Goal: Information Seeking & Learning: Check status

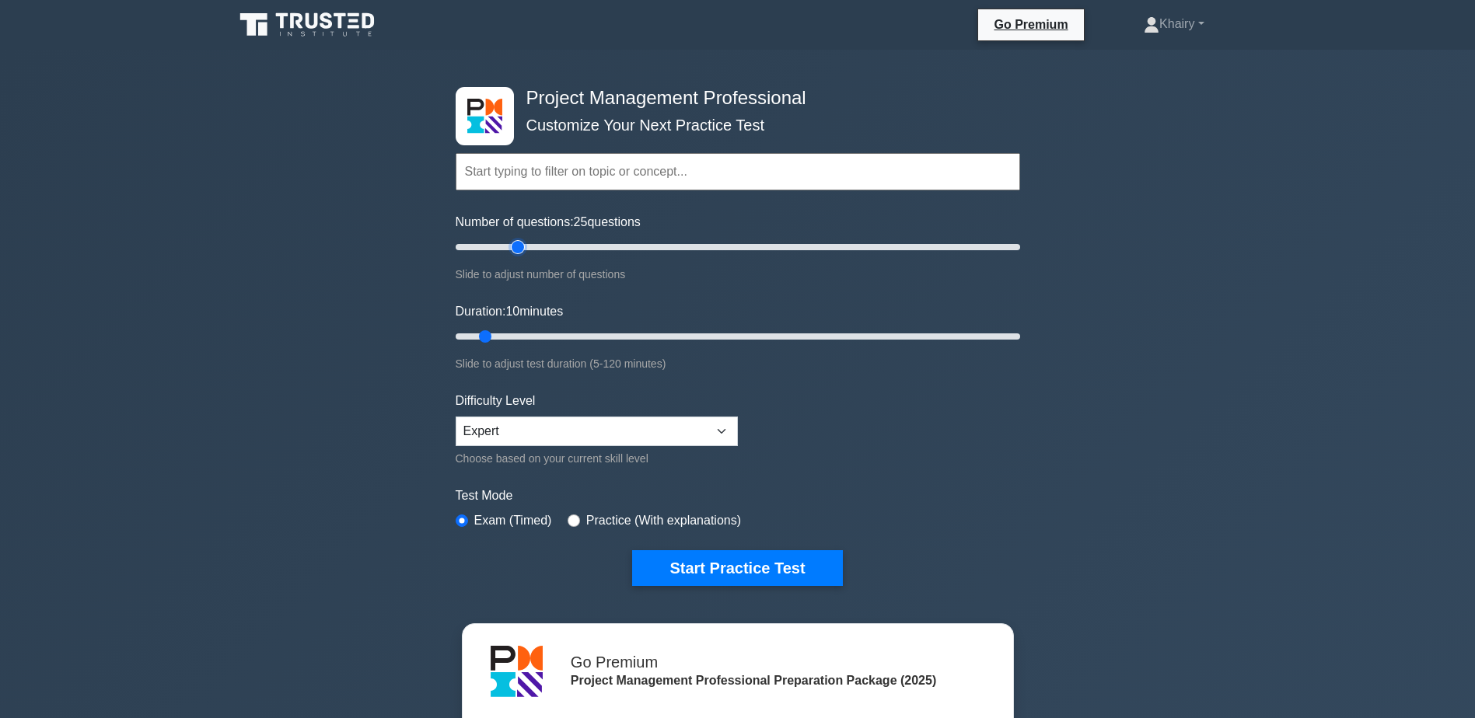
click at [519, 246] on input "Number of questions: 25 questions" at bounding box center [738, 247] width 564 height 19
type input "30"
click at [538, 246] on input "Number of questions: 25 questions" at bounding box center [738, 247] width 564 height 19
type input "30"
click at [583, 334] on input "Duration: 30 minutes" at bounding box center [738, 336] width 564 height 19
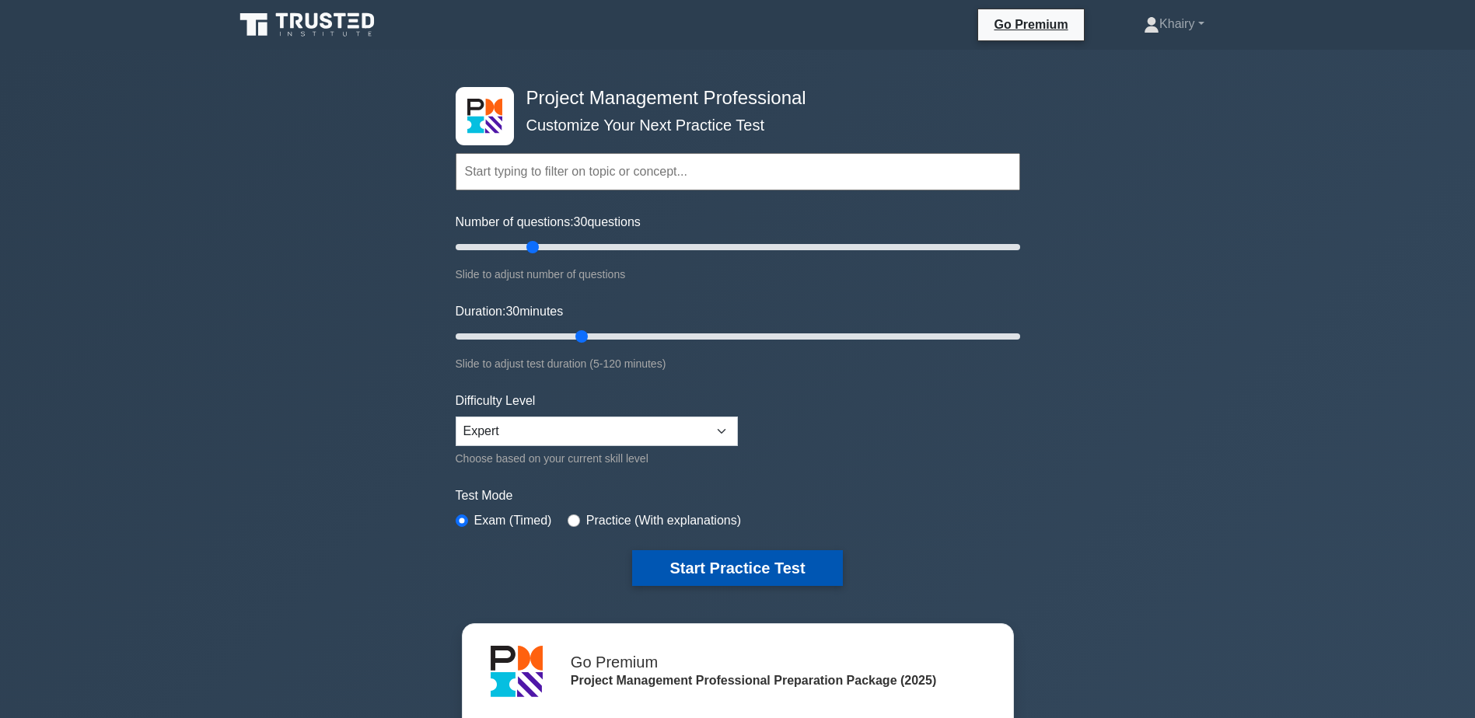
click at [725, 571] on button "Start Practice Test" at bounding box center [737, 568] width 210 height 36
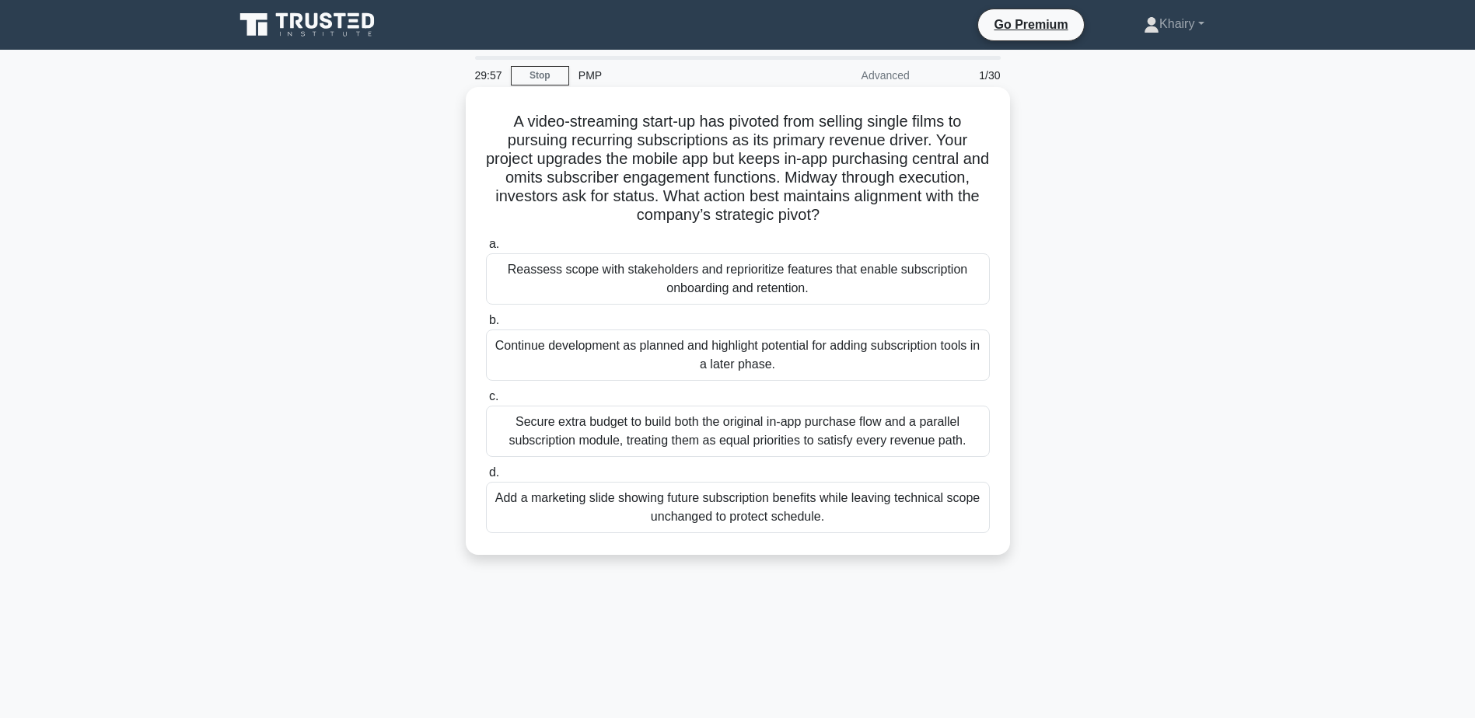
drag, startPoint x: 491, startPoint y: 115, endPoint x: 936, endPoint y: 219, distance: 457.5
click at [936, 219] on h5 "A video-streaming start-up has pivoted from selling single films to pursuing re…" at bounding box center [737, 169] width 507 height 114
copy h5 "A video-streaming start-up has pivoted from selling single films to pursuing re…"
click at [623, 269] on div "Reassess scope with stakeholders and reprioritize features that enable subscrip…" at bounding box center [738, 278] width 504 height 51
click at [486, 250] on input "a. Reassess scope with stakeholders and reprioritize features that enable subsc…" at bounding box center [486, 244] width 0 height 10
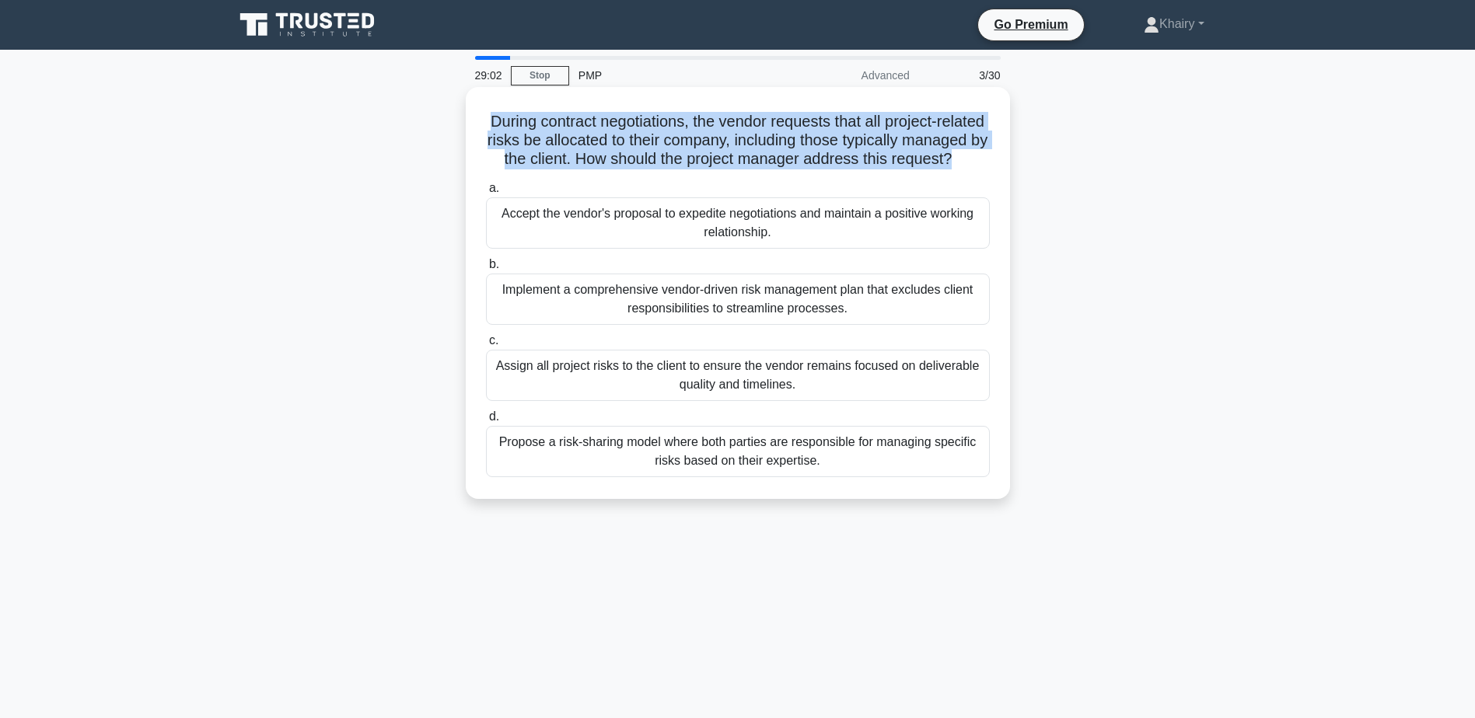
drag, startPoint x: 623, startPoint y: 269, endPoint x: 858, endPoint y: 184, distance: 249.6
click at [858, 170] on h5 "During contract negotiations, the vendor requests that all project-related risk…" at bounding box center [737, 141] width 507 height 58
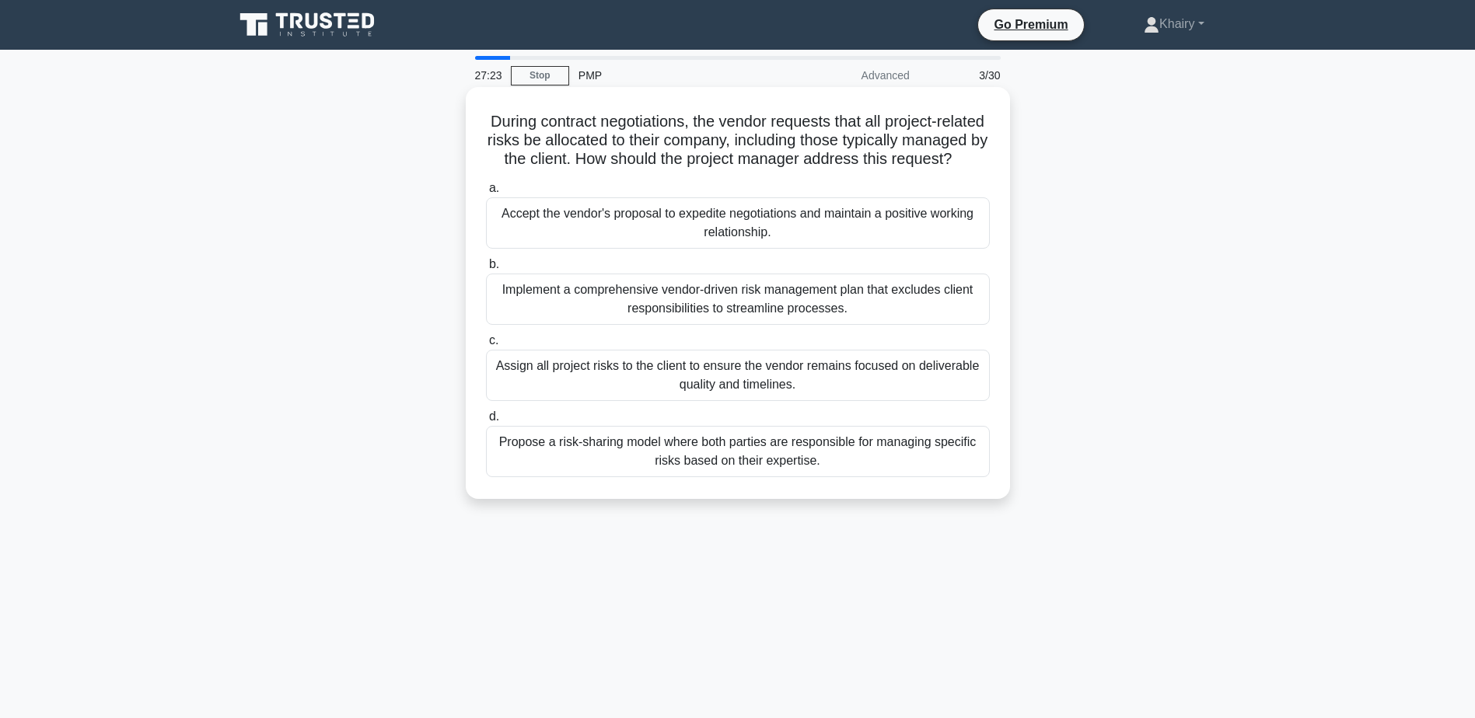
click at [701, 472] on div "Propose a risk-sharing model where both parties are responsible for managing sp…" at bounding box center [738, 451] width 504 height 51
click at [486, 422] on input "d. Propose a risk-sharing model where both parties are responsible for managing…" at bounding box center [486, 417] width 0 height 10
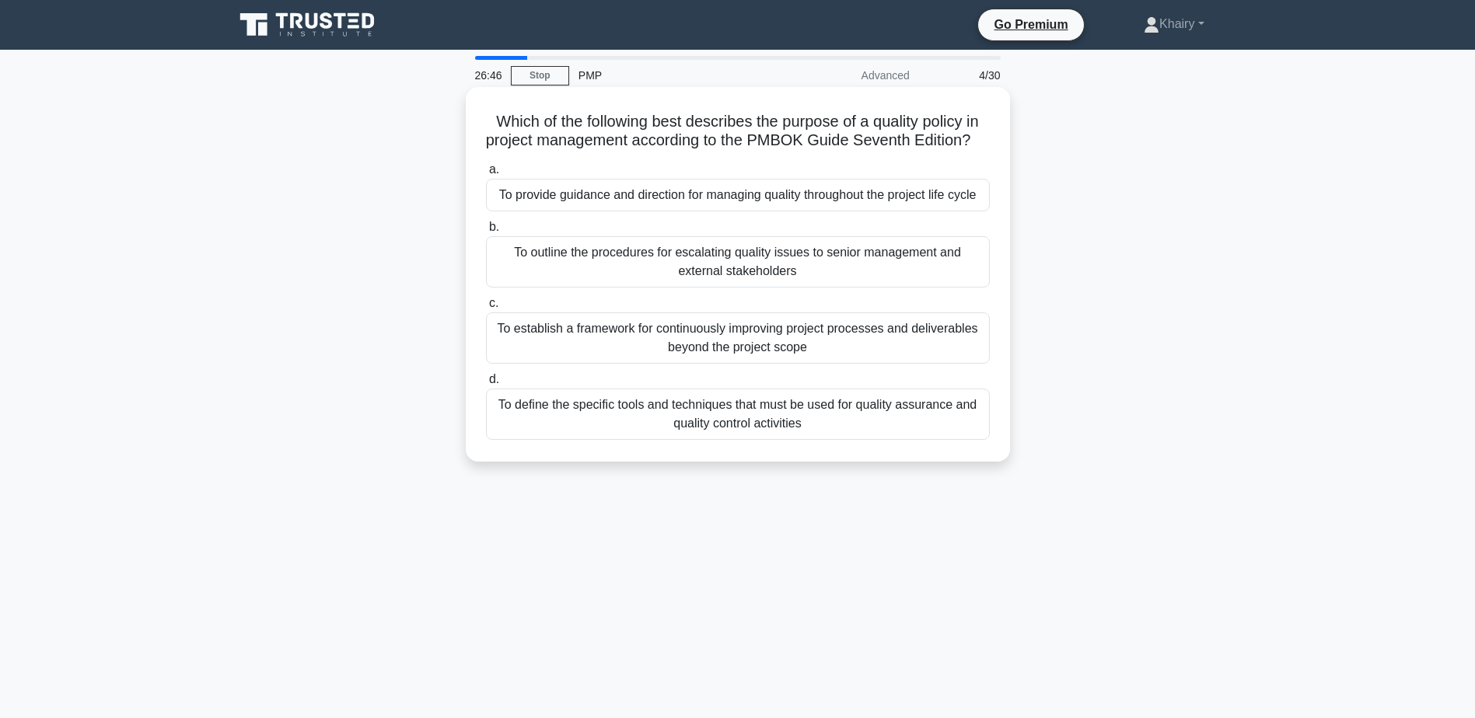
click at [522, 211] on div "To provide guidance and direction for managing quality throughout the project l…" at bounding box center [738, 195] width 504 height 33
click at [486, 175] on input "a. To provide guidance and direction for managing quality throughout the projec…" at bounding box center [486, 170] width 0 height 10
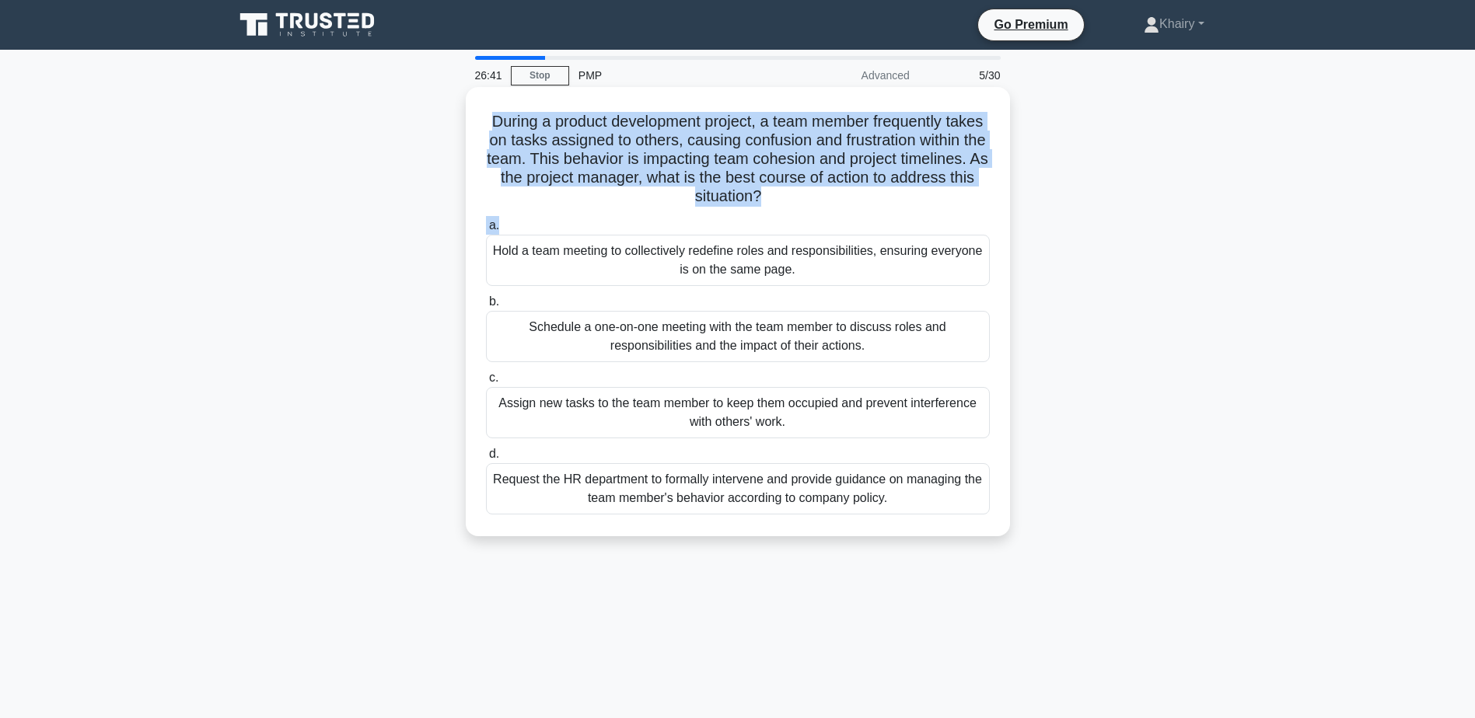
drag, startPoint x: 492, startPoint y: 117, endPoint x: 898, endPoint y: 214, distance: 417.2
click at [898, 214] on div "During a product development project, a team member frequently takes on tasks a…" at bounding box center [738, 311] width 532 height 437
click at [928, 212] on div "During a product development project, a team member frequently takes on tasks a…" at bounding box center [738, 311] width 532 height 437
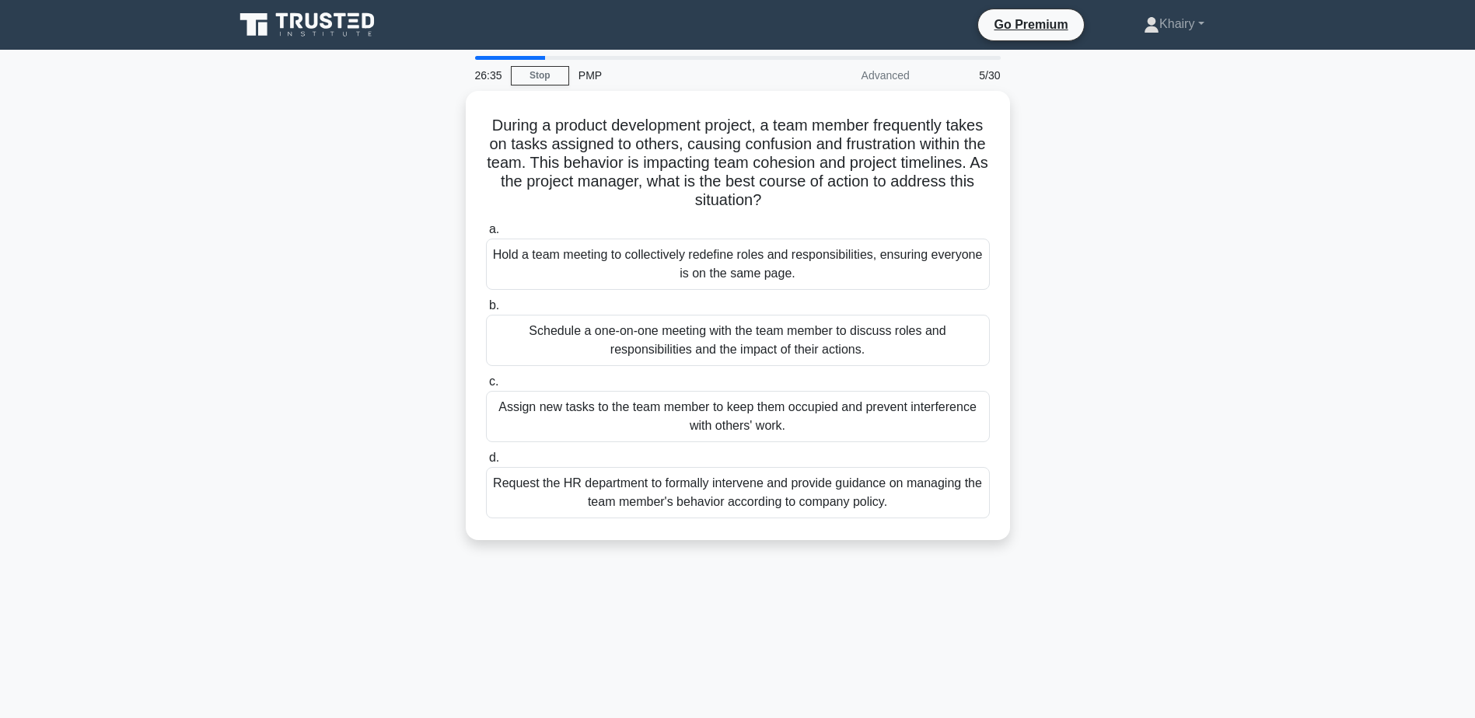
drag, startPoint x: 498, startPoint y: 117, endPoint x: 1038, endPoint y: 200, distance: 546.0
click at [1038, 200] on div "During a product development project, a team member frequently takes on tasks a…" at bounding box center [738, 325] width 1026 height 468
copy h5 "During a product development project, a team member frequently takes on tasks a…"
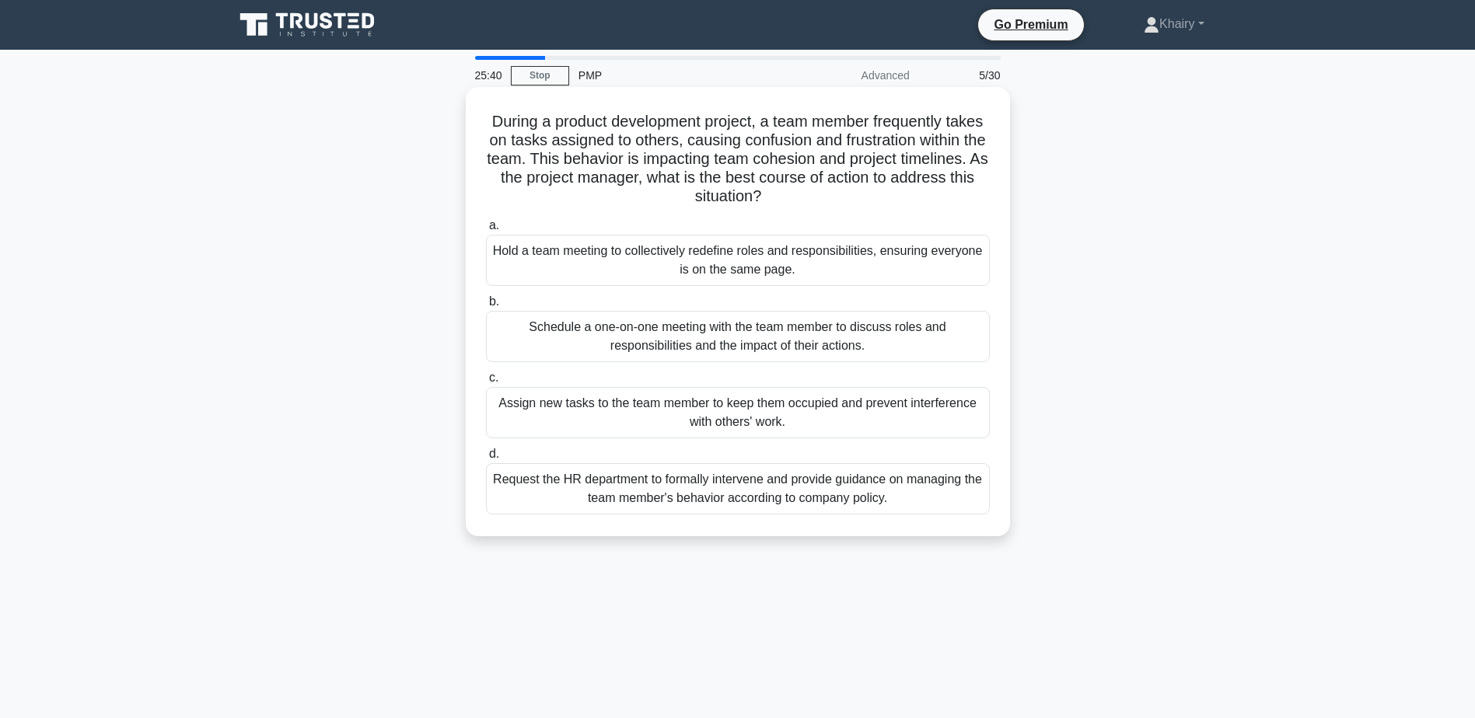
click at [627, 270] on div "Hold a team meeting to collectively redefine roles and responsibilities, ensuri…" at bounding box center [738, 260] width 504 height 51
click at [486, 231] on input "a. Hold a team meeting to collectively redefine roles and responsibilities, ens…" at bounding box center [486, 226] width 0 height 10
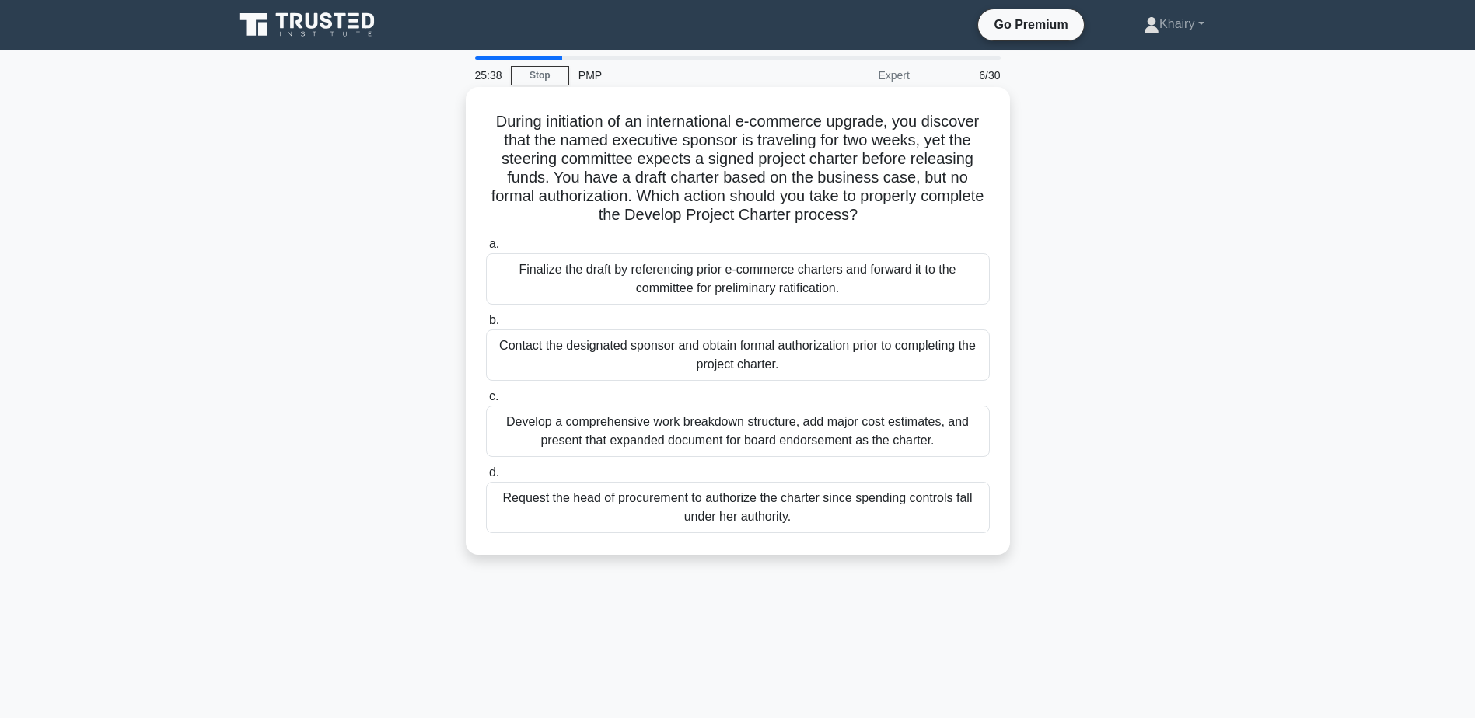
click at [479, 110] on div "During initiation of an international e-commerce upgrade, you discover that the…" at bounding box center [738, 321] width 532 height 456
drag, startPoint x: 607, startPoint y: 110, endPoint x: 914, endPoint y: 222, distance: 327.2
click at [914, 222] on div "During initiation of an international e-commerce upgrade, you discover that the…" at bounding box center [738, 321] width 532 height 456
copy h5 "ring initiation of an international e-commerce upgrade, you discover that the n…"
click at [698, 357] on div "Contact the designated sponsor and obtain formal authorization prior to complet…" at bounding box center [738, 355] width 504 height 51
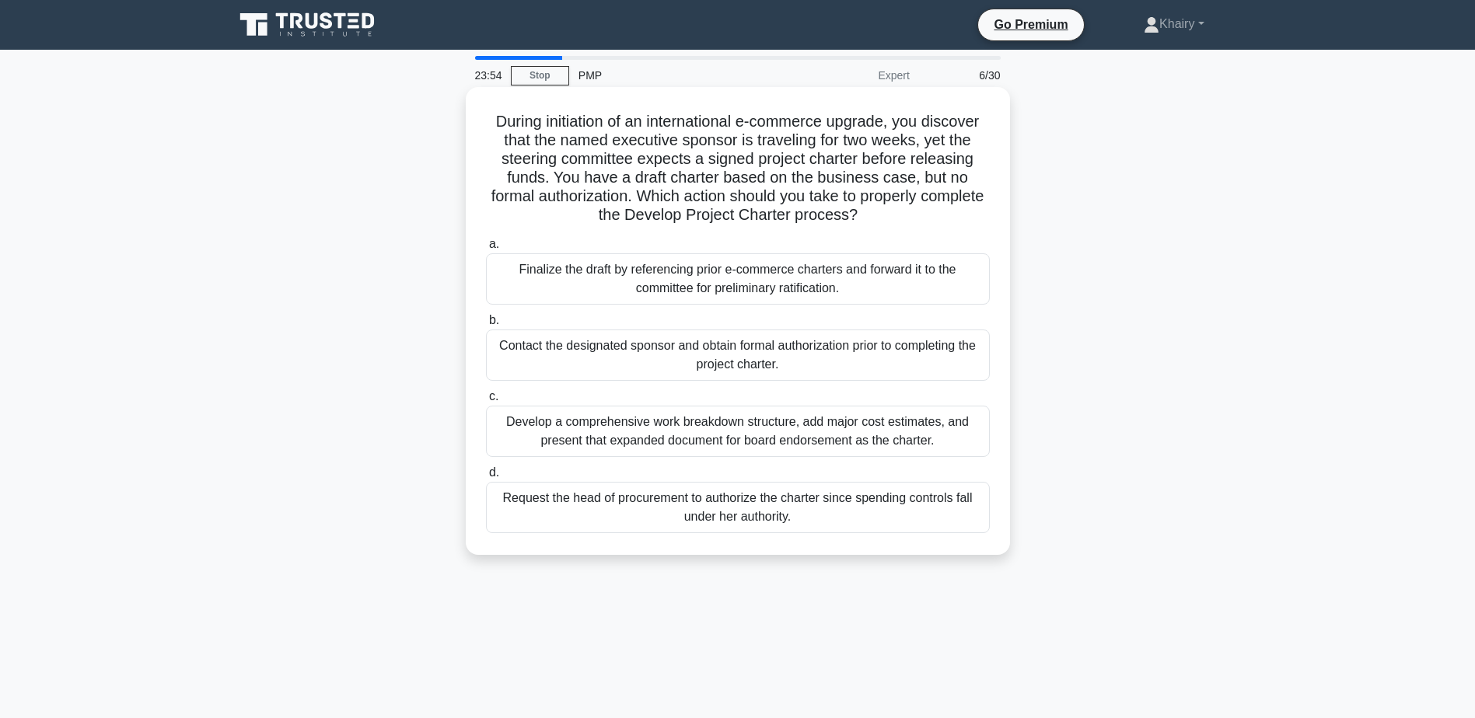
click at [486, 326] on input "b. Contact the designated sponsor and obtain formal authorization prior to comp…" at bounding box center [486, 321] width 0 height 10
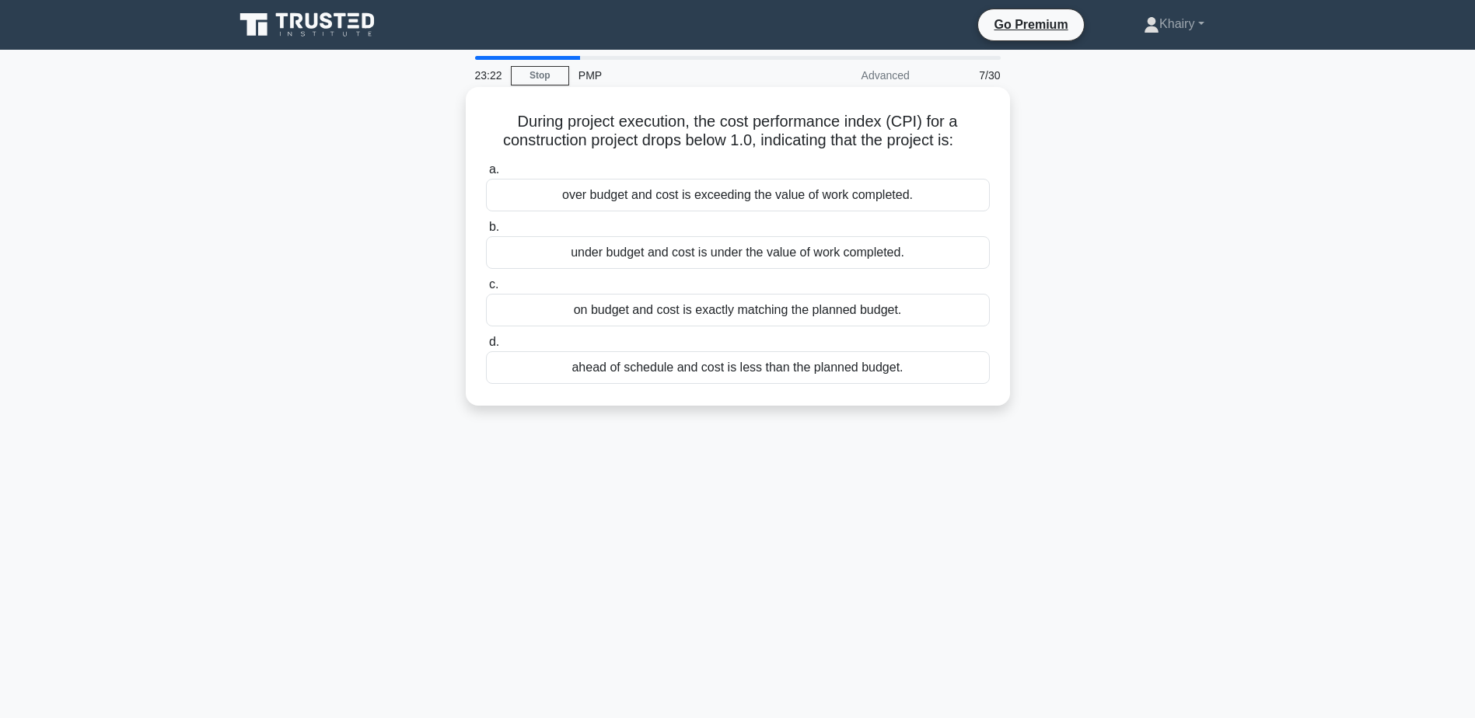
click at [598, 197] on div "over budget and cost is exceeding the value of work completed." at bounding box center [738, 195] width 504 height 33
click at [486, 175] on input "a. over budget and cost is exceeding the value of work completed." at bounding box center [486, 170] width 0 height 10
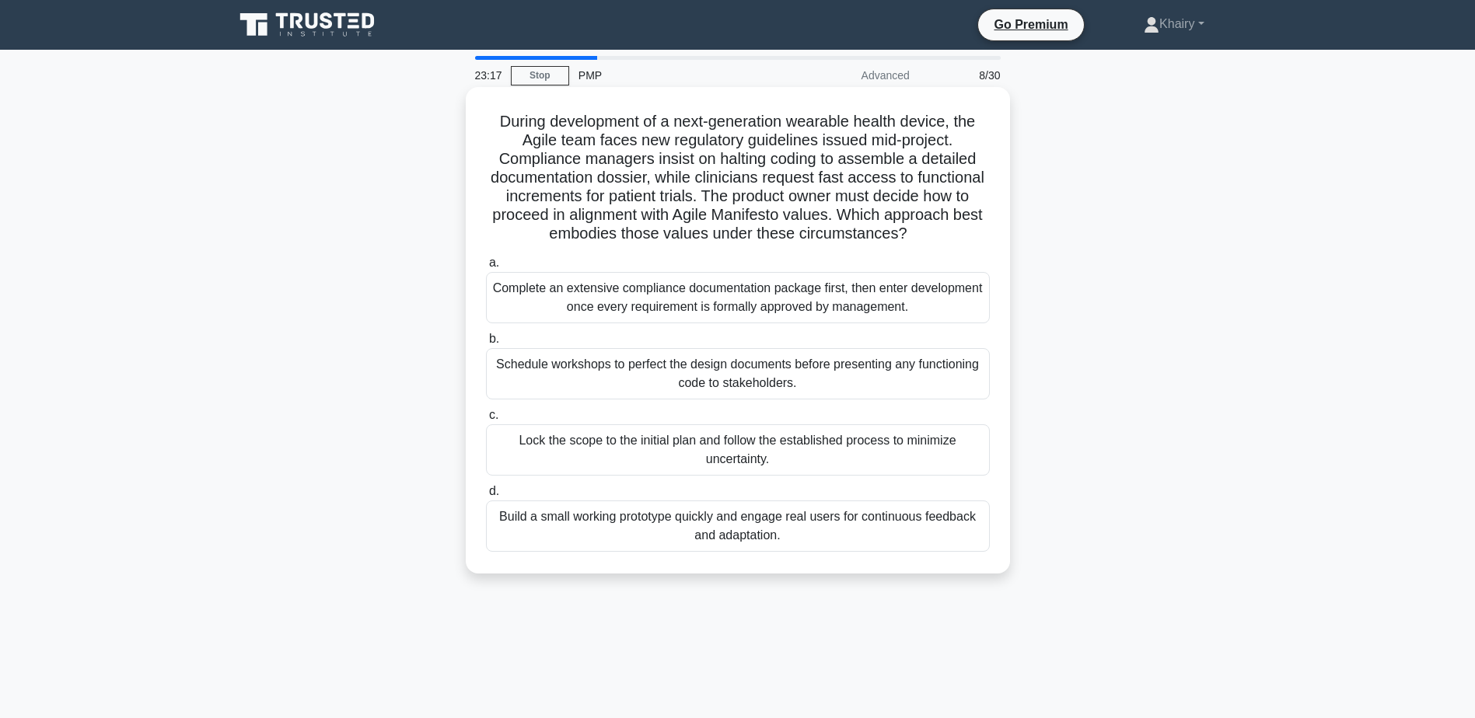
drag, startPoint x: 484, startPoint y: 118, endPoint x: 931, endPoint y: 246, distance: 465.1
click at [931, 246] on div "During development of a next-generation wearable health device, the Agile team …" at bounding box center [738, 330] width 532 height 474
copy h5 "During development of a next-generation wearable health device, the Agile team …"
click at [670, 529] on div "Build a small working prototype quickly and engage real users for continuous fe…" at bounding box center [738, 526] width 504 height 51
click at [486, 497] on input "d. Build a small working prototype quickly and engage real users for continuous…" at bounding box center [486, 492] width 0 height 10
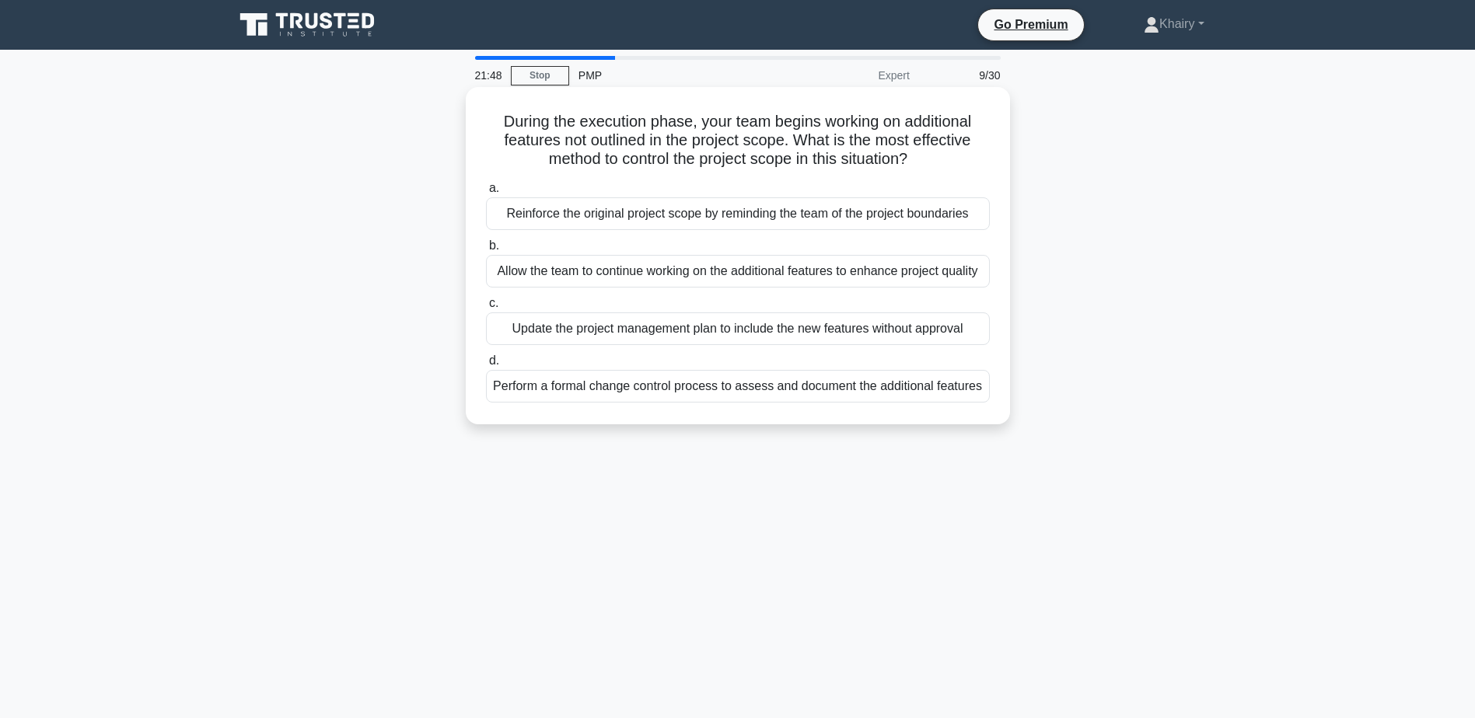
drag, startPoint x: 481, startPoint y: 116, endPoint x: 975, endPoint y: 157, distance: 496.2
click at [975, 157] on div "During the execution phase, your team begins working on additional features not…" at bounding box center [738, 255] width 532 height 325
copy h5 "During the execution phase, your team begins working on additional features not…"
click at [760, 390] on div "Perform a formal change control process to assess and document the additional f…" at bounding box center [738, 386] width 504 height 33
click at [486, 366] on input "d. Perform a formal change control process to assess and document the additiona…" at bounding box center [486, 361] width 0 height 10
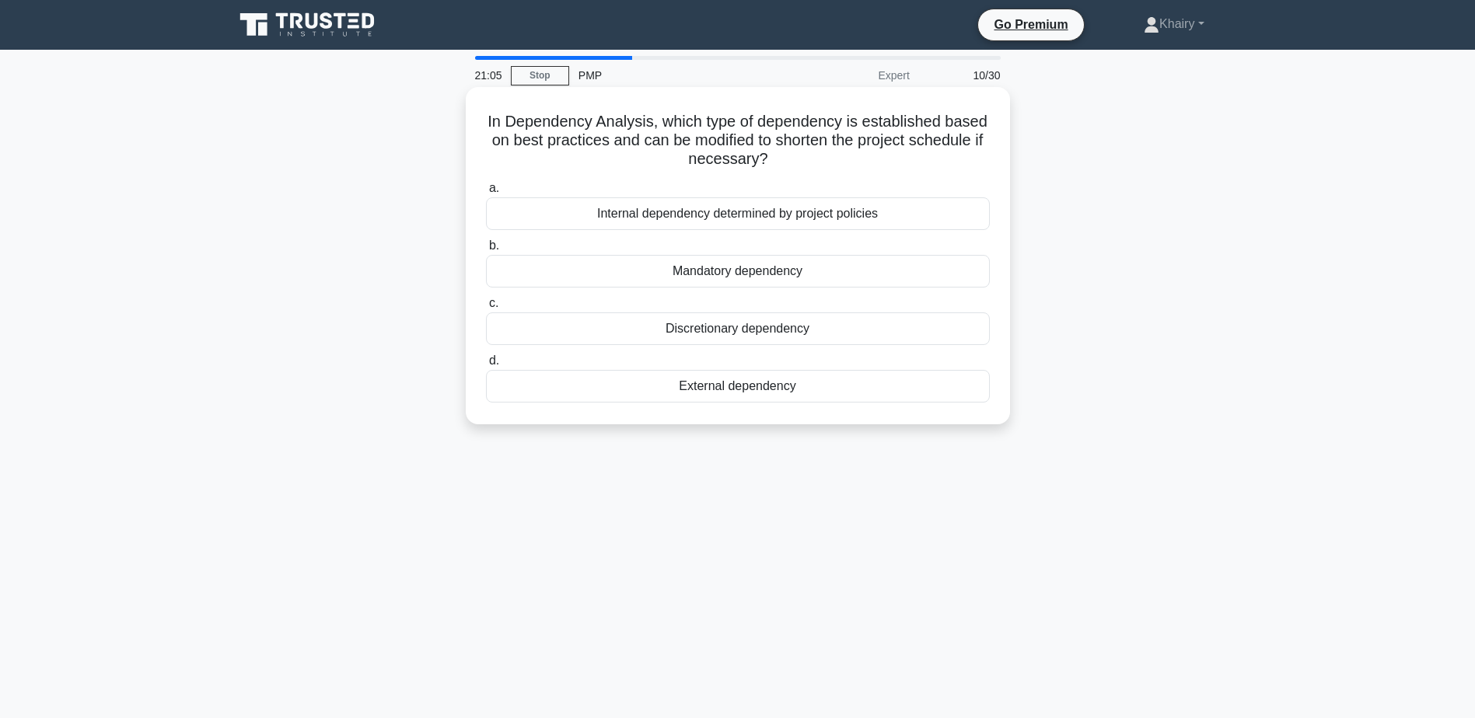
drag, startPoint x: 488, startPoint y: 116, endPoint x: 938, endPoint y: 168, distance: 452.4
click at [938, 168] on h5 "In Dependency Analysis, which type of dependency is established based on best p…" at bounding box center [737, 141] width 507 height 58
drag, startPoint x: 483, startPoint y: 114, endPoint x: 1045, endPoint y: 170, distance: 564.9
click at [1045, 170] on div "In Dependency Analysis, which type of dependency is established based on best p…" at bounding box center [738, 269] width 1026 height 356
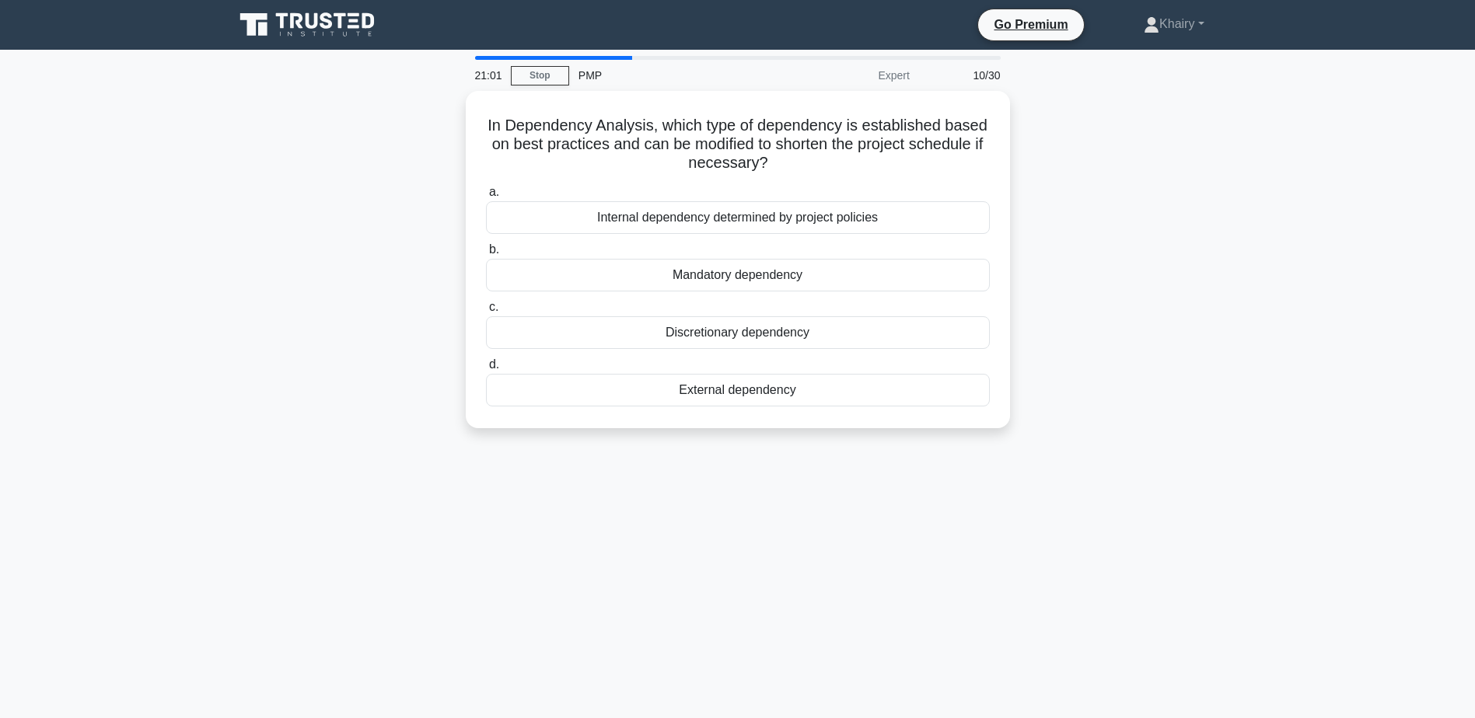
copy h5 "In Dependency Analysis, which type of dependency is established based on best p…"
click at [717, 334] on div "Discretionary dependency" at bounding box center [738, 329] width 504 height 33
click at [486, 309] on input "c. Discretionary dependency" at bounding box center [486, 304] width 0 height 10
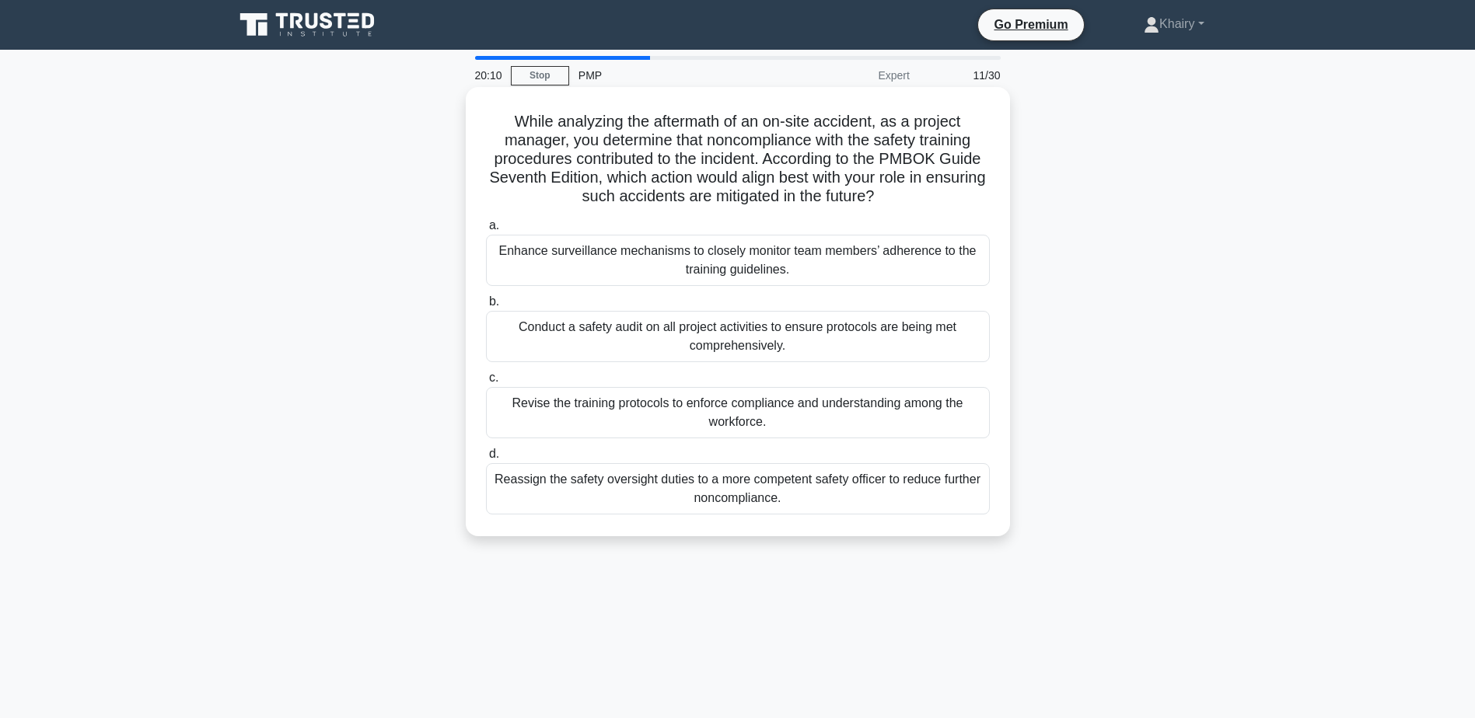
click at [514, 110] on div "While analyzing the aftermath of an on-site accident, as a project manager, you…" at bounding box center [738, 311] width 532 height 437
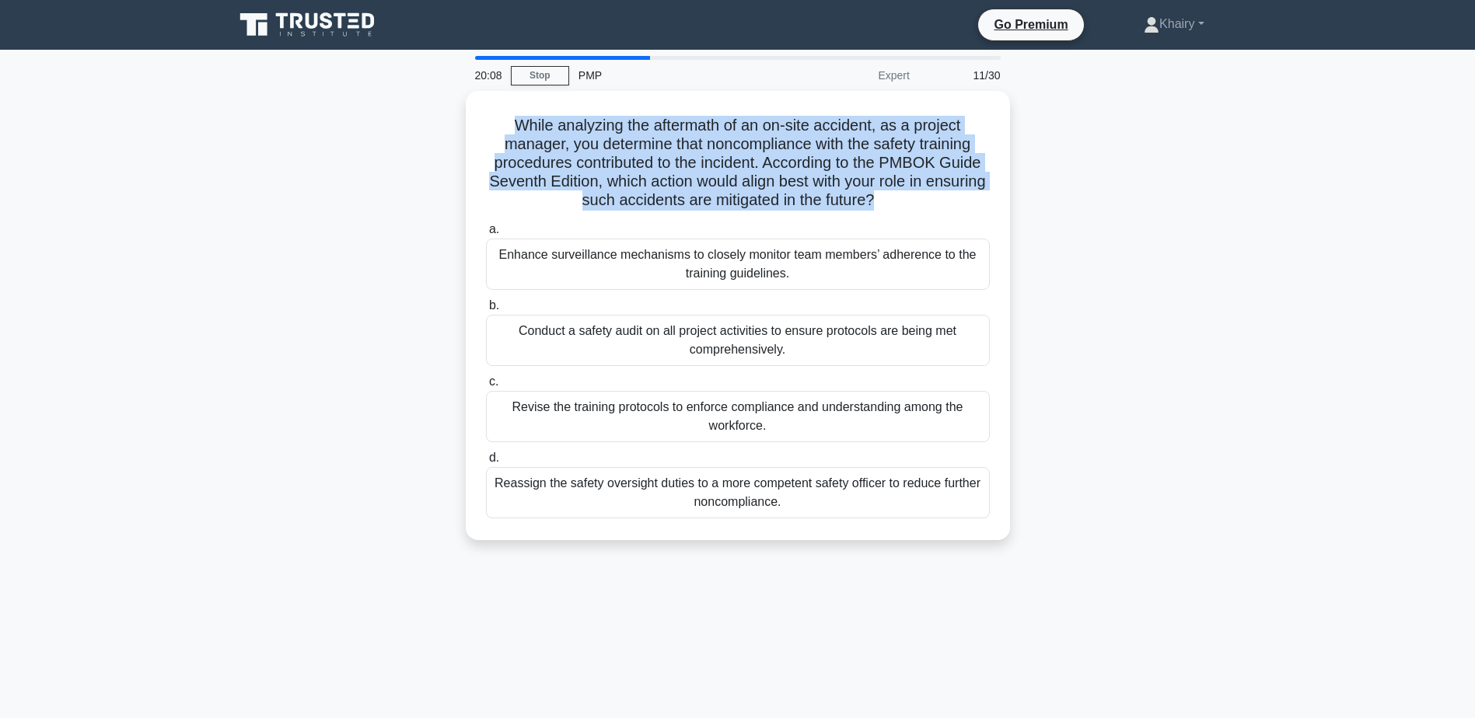
drag, startPoint x: 514, startPoint y: 110, endPoint x: 1131, endPoint y: 197, distance: 623.6
click at [1131, 197] on div "While analyzing the aftermath of an on-site accident, as a project manager, you…" at bounding box center [738, 325] width 1026 height 468
copy div "While analyzing the aftermath of an on-site accident, as a project manager, you…"
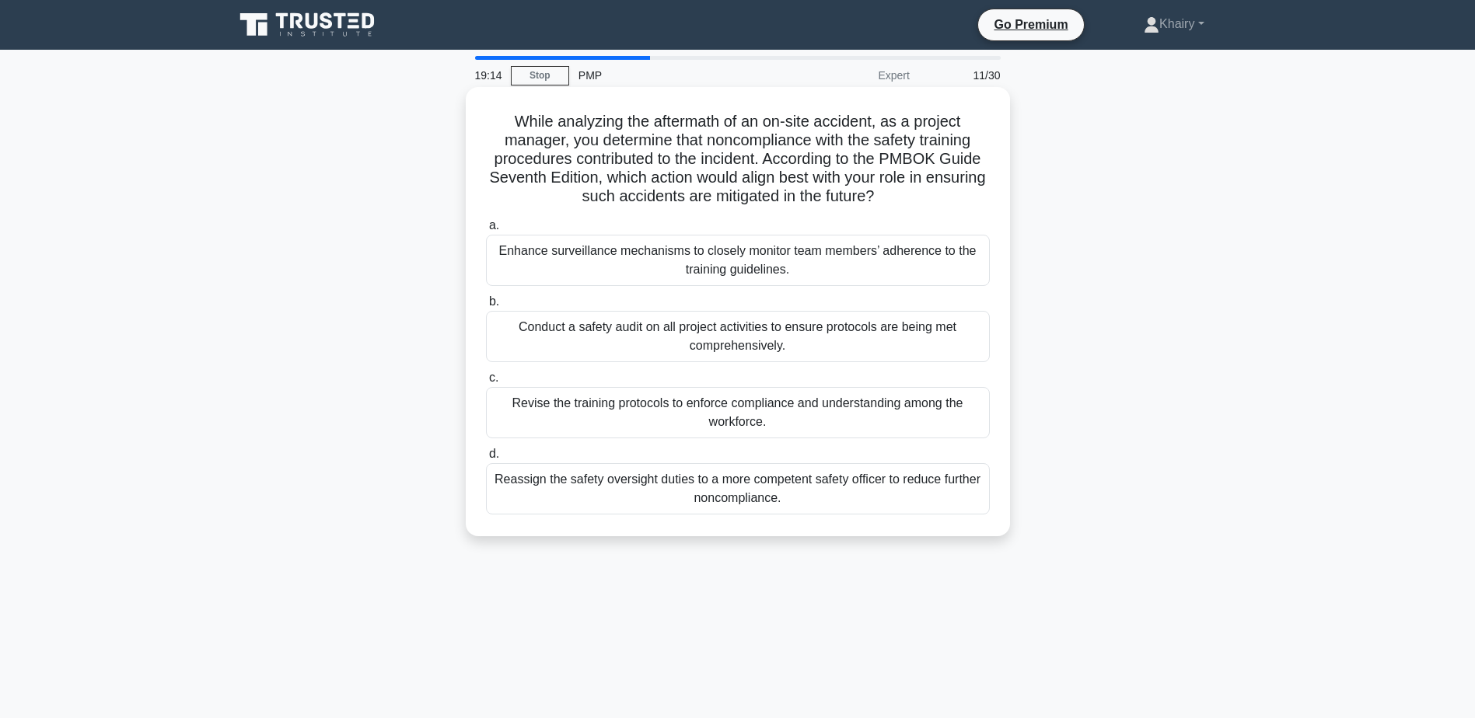
click at [641, 337] on div "Conduct a safety audit on all project activities to ensure protocols are being …" at bounding box center [738, 336] width 504 height 51
click at [486, 307] on input "b. Conduct a safety audit on all project activities to ensure protocols are bei…" at bounding box center [486, 302] width 0 height 10
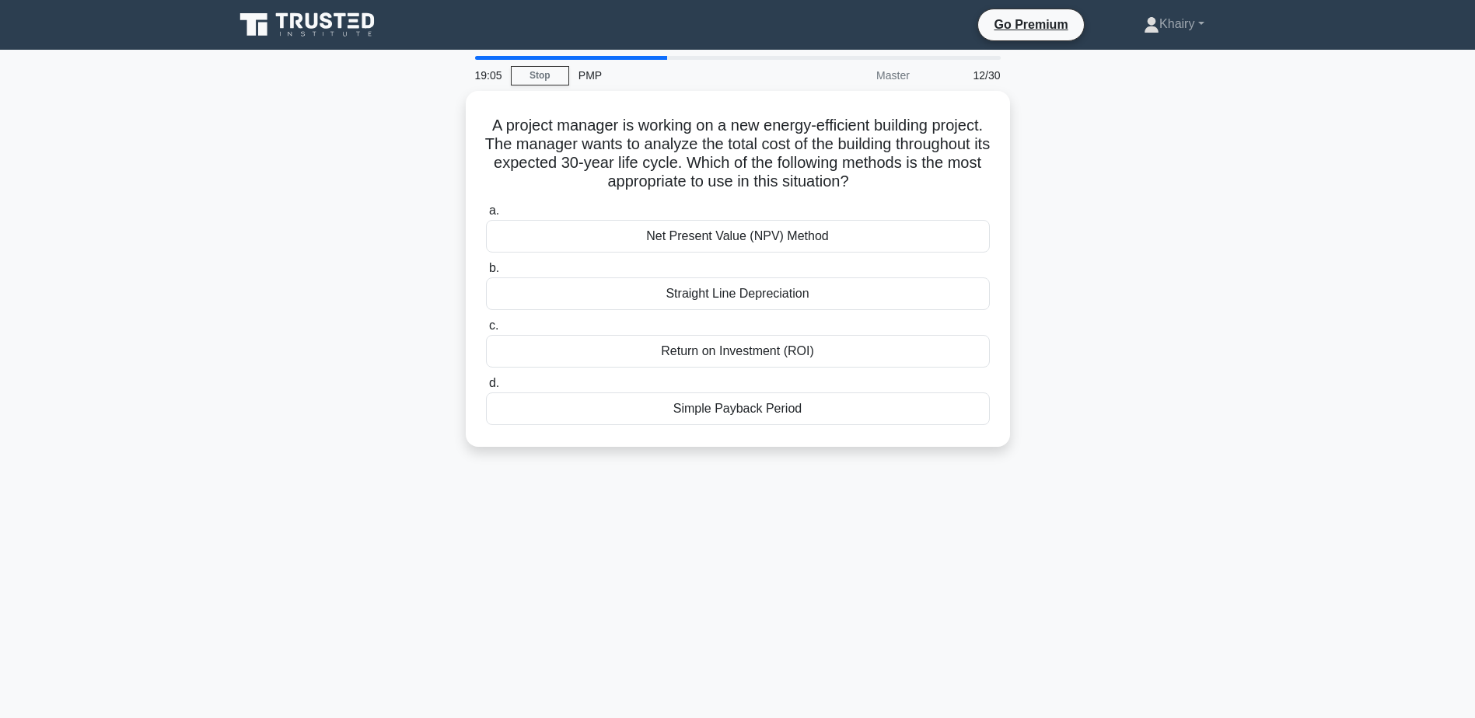
drag, startPoint x: 509, startPoint y: 117, endPoint x: 1040, endPoint y: 189, distance: 535.9
click at [1040, 189] on div "A project manager is working on a new energy-efficient building project. The ma…" at bounding box center [738, 278] width 1026 height 375
copy h5 "A project manager is working on a new energy-efficient building project. The ma…"
click at [742, 353] on div "Return on Investment (ROI)" at bounding box center [738, 347] width 504 height 33
click at [486, 327] on input "c. Return on Investment (ROI)" at bounding box center [486, 322] width 0 height 10
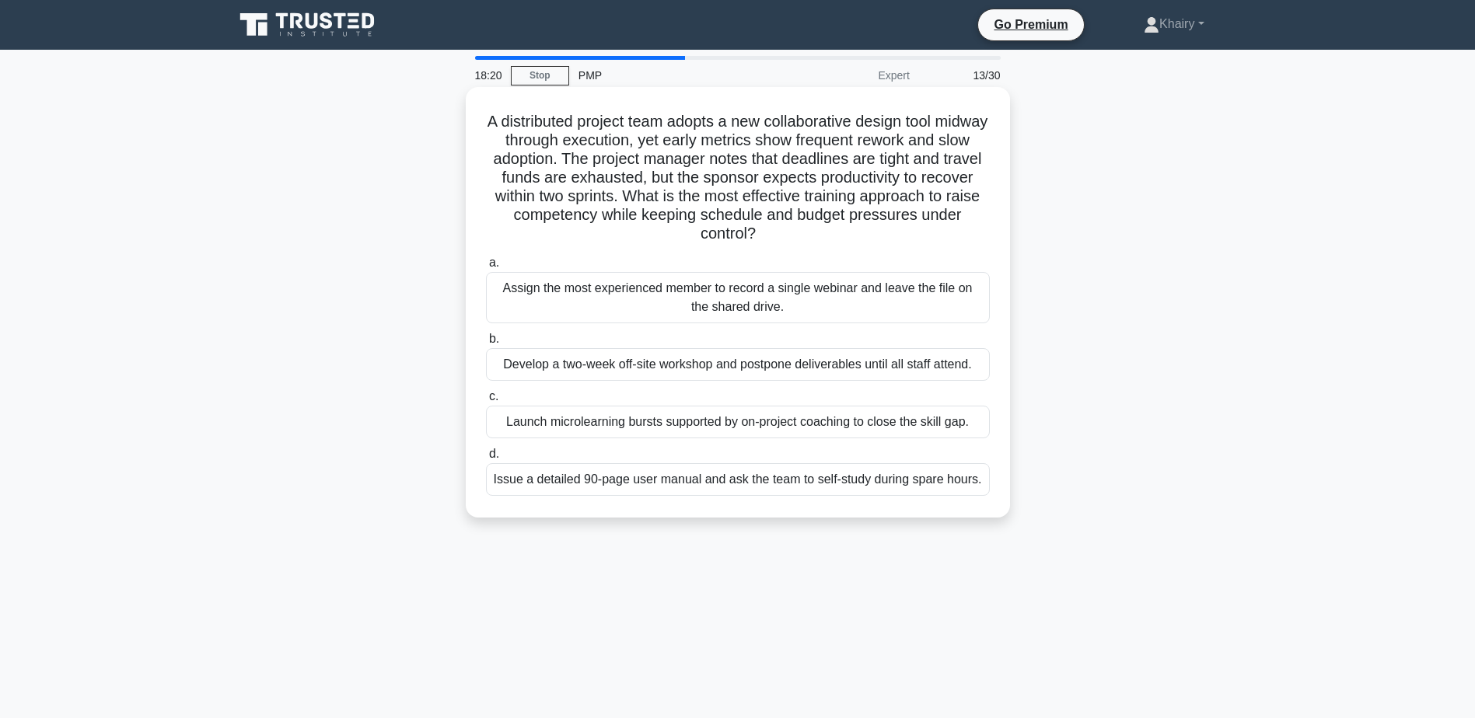
drag, startPoint x: 501, startPoint y: 109, endPoint x: 901, endPoint y: 229, distance: 418.2
click at [901, 229] on div "A distributed project team adopts a new collaborative design tool midway throug…" at bounding box center [738, 302] width 532 height 418
copy h5 "A distributed project team adopts a new collaborative design tool midway throug…"
click at [936, 174] on h5 "A distributed project team adopts a new collaborative design tool midway throug…" at bounding box center [737, 178] width 507 height 132
click at [643, 423] on div "Launch microlearning bursts supported by on-project coaching to close the skill…" at bounding box center [738, 422] width 504 height 33
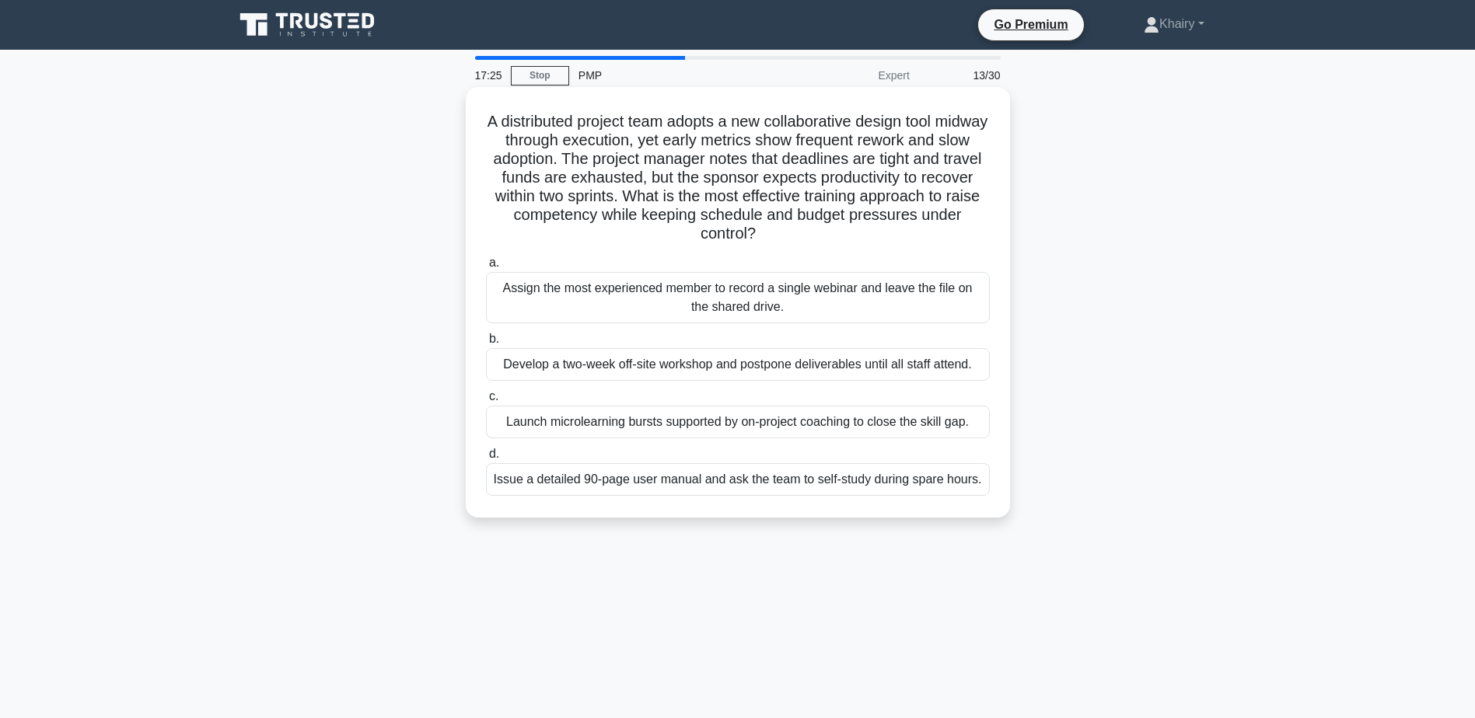
click at [486, 402] on input "c. Launch microlearning bursts supported by on-project coaching to close the sk…" at bounding box center [486, 397] width 0 height 10
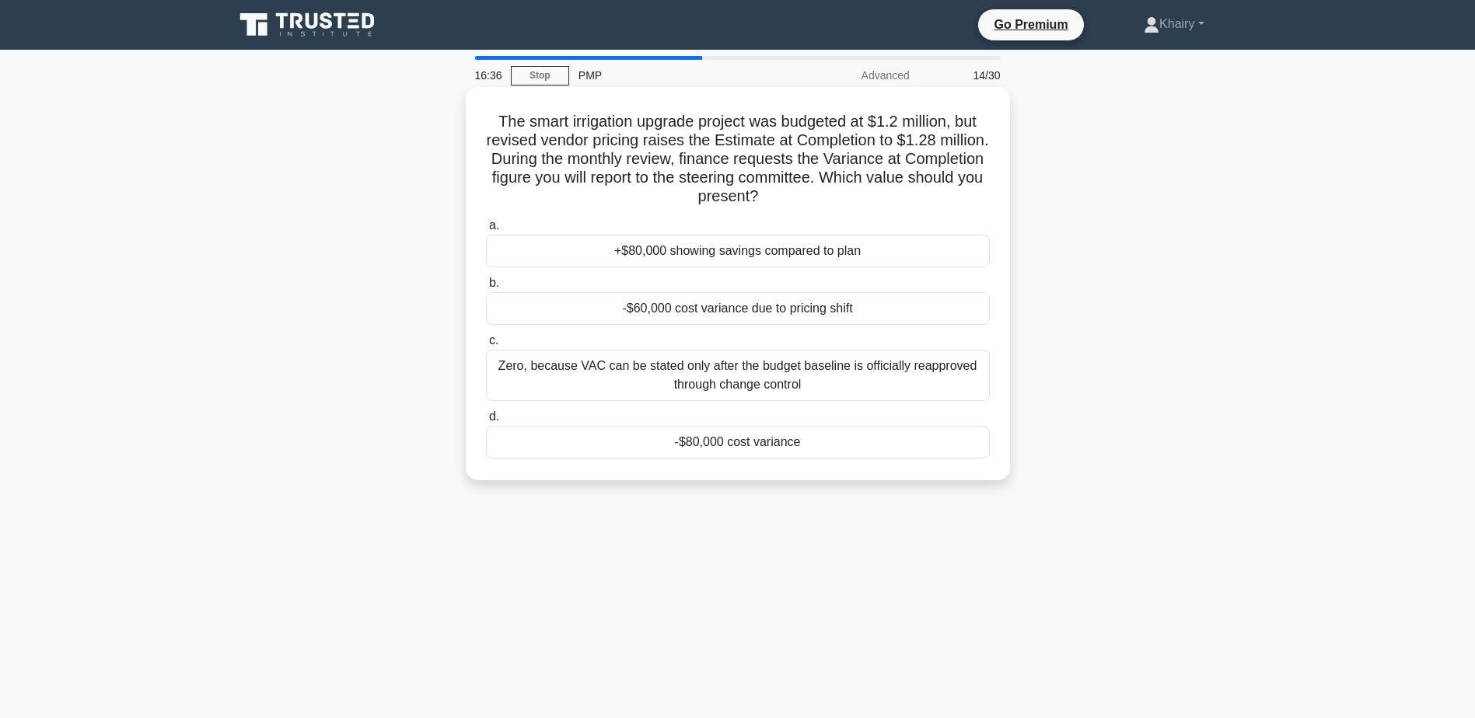
click at [664, 313] on div "-$60,000 cost variance due to pricing shift" at bounding box center [738, 308] width 504 height 33
click at [486, 288] on input "b. -$60,000 cost variance due to pricing shift" at bounding box center [486, 283] width 0 height 10
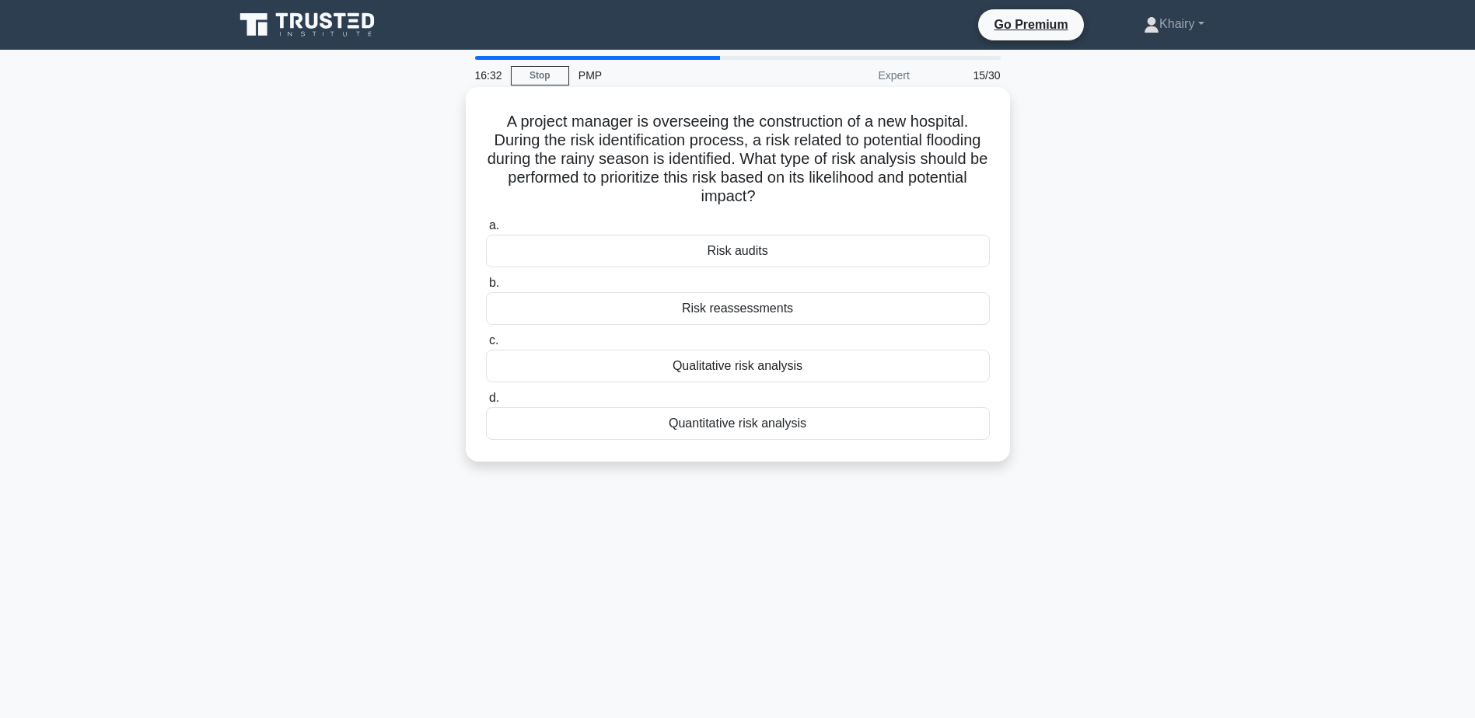
drag, startPoint x: 498, startPoint y: 117, endPoint x: 809, endPoint y: 194, distance: 320.6
click at [809, 194] on h5 "A project manager is overseeing the construction of a new hospital. During the …" at bounding box center [737, 159] width 507 height 95
copy h5 "A project manager is overseeing the construction of a new hospital. During the …"
click at [677, 372] on div "Qualitative risk analysis" at bounding box center [738, 366] width 504 height 33
click at [486, 346] on input "c. Qualitative risk analysis" at bounding box center [486, 341] width 0 height 10
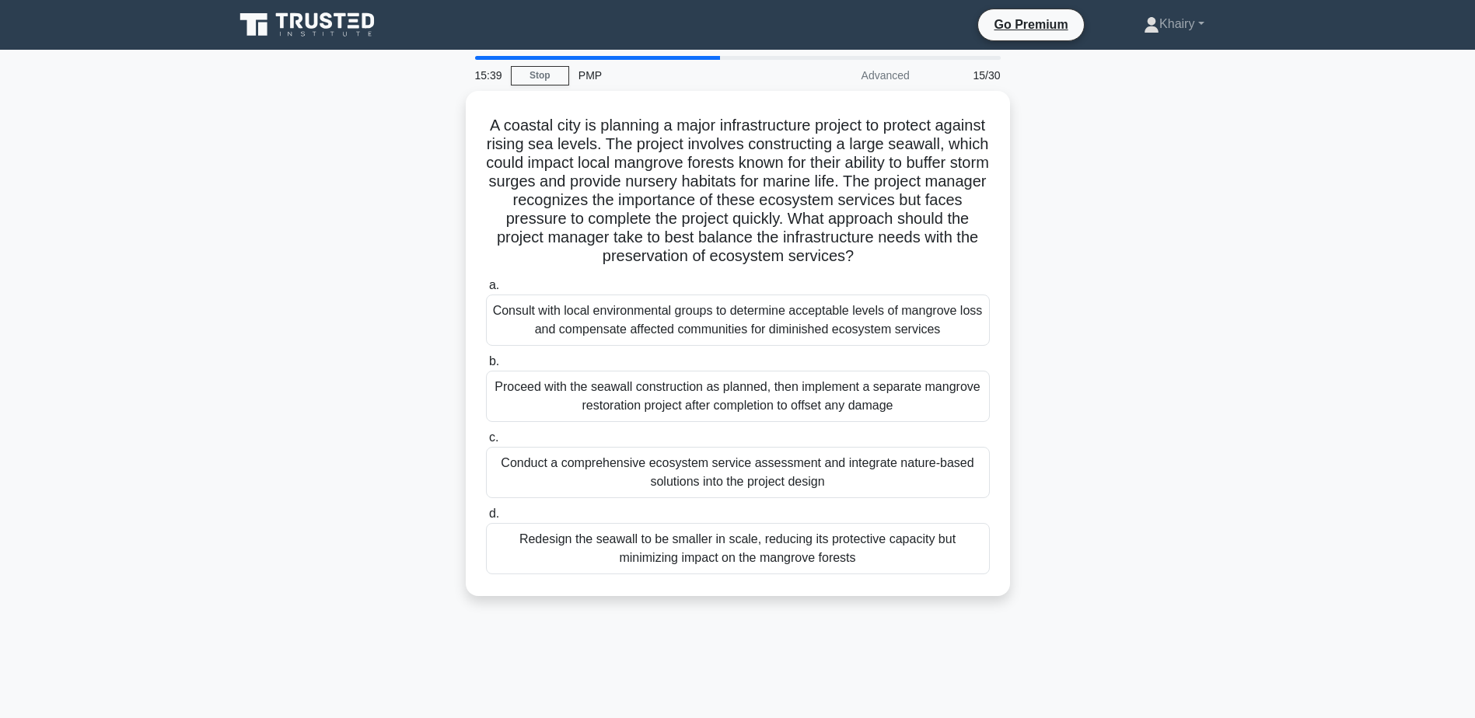
click at [677, 372] on div "Proceed with the seawall construction as planned, then implement a separate man…" at bounding box center [738, 396] width 504 height 51
click at [486, 367] on input "b. Proceed with the seawall construction as planned, then implement a separate …" at bounding box center [486, 362] width 0 height 10
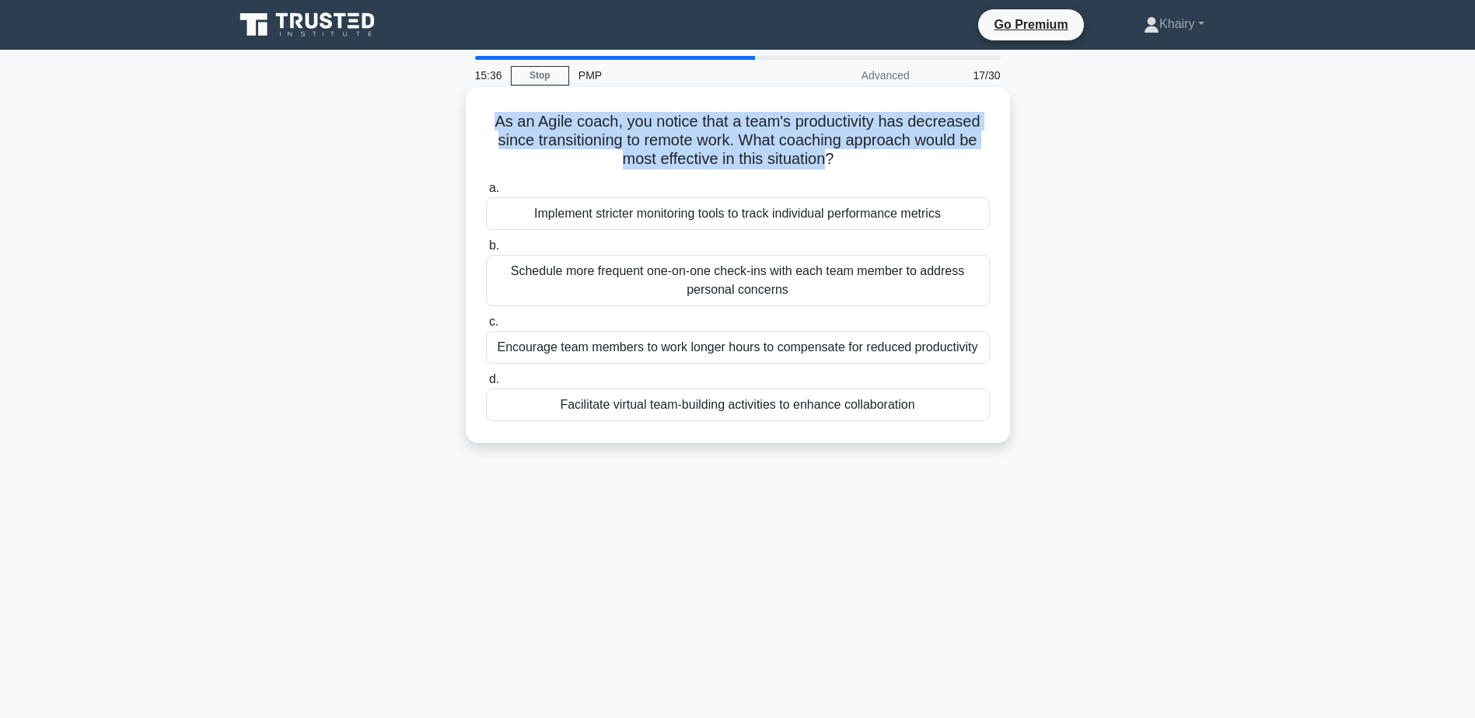
drag, startPoint x: 487, startPoint y: 117, endPoint x: 820, endPoint y: 172, distance: 337.2
click at [820, 172] on div "As an Agile coach, you notice that a team's productivity has decreased since tr…" at bounding box center [738, 265] width 532 height 344
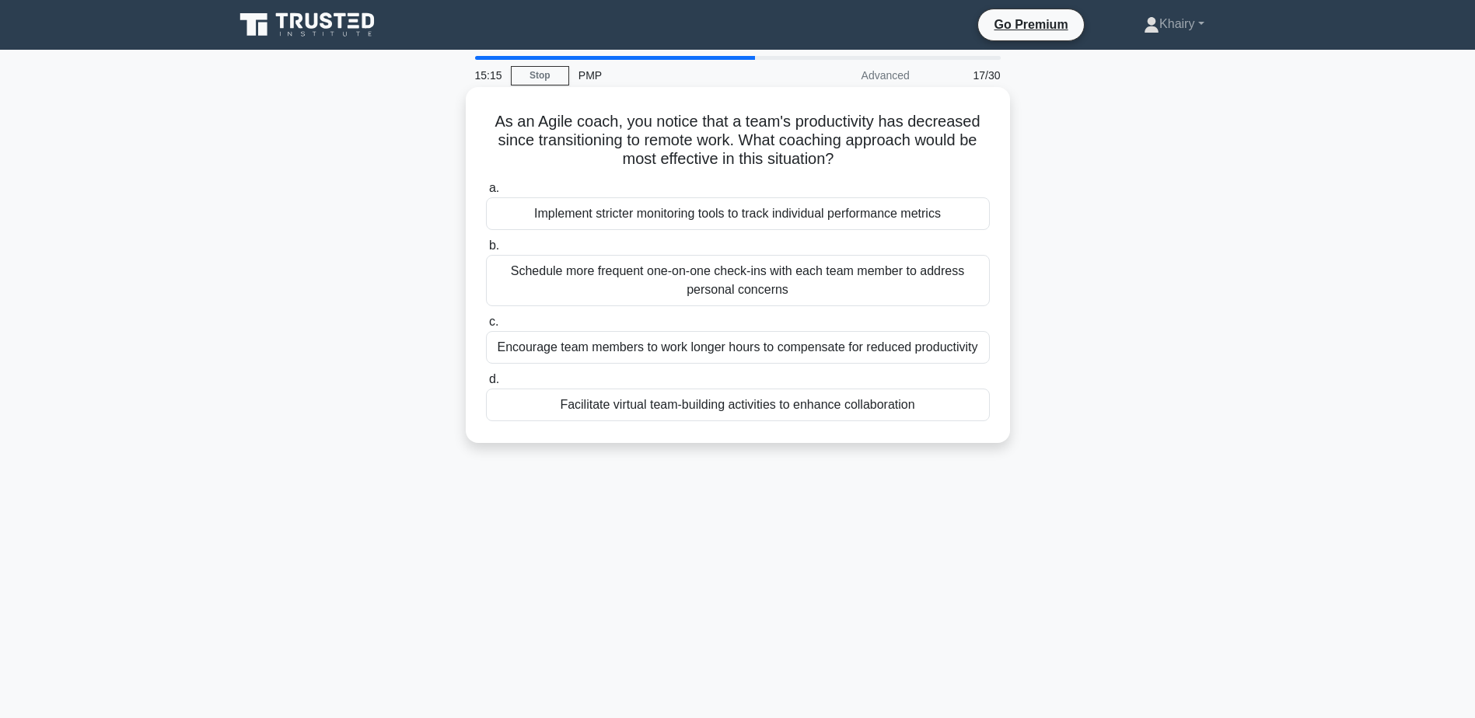
click at [789, 405] on div "Facilitate virtual team-building activities to enhance collaboration" at bounding box center [738, 405] width 504 height 33
click at [486, 385] on input "d. Facilitate virtual team-building activities to enhance collaboration" at bounding box center [486, 380] width 0 height 10
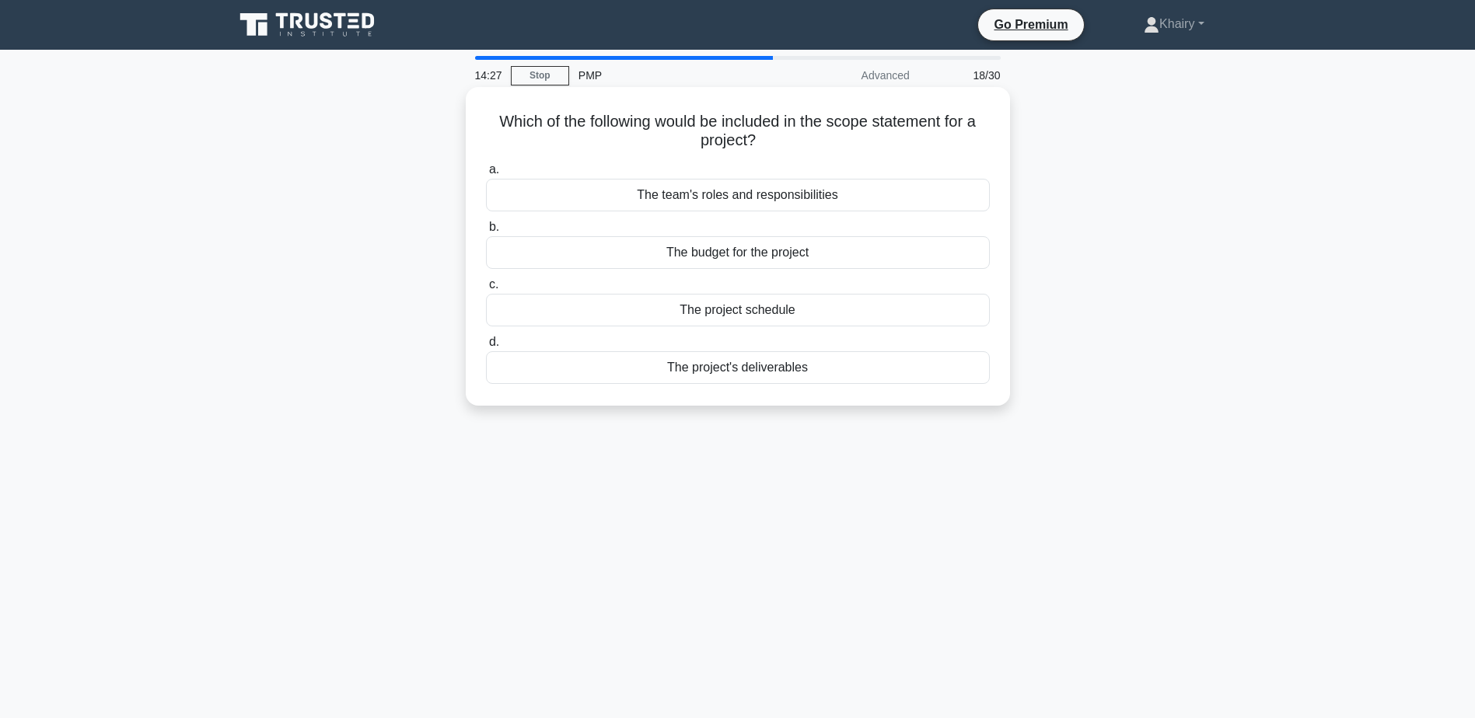
click at [731, 368] on div "The project's deliverables" at bounding box center [738, 367] width 504 height 33
click at [486, 348] on input "d. The project's deliverables" at bounding box center [486, 342] width 0 height 10
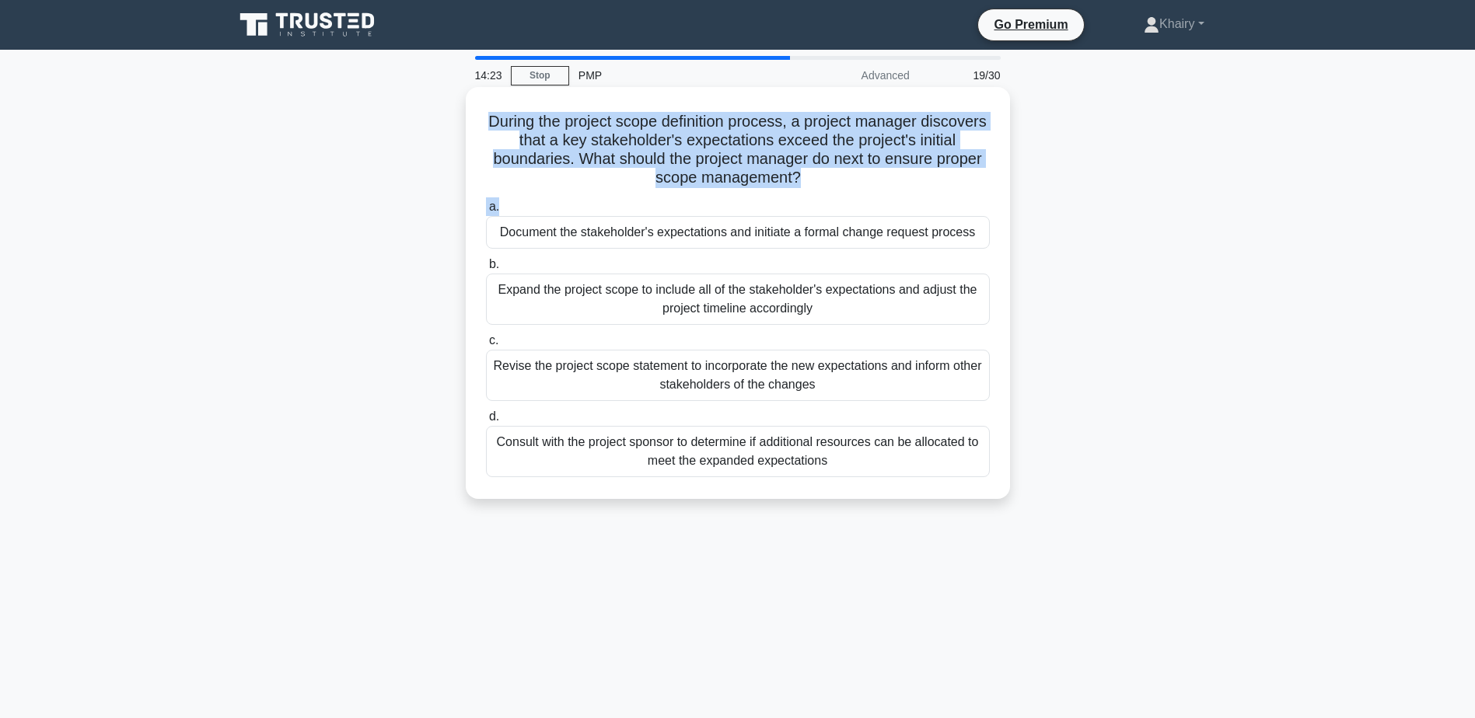
drag, startPoint x: 503, startPoint y: 113, endPoint x: 882, endPoint y: 194, distance: 388.0
click at [882, 194] on div "During the project scope definition process, a project manager discovers that a…" at bounding box center [738, 293] width 532 height 400
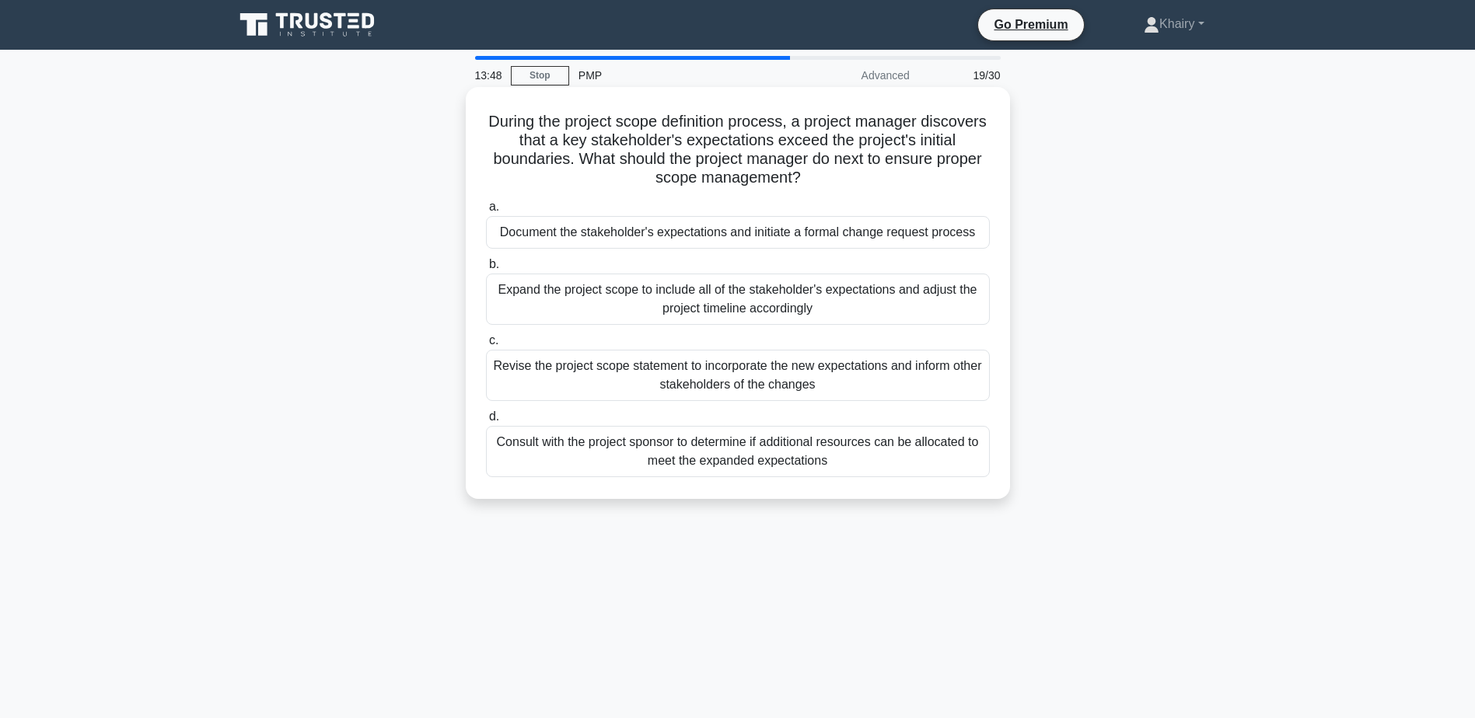
click at [648, 230] on div "Document the stakeholder's expectations and initiate a formal change request pr…" at bounding box center [738, 232] width 504 height 33
click at [486, 212] on input "a. Document the stakeholder's expectations and initiate a formal change request…" at bounding box center [486, 207] width 0 height 10
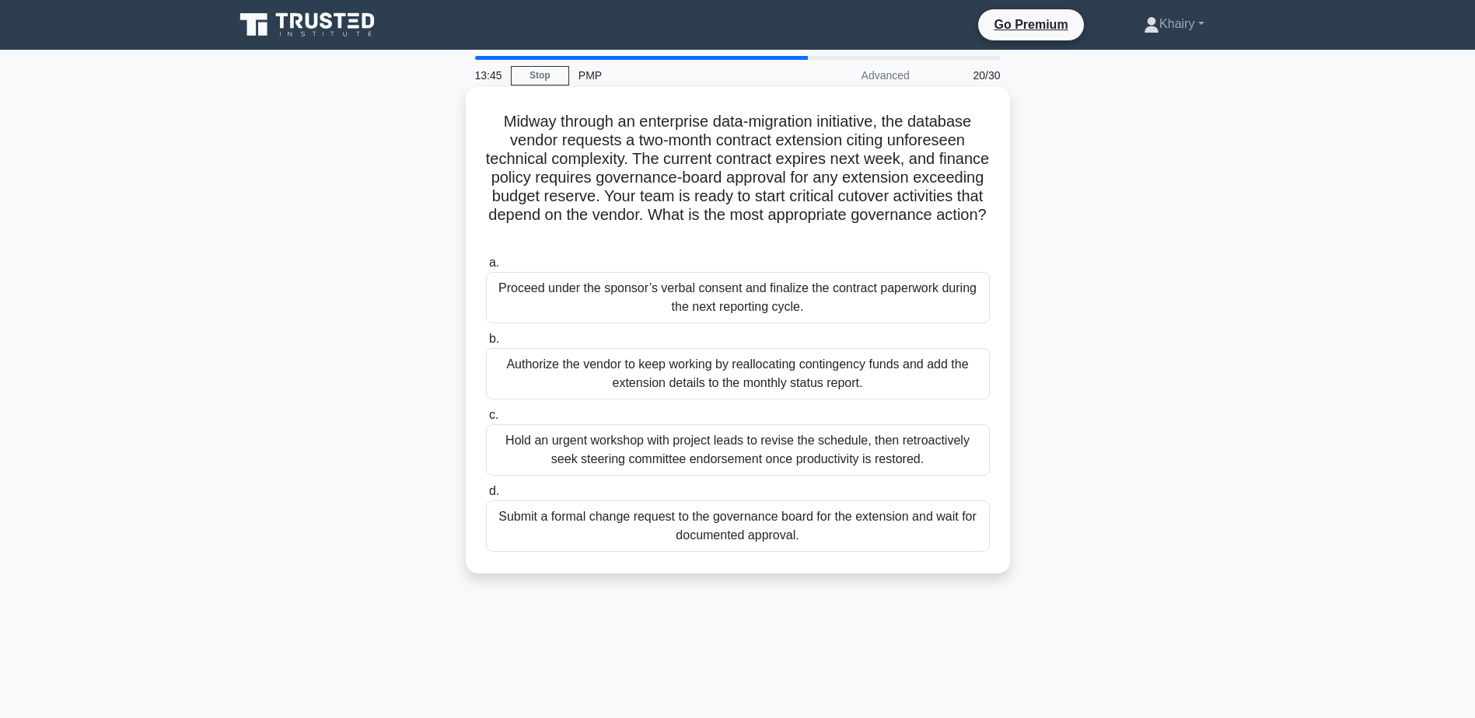
drag, startPoint x: 488, startPoint y: 114, endPoint x: 840, endPoint y: 239, distance: 373.1
click at [840, 239] on h5 "Midway through an enterprise data-migration initiative, the database vendor req…" at bounding box center [737, 178] width 507 height 132
click at [582, 533] on div "Submit a formal change request to the governance board for the extension and wa…" at bounding box center [738, 526] width 504 height 51
click at [486, 497] on input "d. Submit a formal change request to the governance board for the extension and…" at bounding box center [486, 492] width 0 height 10
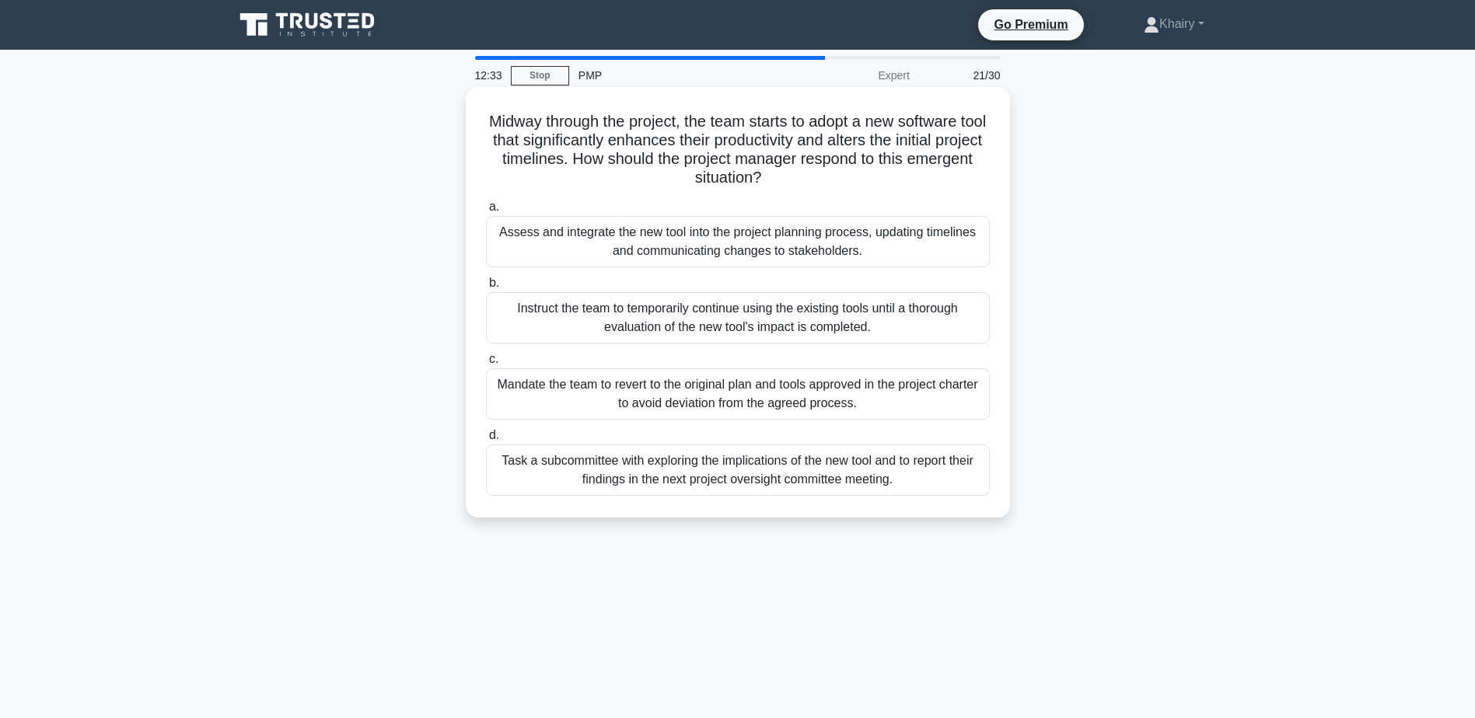
drag, startPoint x: 484, startPoint y: 120, endPoint x: 804, endPoint y: 186, distance: 327.1
click at [804, 186] on h5 "Midway through the project, the team starts to adopt a new software tool that s…" at bounding box center [737, 150] width 507 height 76
click at [674, 243] on div "Assess and integrate the new tool into the project planning process, updating t…" at bounding box center [738, 241] width 504 height 51
drag, startPoint x: 674, startPoint y: 243, endPoint x: 585, endPoint y: 237, distance: 89.6
click at [585, 237] on div "Assess and integrate the new tool into the project planning process, updating t…" at bounding box center [738, 241] width 504 height 51
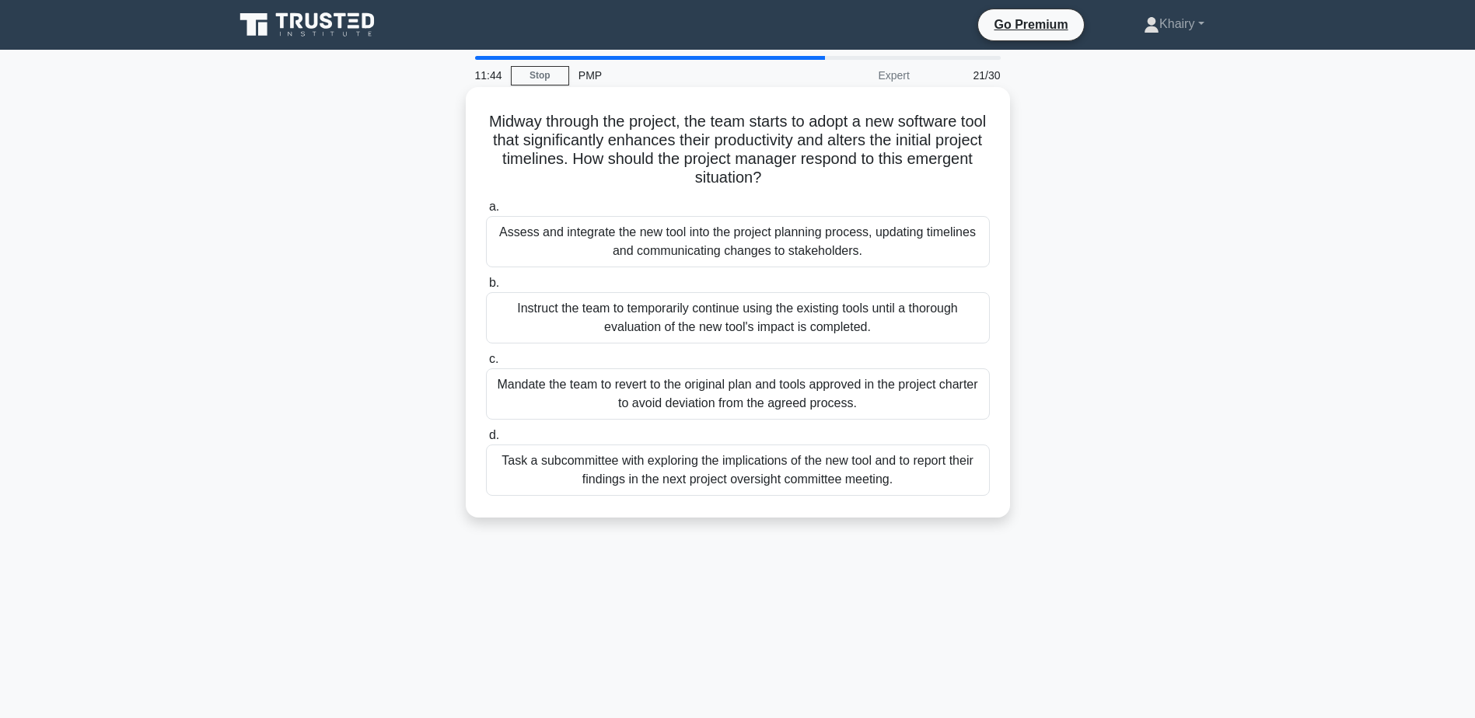
click at [486, 212] on input "a. Assess and integrate the new tool into the project planning process, updatin…" at bounding box center [486, 207] width 0 height 10
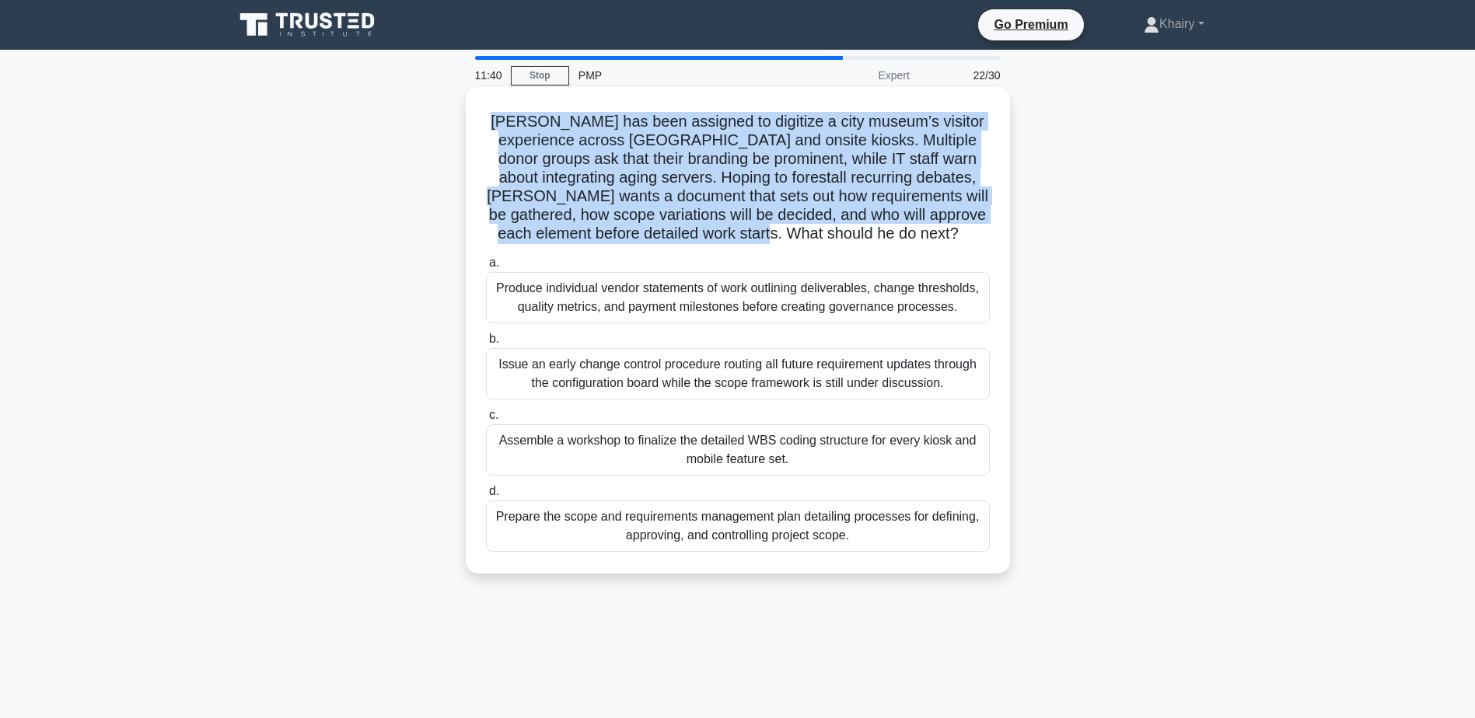
drag, startPoint x: 585, startPoint y: 237, endPoint x: 950, endPoint y: 229, distance: 365.5
click at [950, 229] on div "Rahul has been assigned to digitize a city museum’s visitor experience across m…" at bounding box center [738, 330] width 532 height 474
click at [979, 176] on h5 "Rahul has been assigned to digitize a city museum’s visitor experience across m…" at bounding box center [737, 178] width 507 height 132
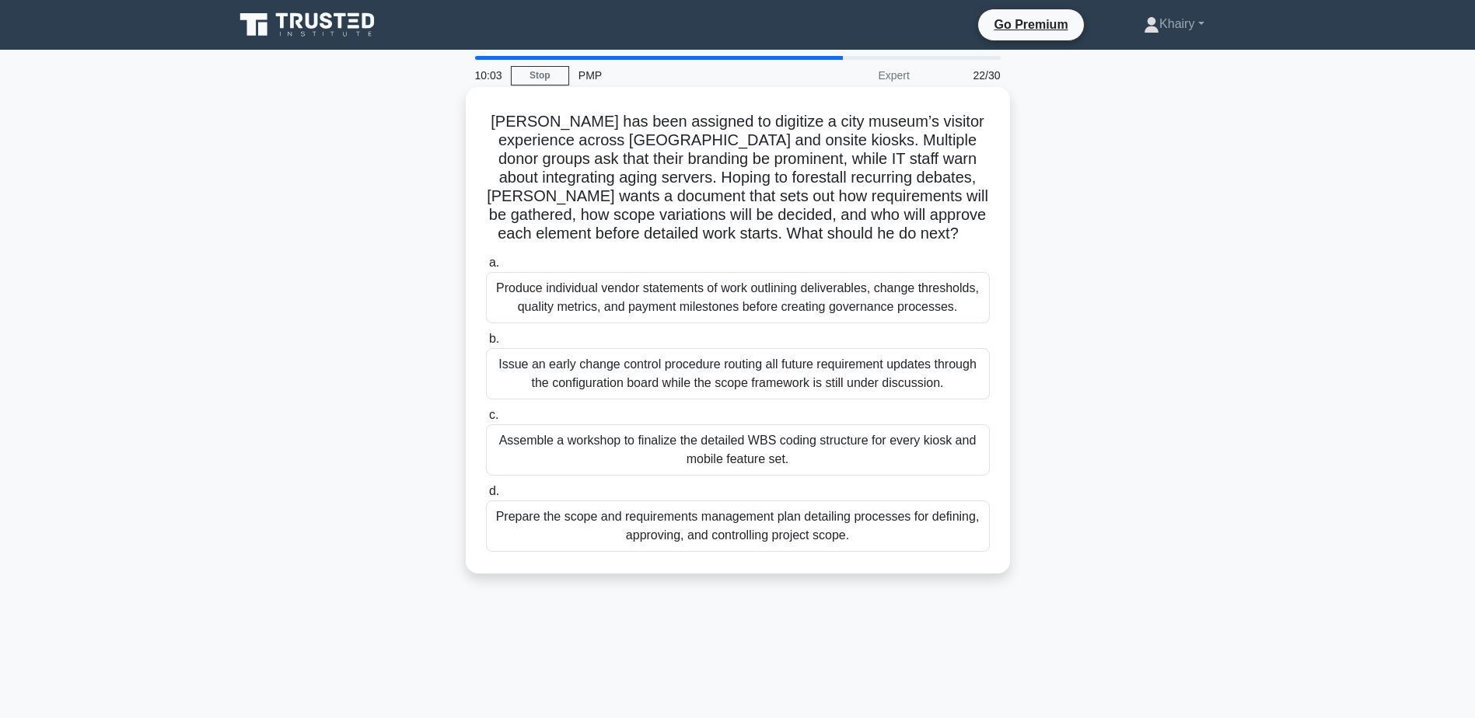
click at [694, 375] on div "Issue an early change control procedure routing all future requirement updates …" at bounding box center [738, 373] width 504 height 51
click at [486, 344] on input "b. Issue an early change control procedure routing all future requirement updat…" at bounding box center [486, 339] width 0 height 10
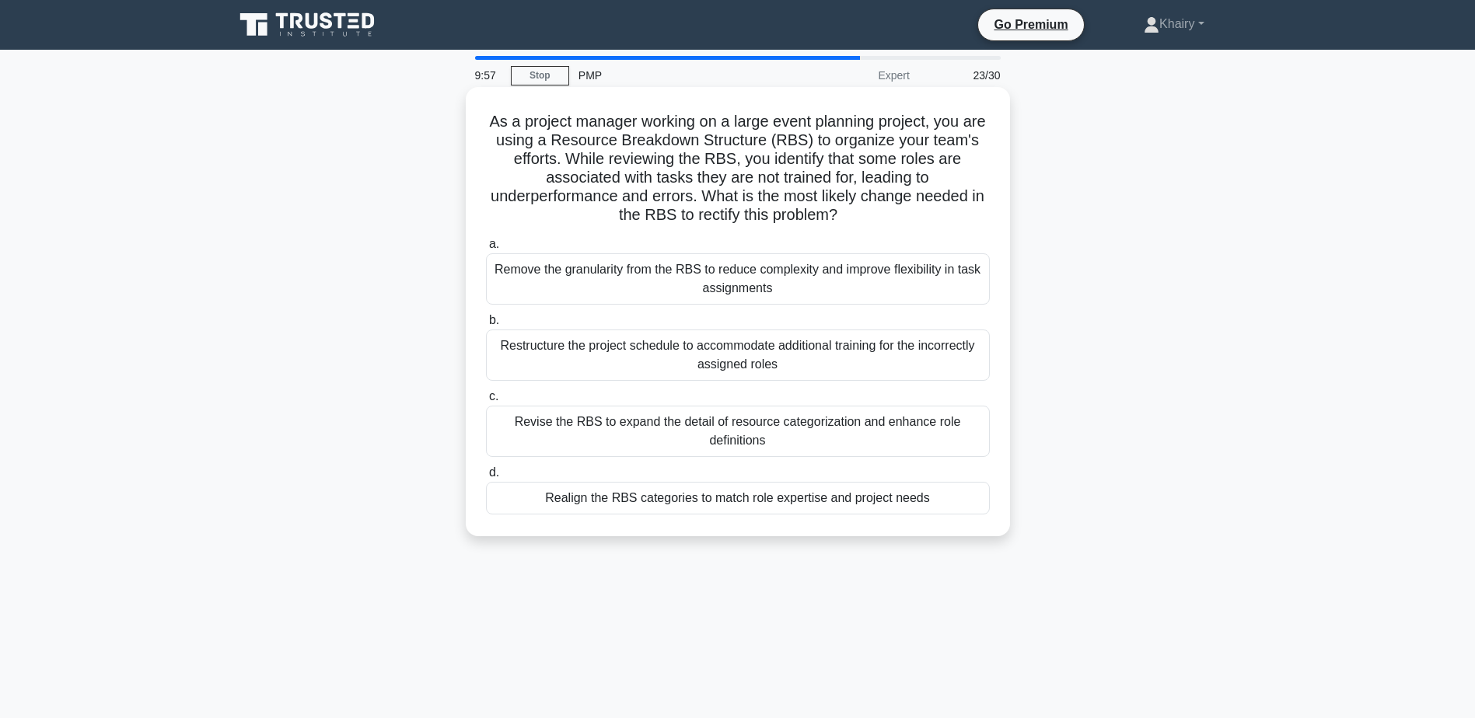
drag, startPoint x: 496, startPoint y: 116, endPoint x: 893, endPoint y: 218, distance: 410.4
click at [893, 218] on h5 "As a project manager working on a large event planning project, you are using a…" at bounding box center [737, 169] width 507 height 114
click at [725, 357] on div "Restructure the project schedule to accommodate additional training for the inc…" at bounding box center [738, 355] width 504 height 51
click at [486, 326] on input "b. Restructure the project schedule to accommodate additional training for the …" at bounding box center [486, 321] width 0 height 10
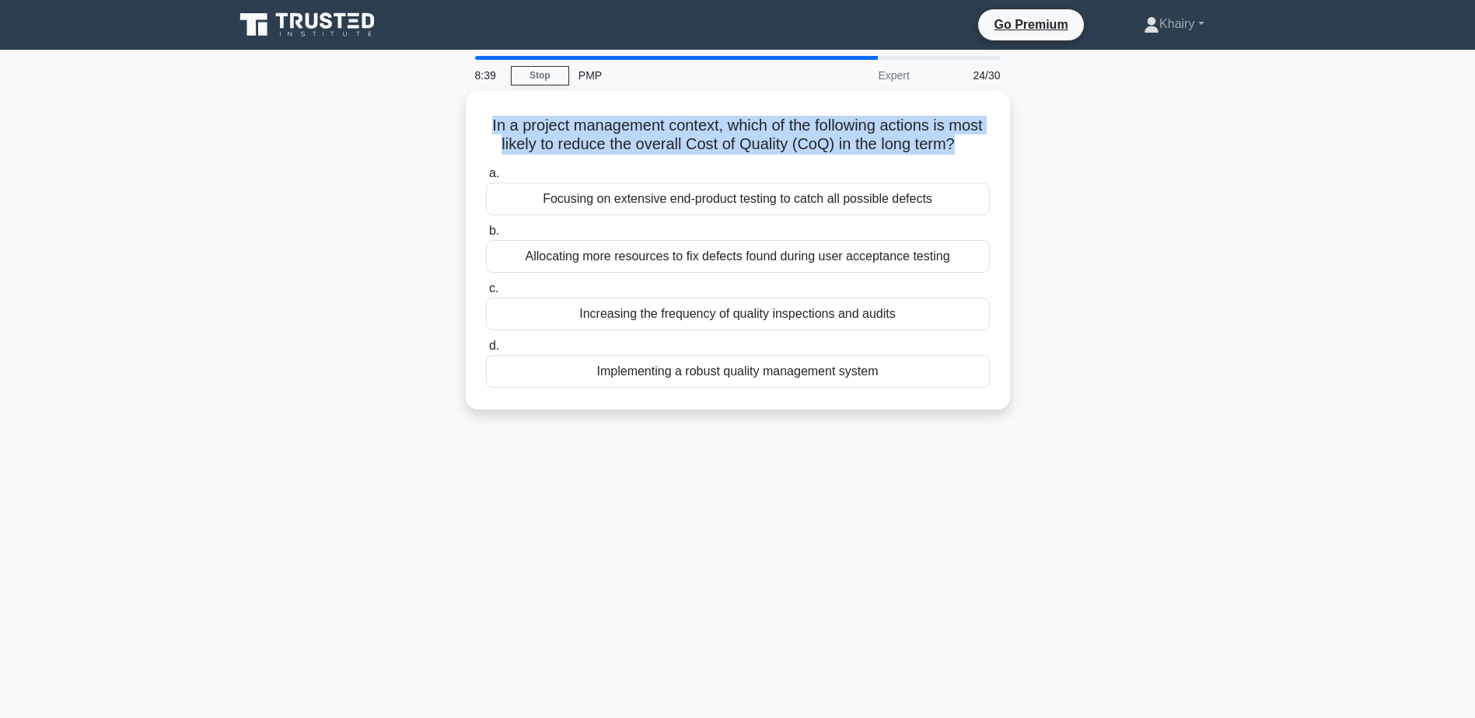
drag, startPoint x: 497, startPoint y: 113, endPoint x: 1036, endPoint y: 142, distance: 539.6
click at [1036, 142] on div "In a project management context, which of the following actions is most likely …" at bounding box center [738, 259] width 1026 height 337
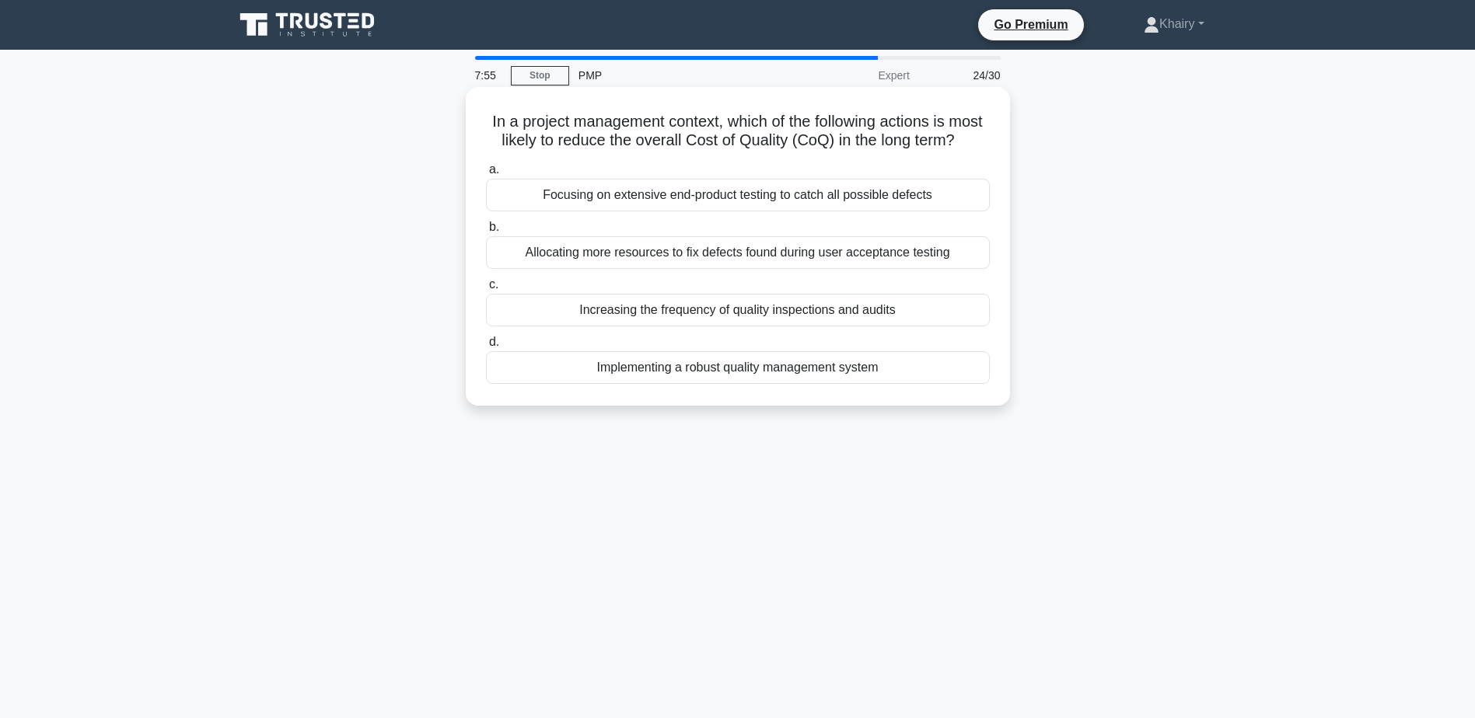
click at [757, 384] on div "Implementing a robust quality management system" at bounding box center [738, 367] width 504 height 33
click at [486, 348] on input "d. Implementing a robust quality management system" at bounding box center [486, 342] width 0 height 10
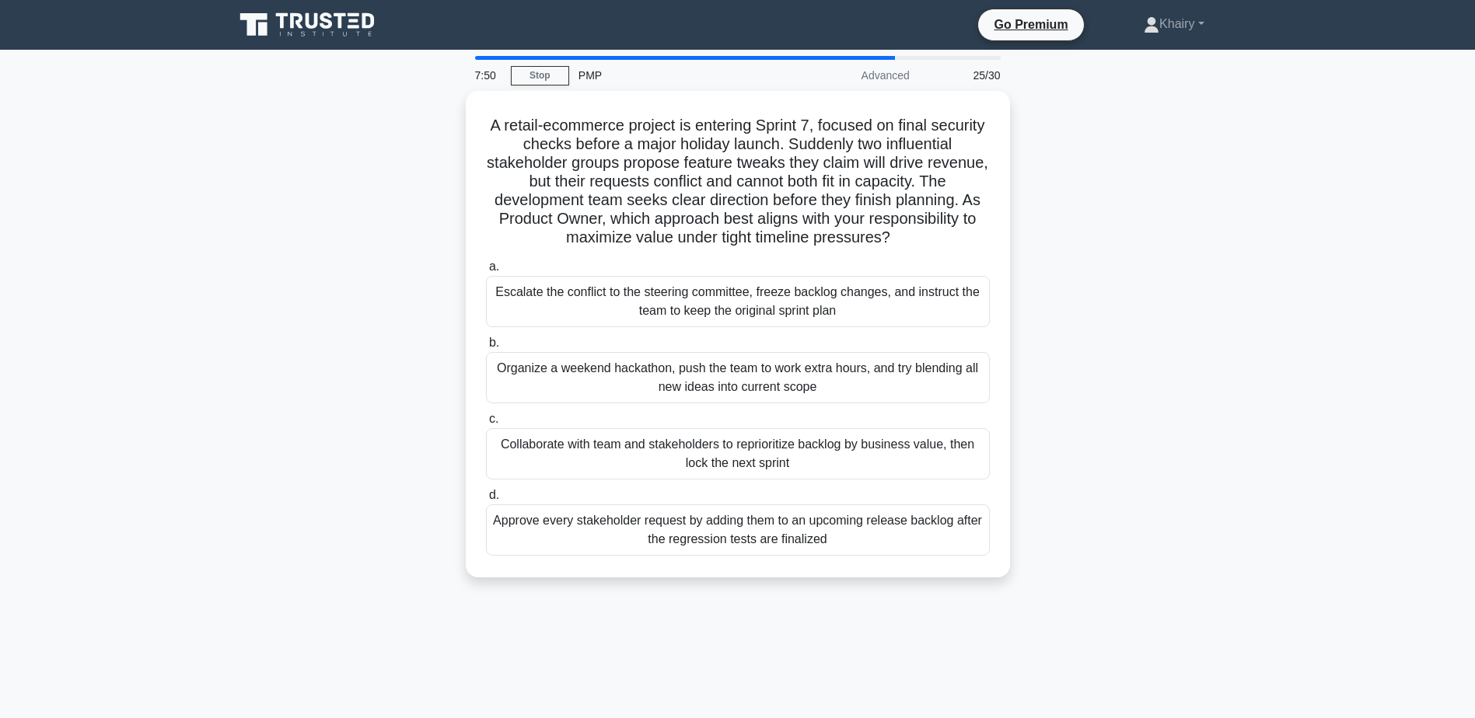
drag, startPoint x: 497, startPoint y: 113, endPoint x: 1054, endPoint y: 245, distance: 572.2
click at [1054, 245] on div "A retail-ecommerce project is entering Sprint 7, focused on final security chec…" at bounding box center [738, 343] width 1026 height 505
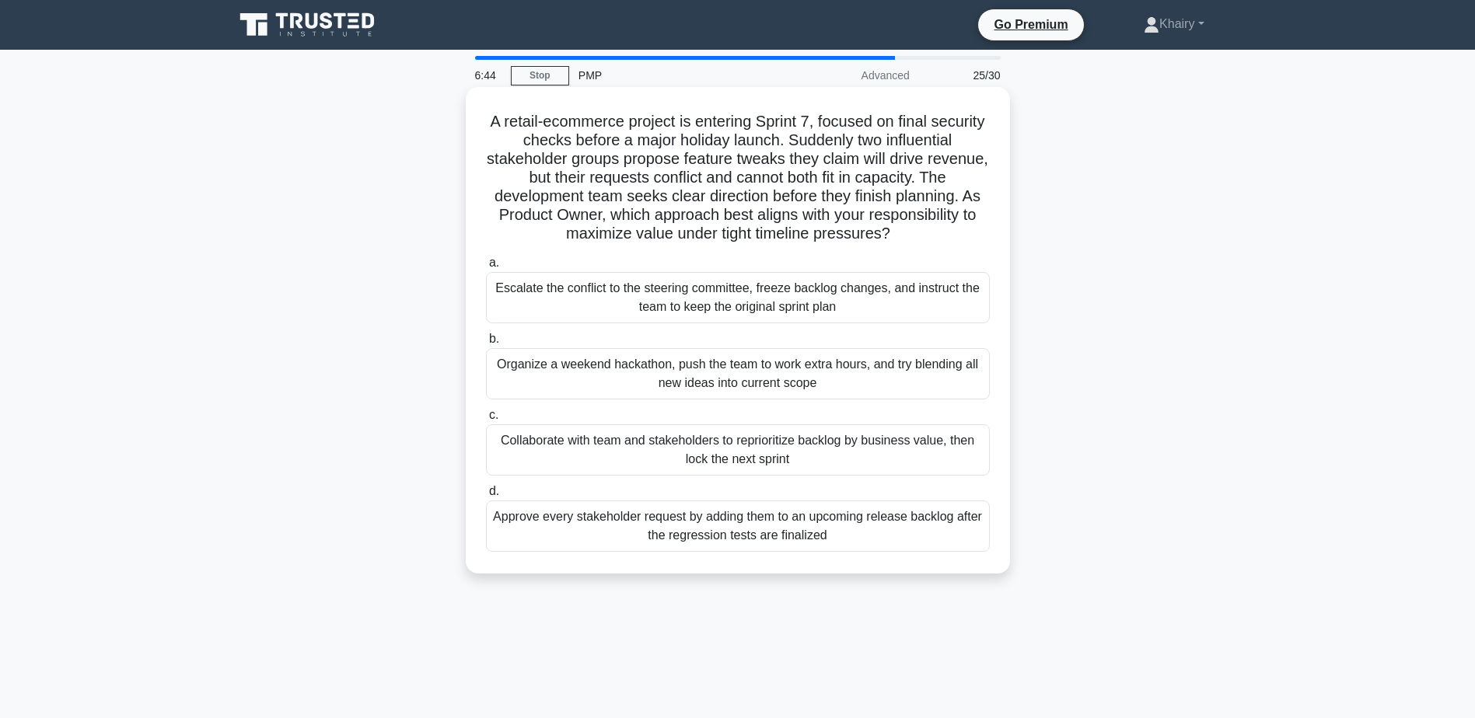
click at [666, 457] on div "Collaborate with team and stakeholders to reprioritize backlog by business valu…" at bounding box center [738, 450] width 504 height 51
click at [486, 421] on input "c. Collaborate with team and stakeholders to reprioritize backlog by business v…" at bounding box center [486, 416] width 0 height 10
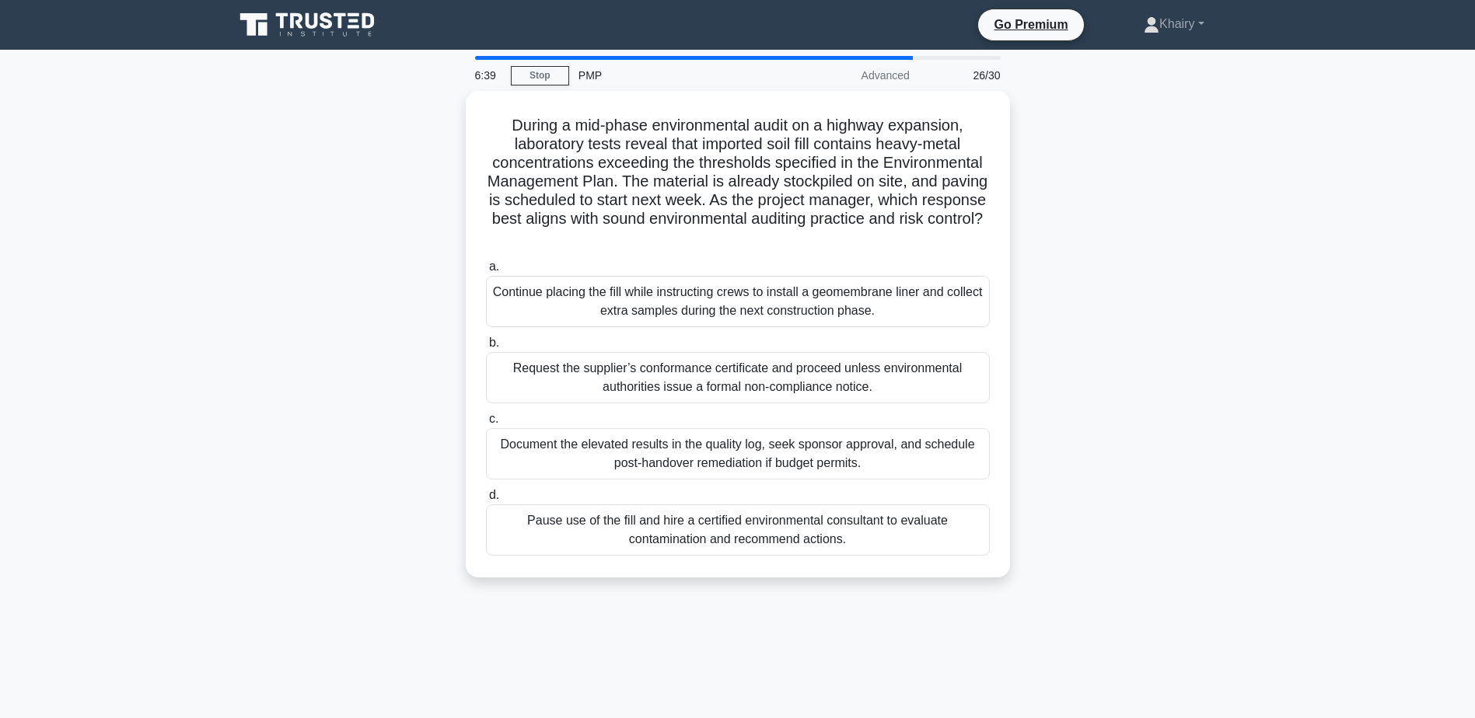
drag, startPoint x: 502, startPoint y: 123, endPoint x: 1061, endPoint y: 240, distance: 570.5
click at [1061, 240] on div "During a mid-phase environmental audit on a highway expansion, laboratory tests…" at bounding box center [738, 343] width 1026 height 505
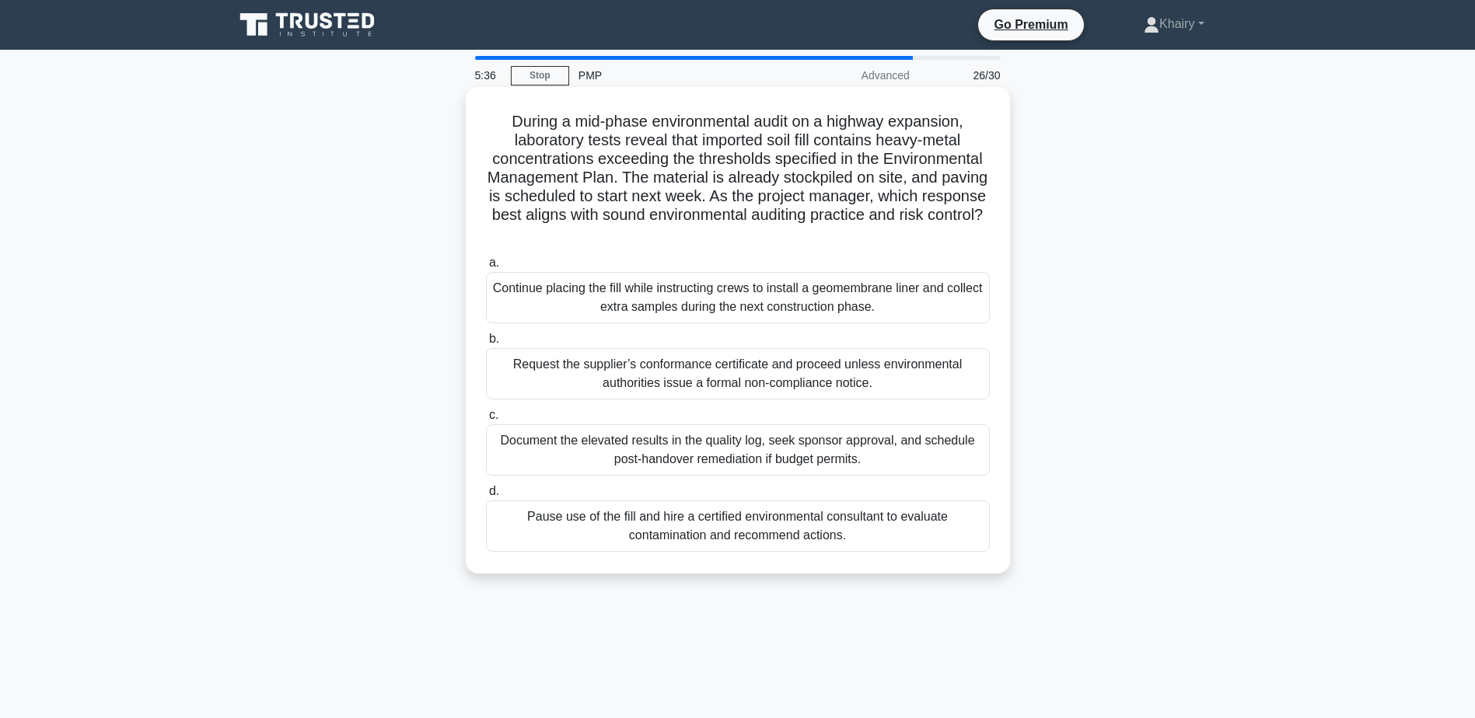
click at [622, 535] on div "Pause use of the fill and hire a certified environmental consultant to evaluate…" at bounding box center [738, 526] width 504 height 51
click at [486, 497] on input "d. Pause use of the fill and hire a certified environmental consultant to evalu…" at bounding box center [486, 492] width 0 height 10
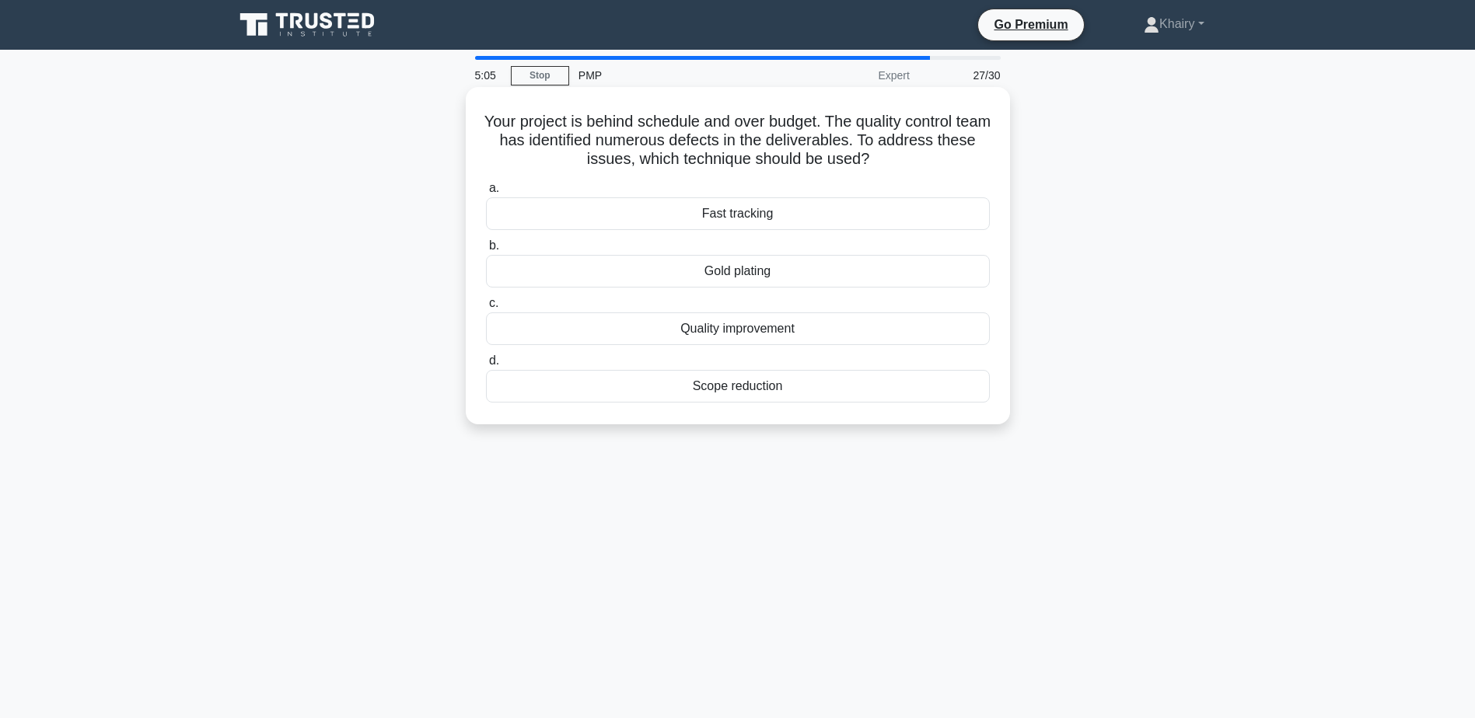
click at [481, 117] on div "Your project is behind schedule and over budget. The quality control team has i…" at bounding box center [738, 255] width 532 height 325
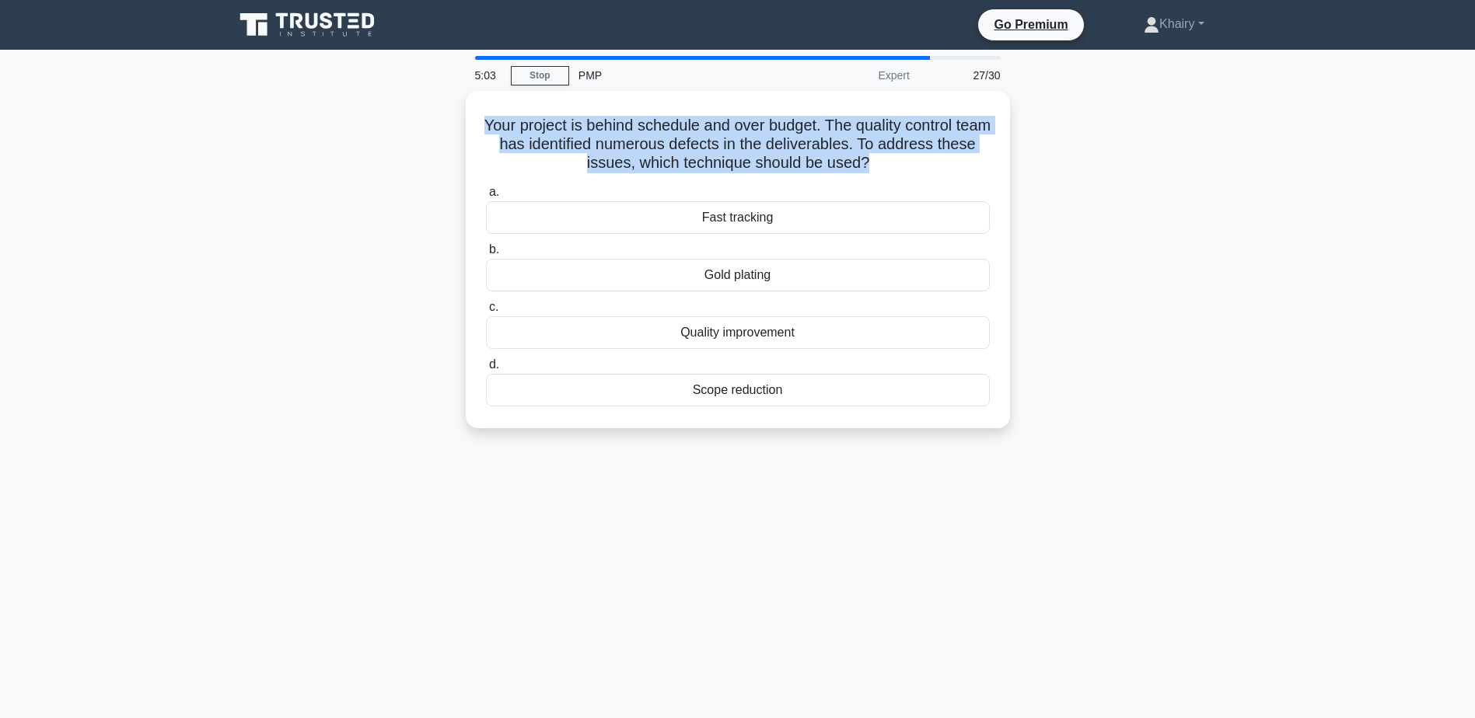
drag, startPoint x: 481, startPoint y: 117, endPoint x: 1036, endPoint y: 173, distance: 557.1
click at [1036, 173] on div "Your project is behind schedule and over budget. The quality control team has i…" at bounding box center [738, 269] width 1026 height 356
drag, startPoint x: 493, startPoint y: 115, endPoint x: 1104, endPoint y: 190, distance: 615.7
click at [1104, 190] on div "Your project is behind schedule and over budget. The quality control team has i…" at bounding box center [738, 269] width 1026 height 356
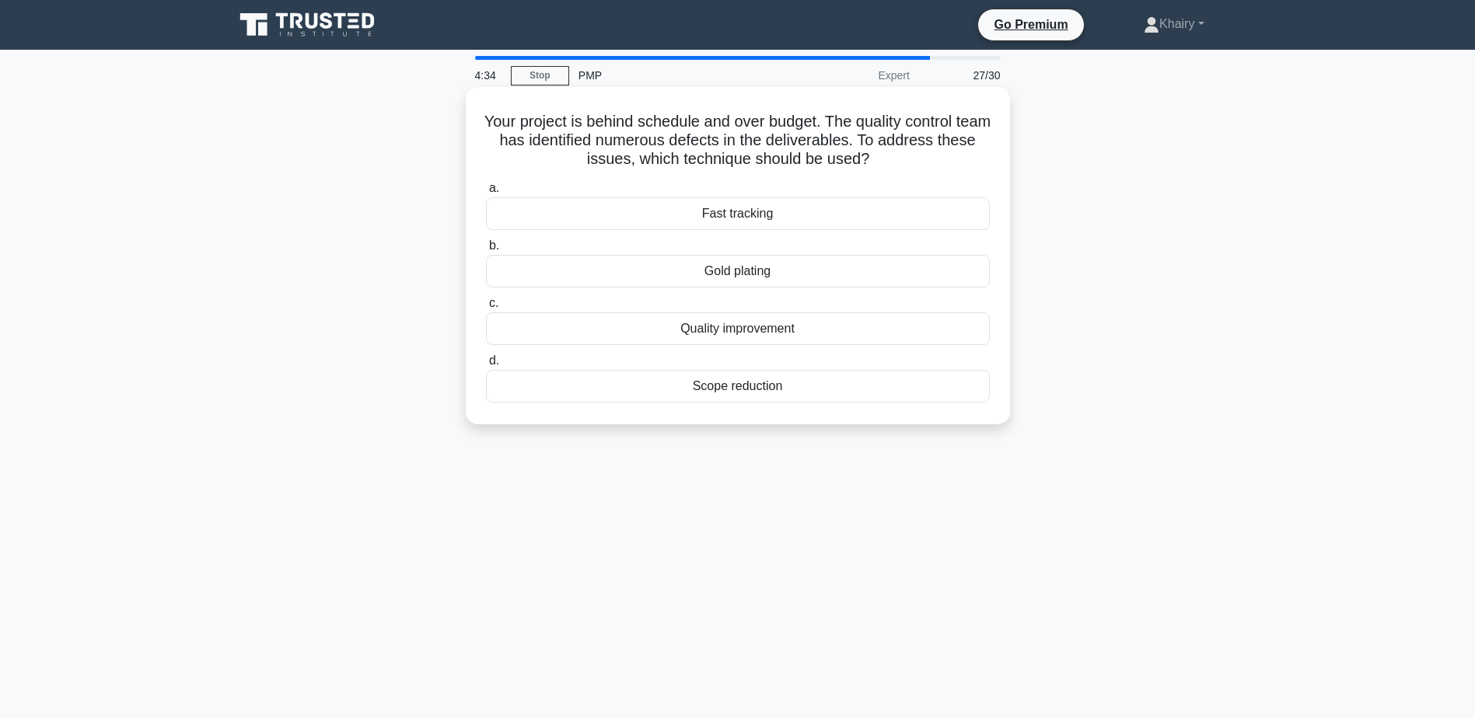
click at [743, 332] on div "Quality improvement" at bounding box center [738, 329] width 504 height 33
click at [486, 309] on input "c. Quality improvement" at bounding box center [486, 304] width 0 height 10
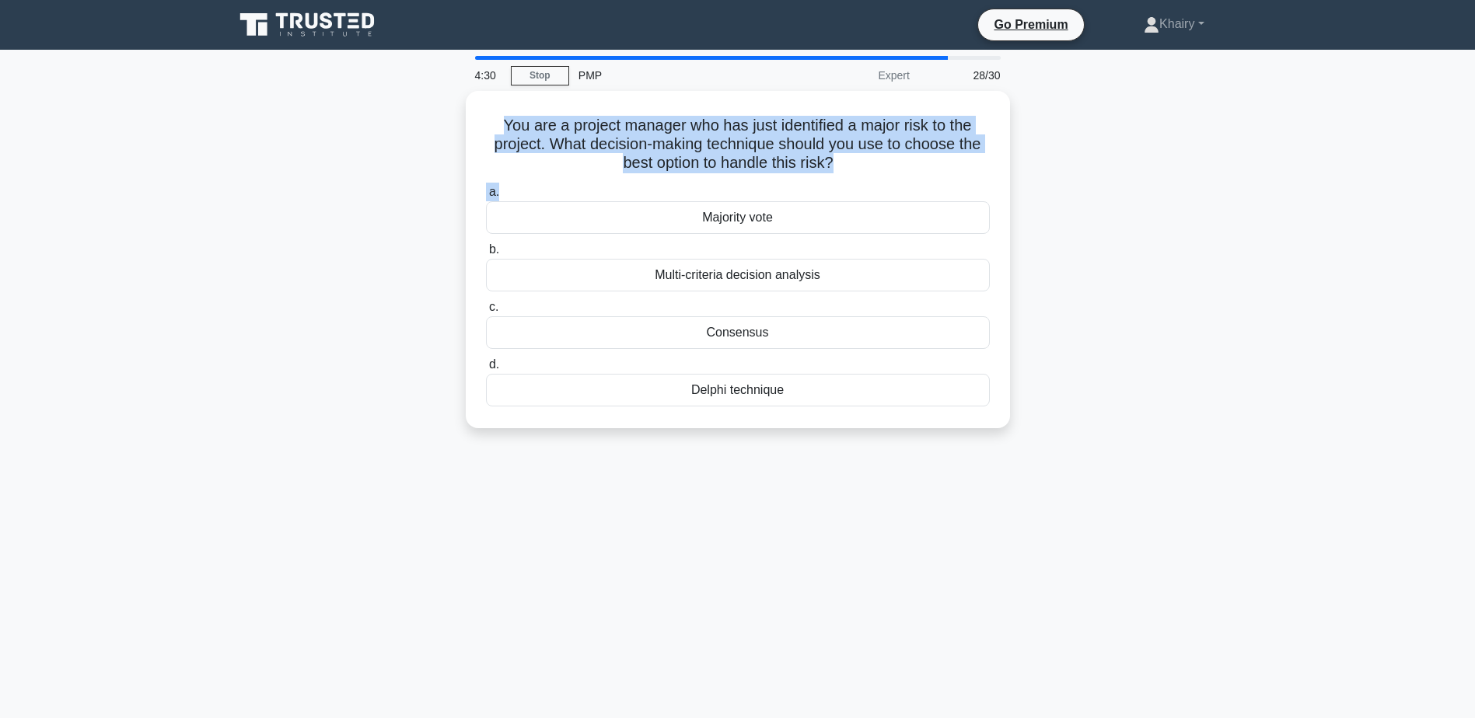
drag, startPoint x: 491, startPoint y: 112, endPoint x: 1047, endPoint y: 187, distance: 561.7
click at [1047, 187] on div "You are a project manager who has just identified a major risk to the project. …" at bounding box center [738, 269] width 1026 height 356
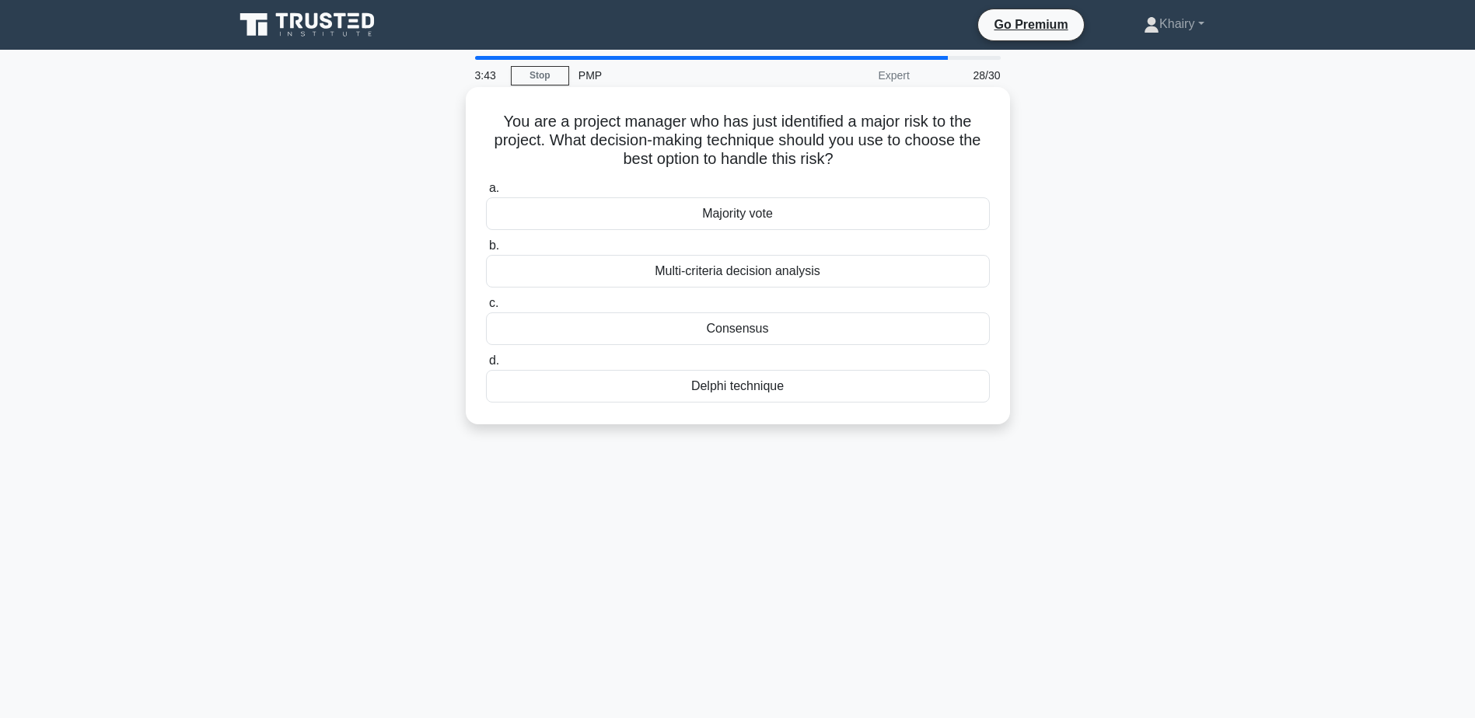
click at [808, 271] on div "Multi-criteria decision analysis" at bounding box center [738, 271] width 504 height 33
click at [486, 251] on input "b. Multi-criteria decision analysis" at bounding box center [486, 246] width 0 height 10
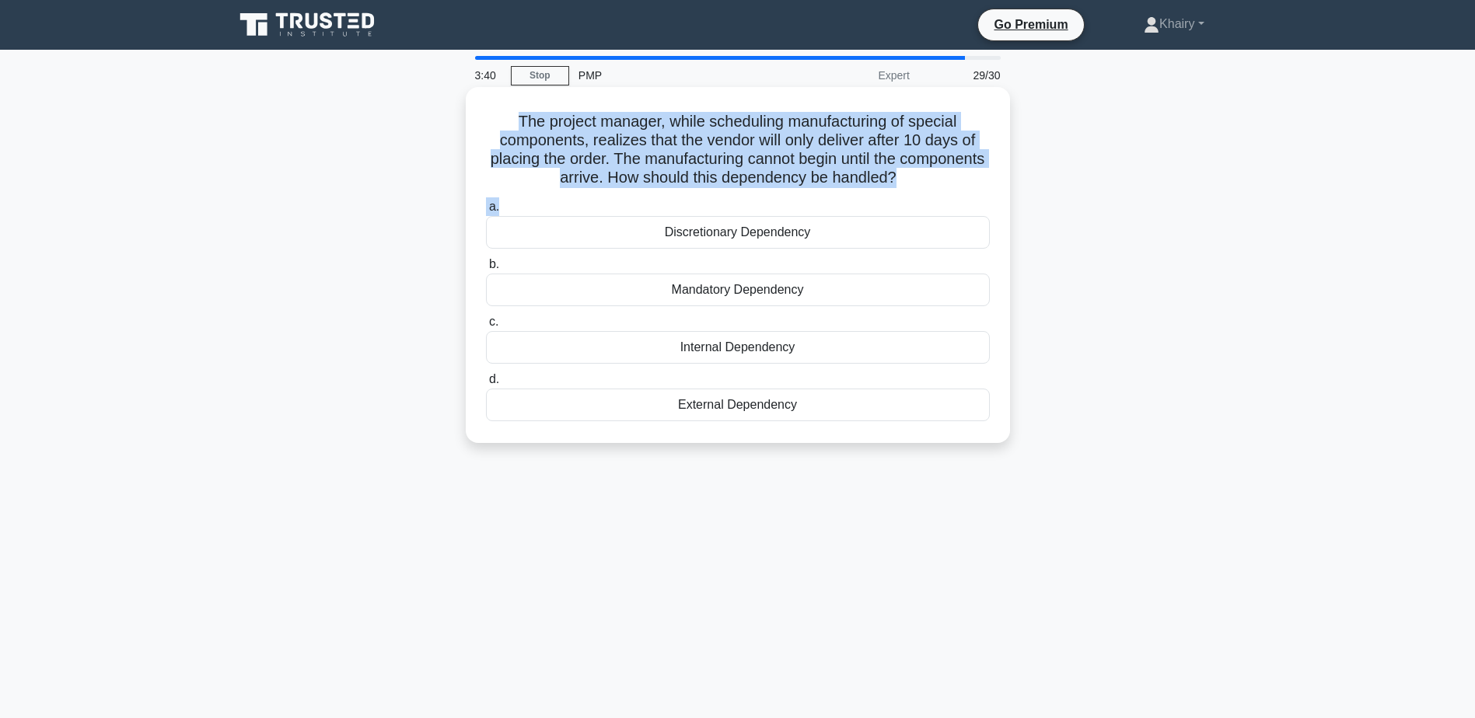
drag, startPoint x: 508, startPoint y: 110, endPoint x: 1005, endPoint y: 200, distance: 505.7
click at [1005, 200] on div "The project manager, while scheduling manufacturing of special components, real…" at bounding box center [738, 265] width 544 height 356
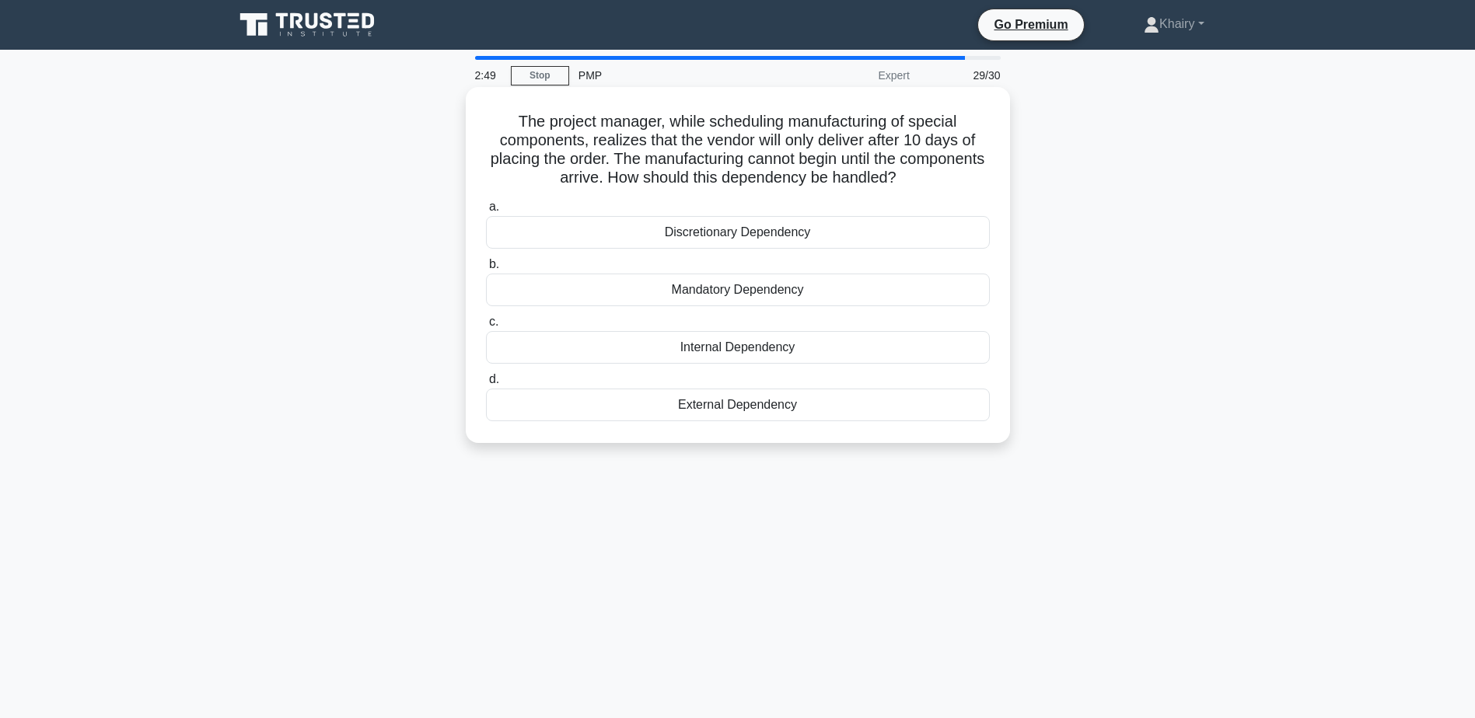
click at [695, 287] on div "Mandatory Dependency" at bounding box center [738, 290] width 504 height 33
click at [486, 270] on input "b. Mandatory Dependency" at bounding box center [486, 265] width 0 height 10
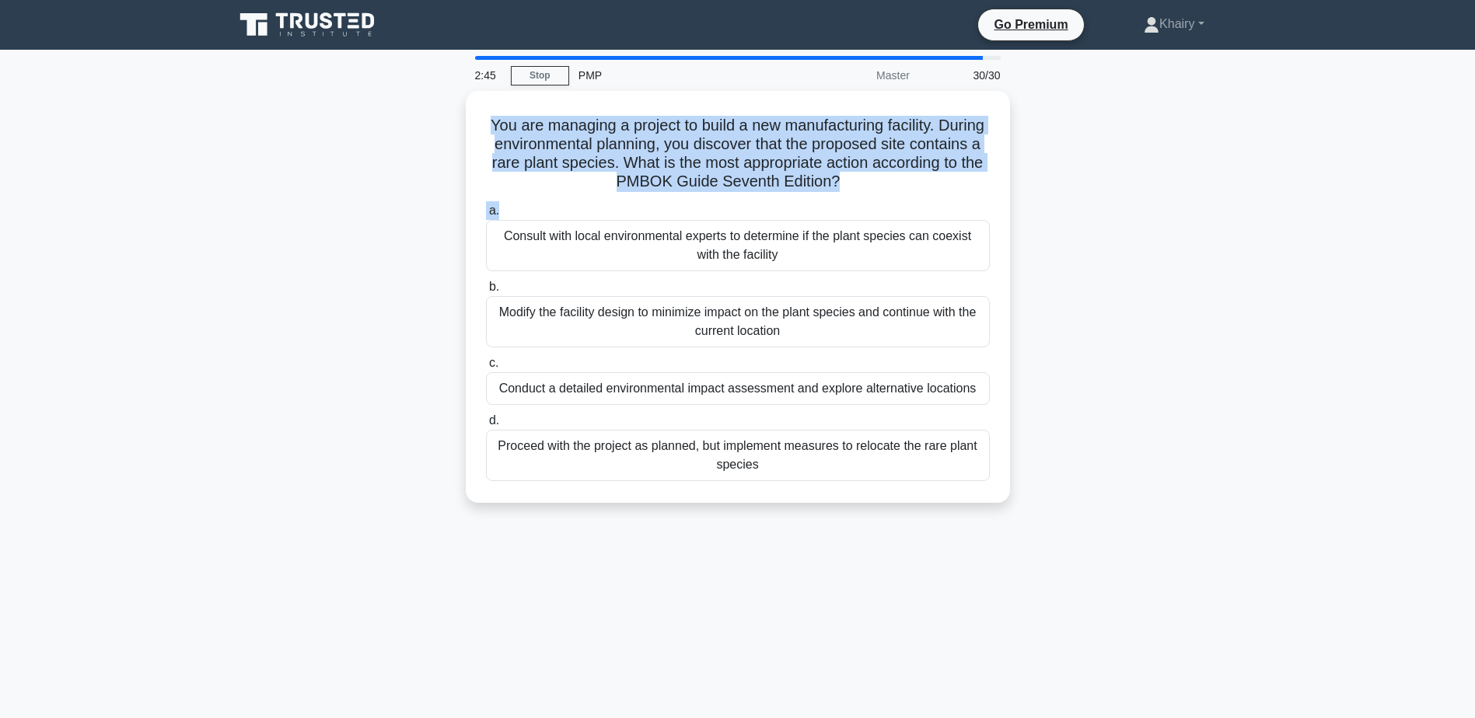
drag, startPoint x: 505, startPoint y: 108, endPoint x: 1031, endPoint y: 198, distance: 534.1
click at [1031, 198] on div "You are managing a project to build a new manufacturing facility. During enviro…" at bounding box center [738, 306] width 1026 height 431
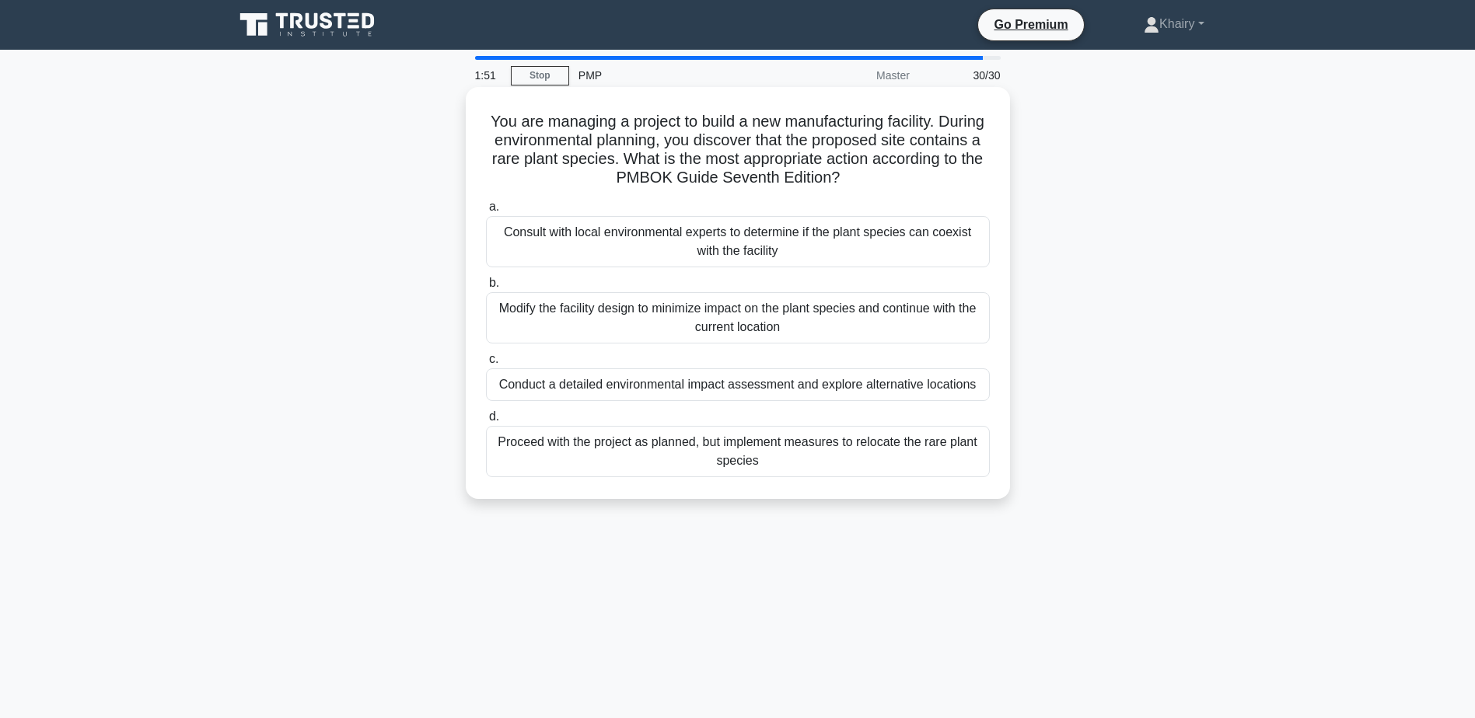
click at [671, 241] on div "Consult with local environmental experts to determine if the plant species can …" at bounding box center [738, 241] width 504 height 51
click at [486, 212] on input "a. Consult with local environmental experts to determine if the plant species c…" at bounding box center [486, 207] width 0 height 10
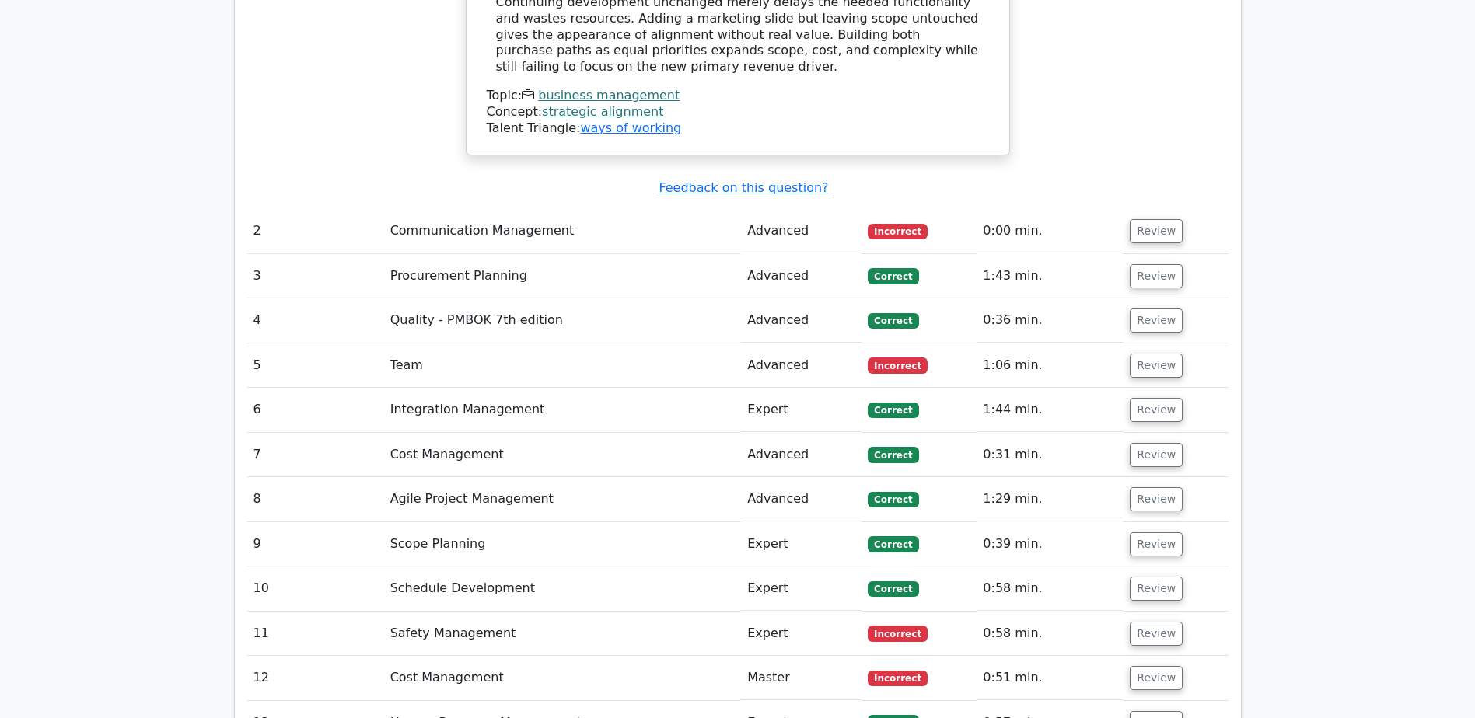
scroll to position [2488, 0]
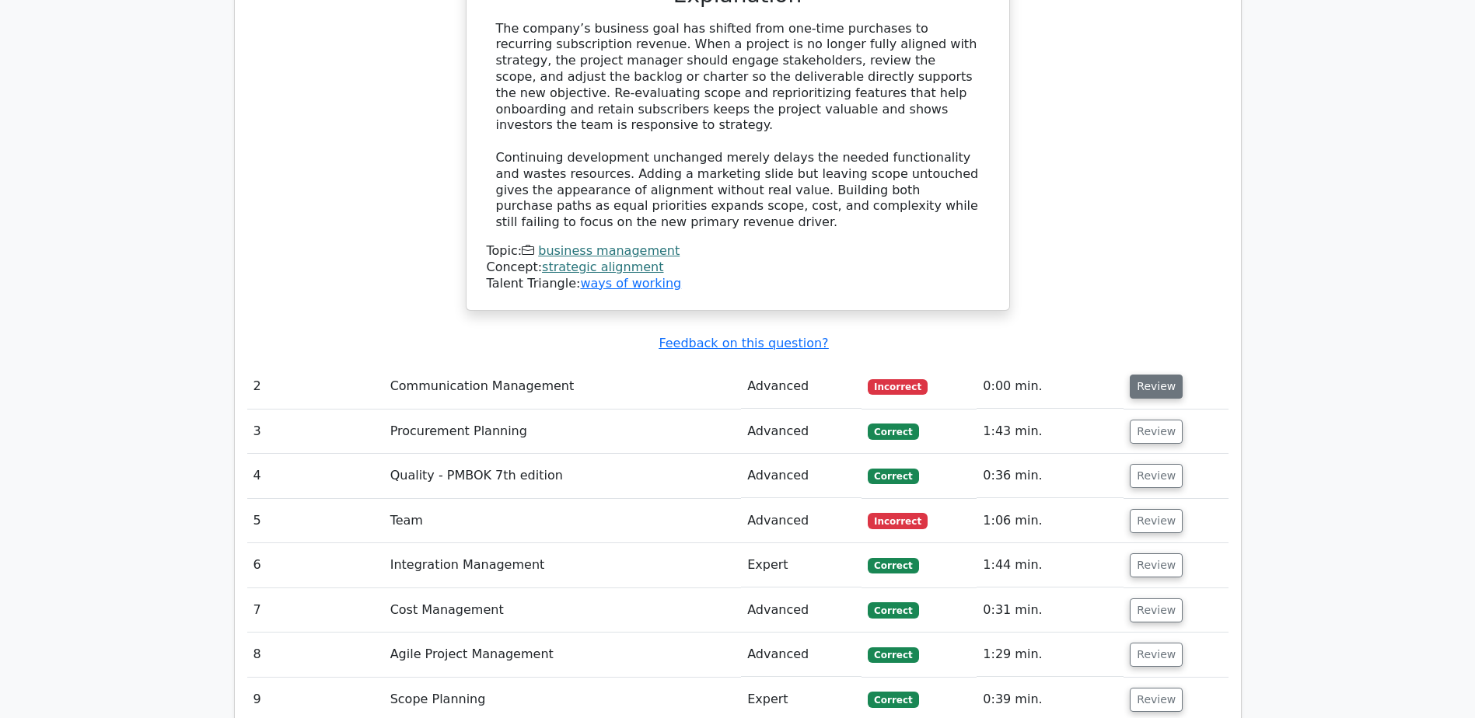
click at [1152, 375] on button "Review" at bounding box center [1156, 387] width 53 height 24
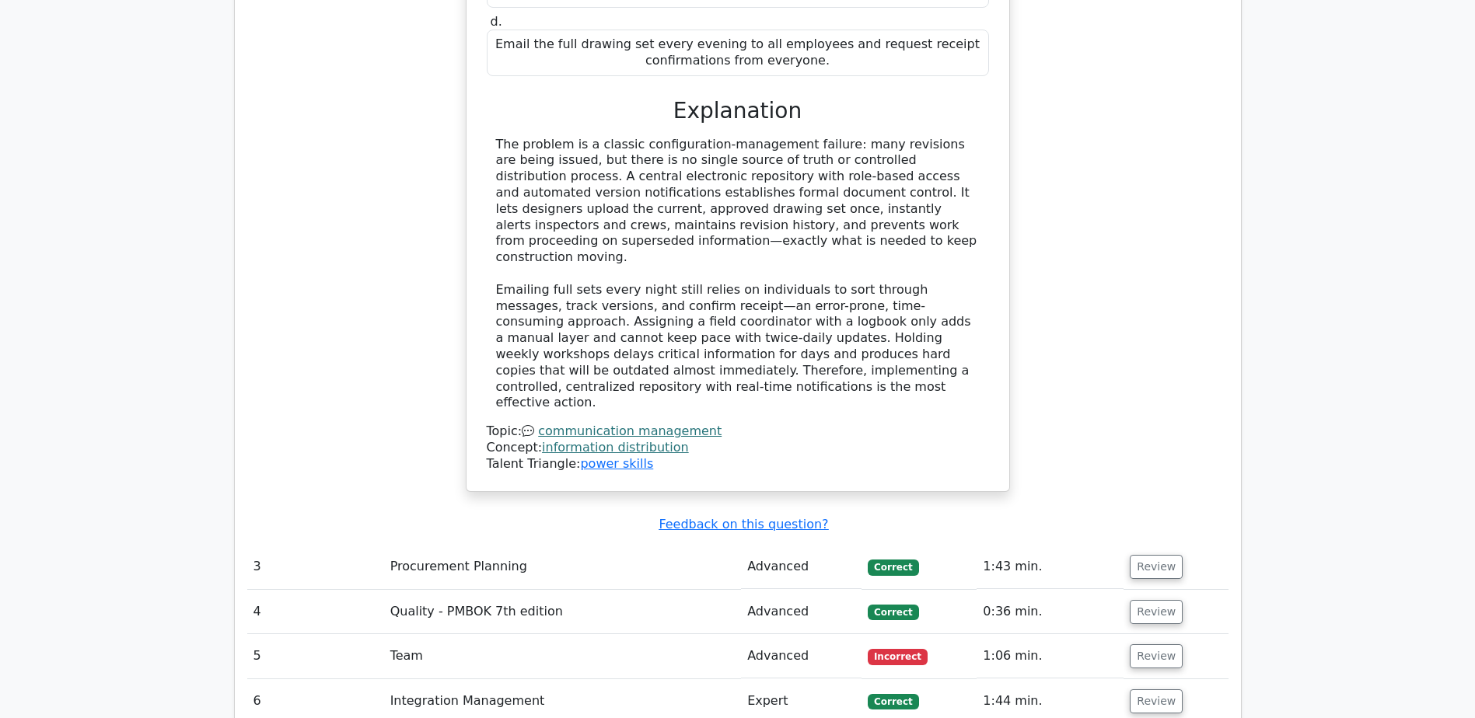
scroll to position [3343, 0]
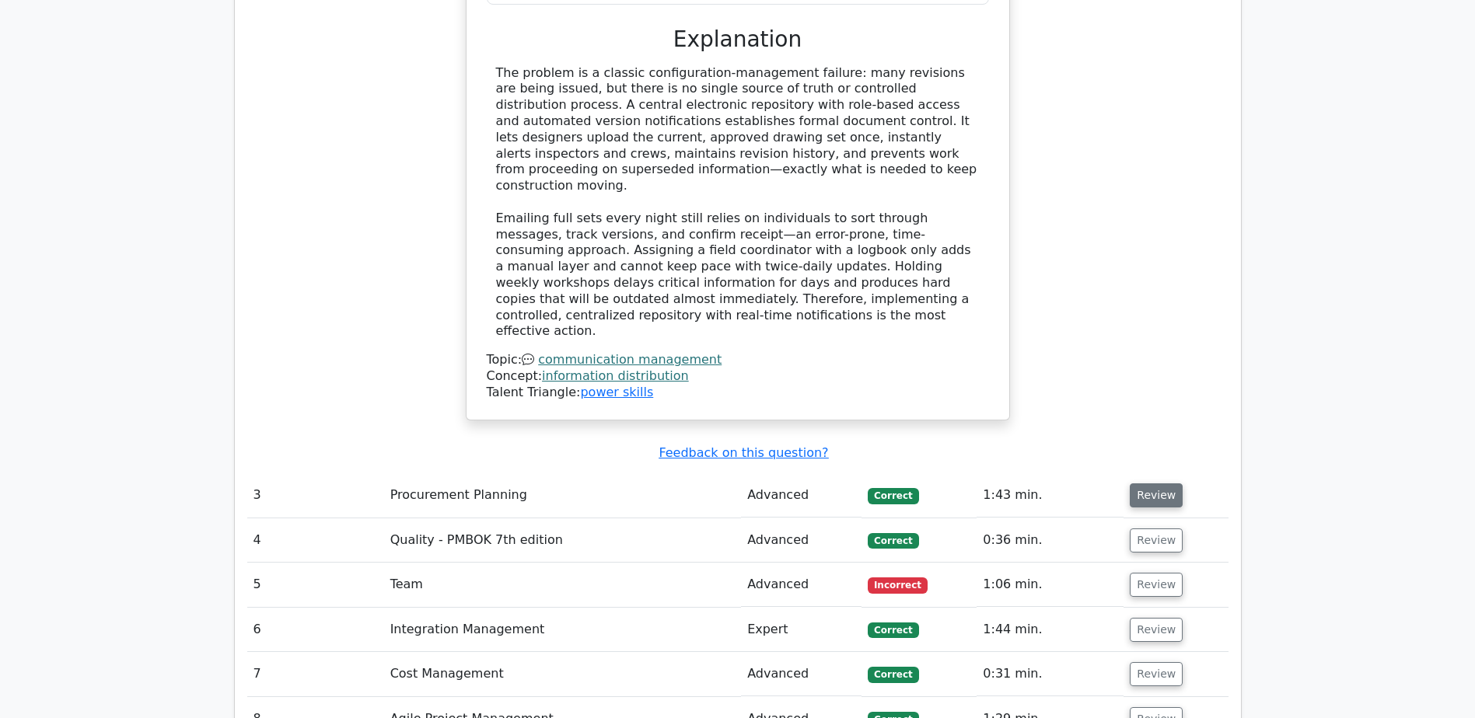
click at [1157, 484] on button "Review" at bounding box center [1156, 496] width 53 height 24
click at [1160, 484] on button "Review" at bounding box center [1156, 496] width 53 height 24
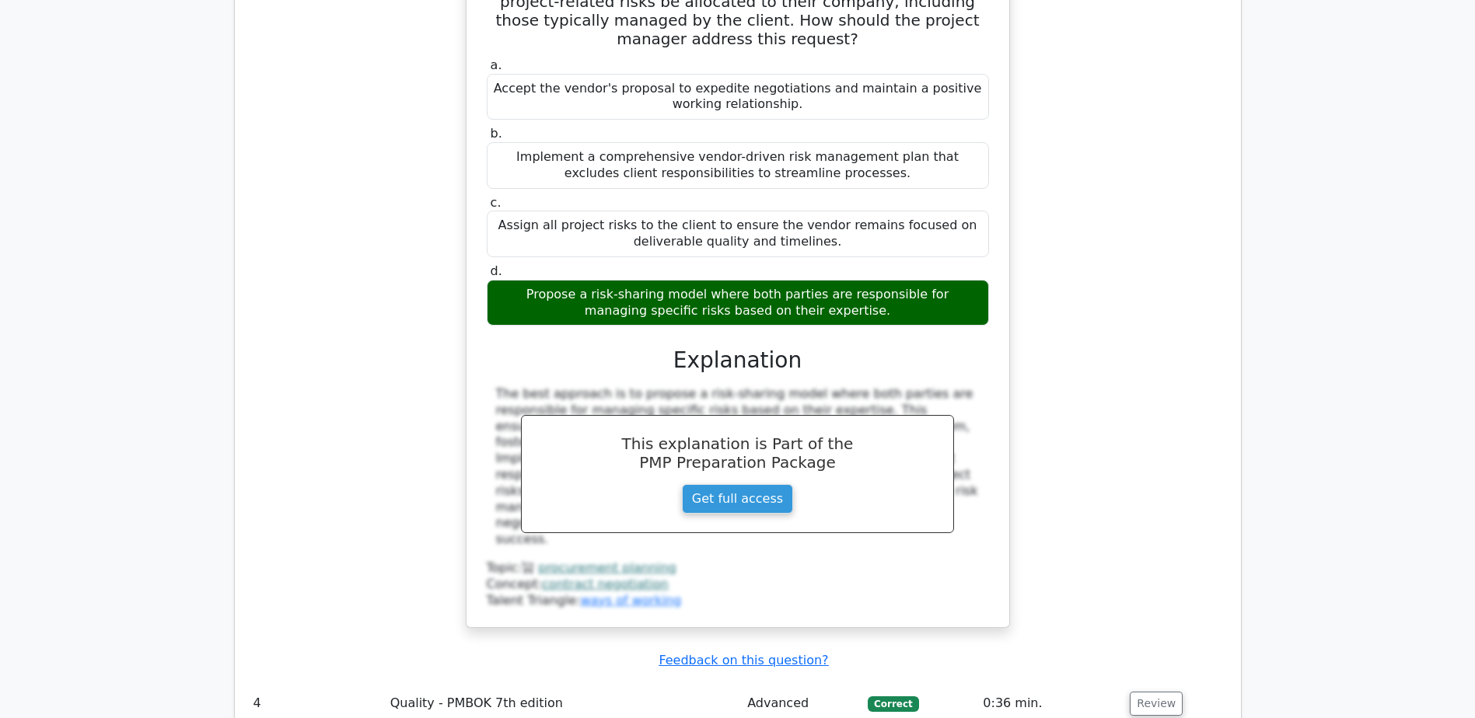
scroll to position [3965, 0]
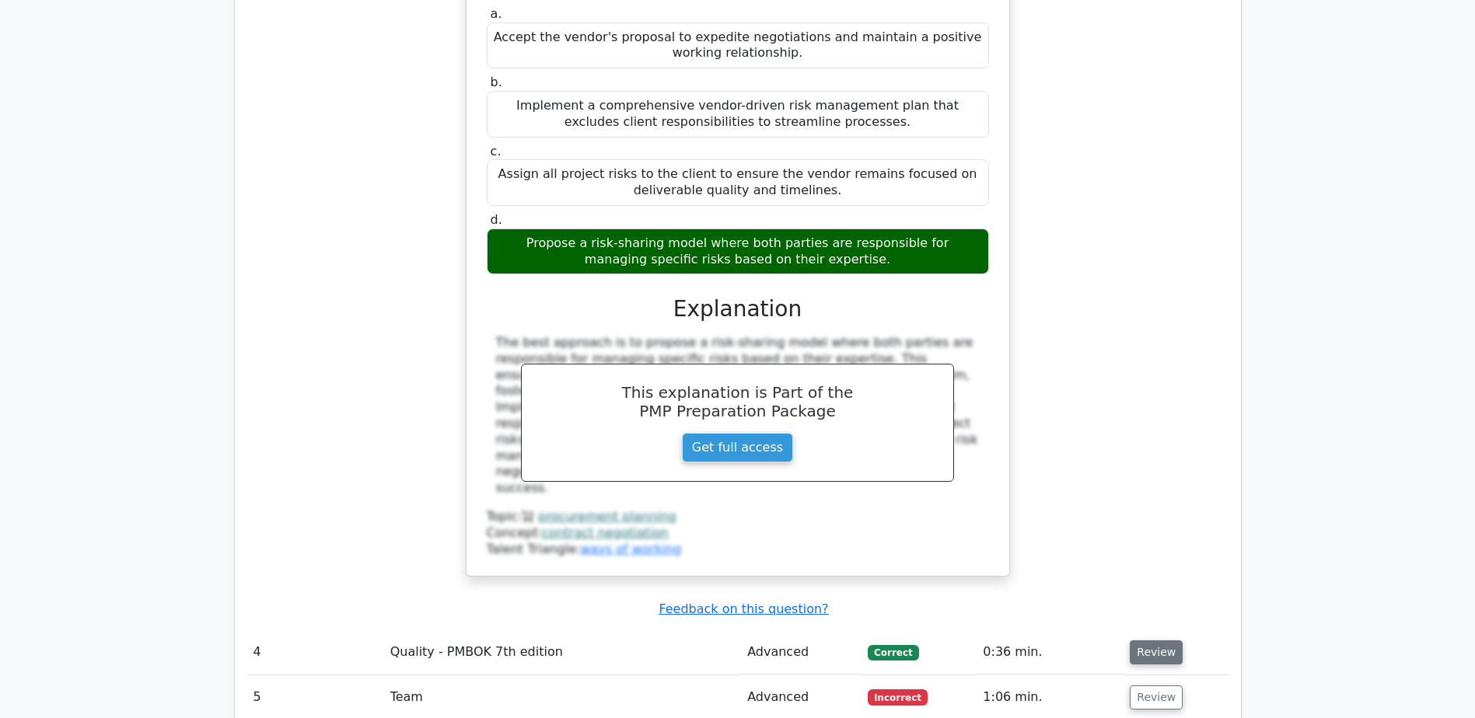
click at [1155, 641] on button "Review" at bounding box center [1156, 653] width 53 height 24
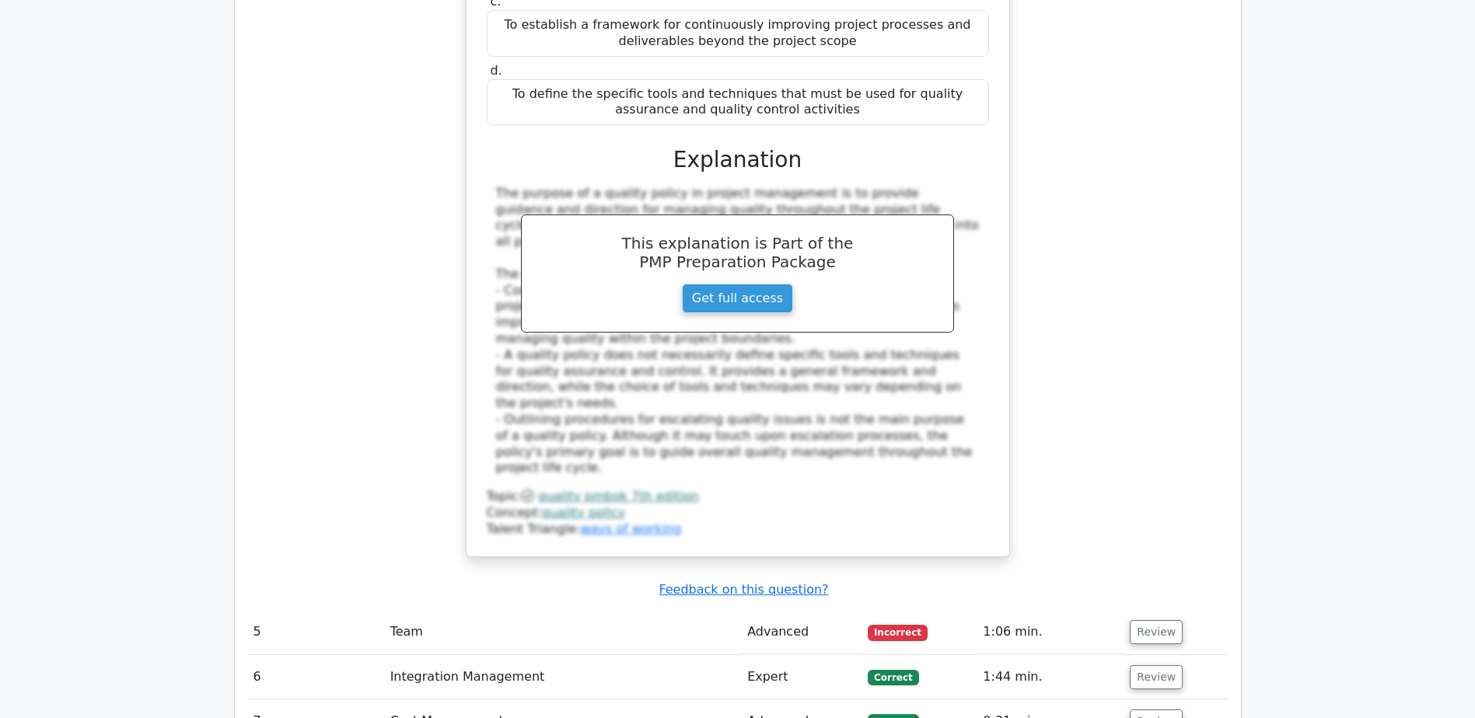
scroll to position [4898, 0]
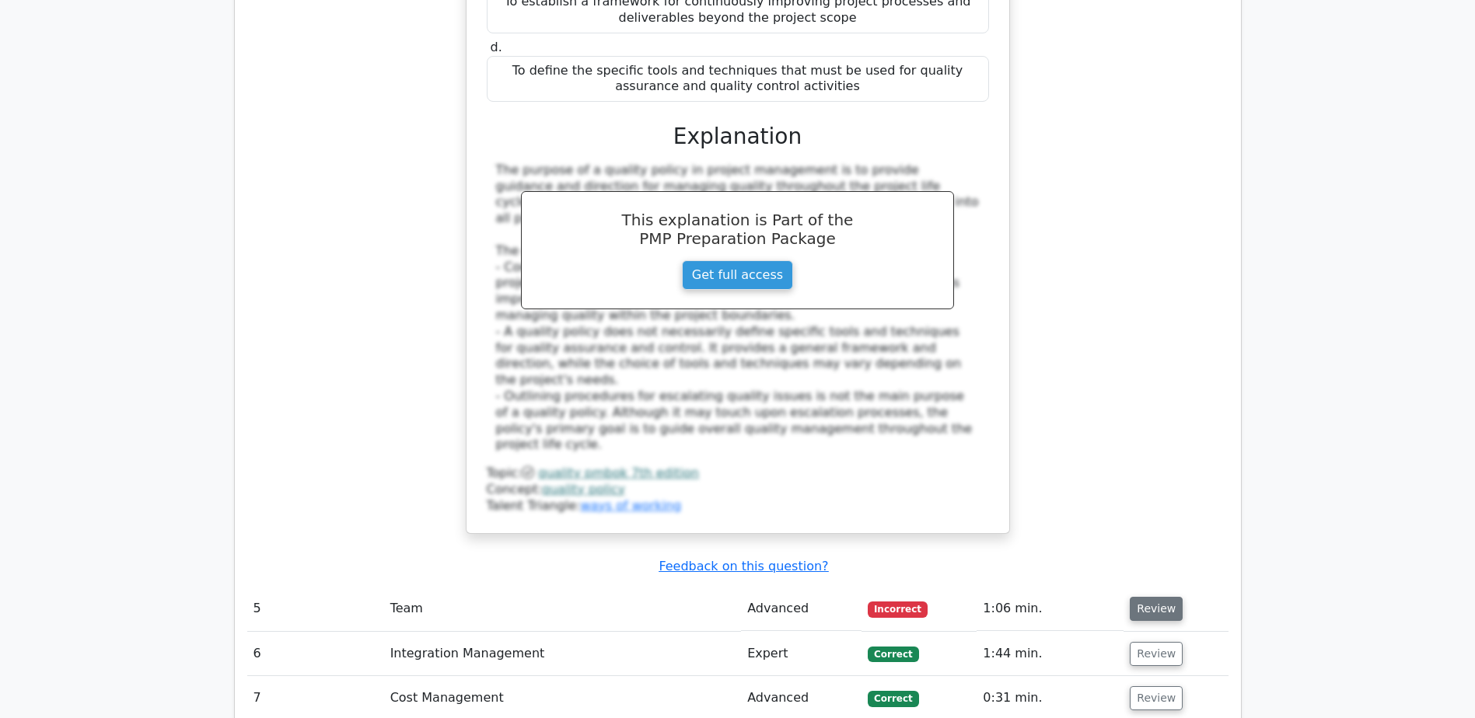
click at [1153, 597] on button "Review" at bounding box center [1156, 609] width 53 height 24
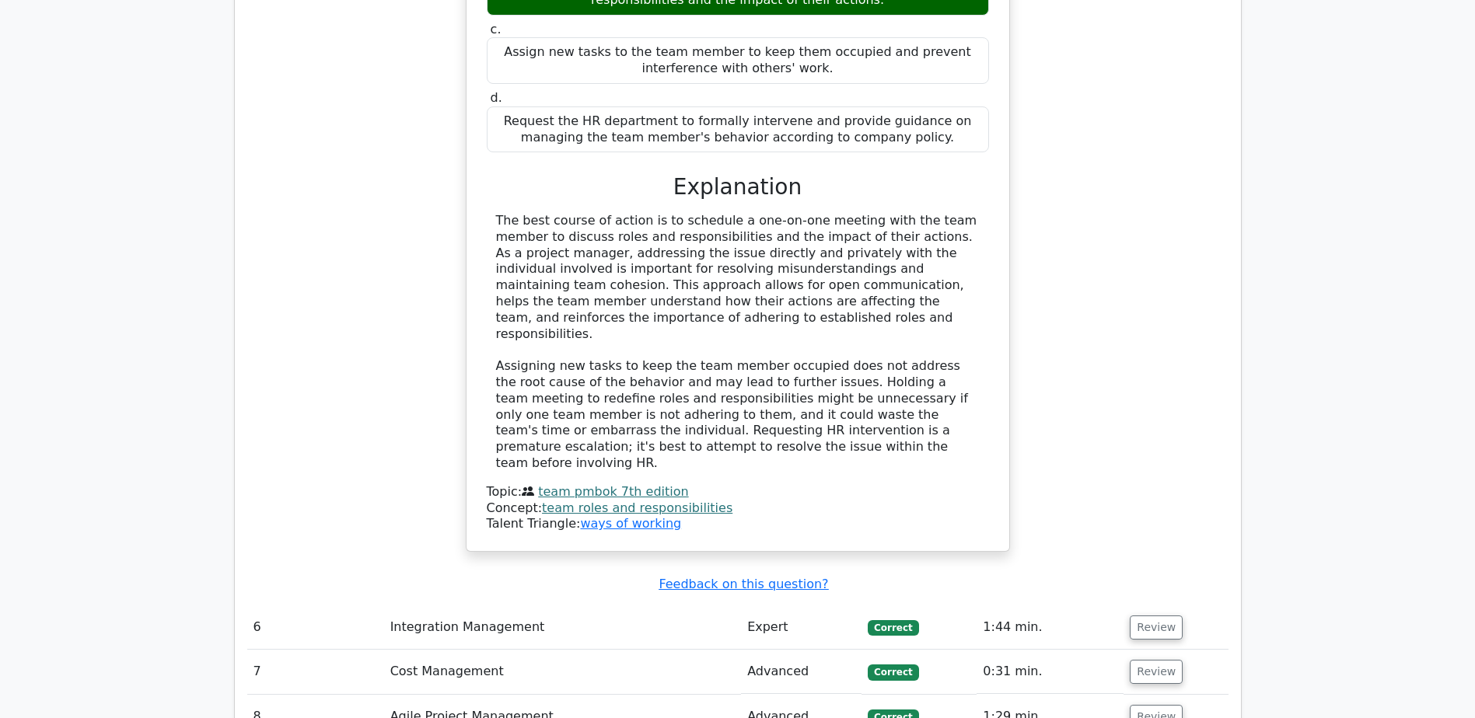
scroll to position [5831, 0]
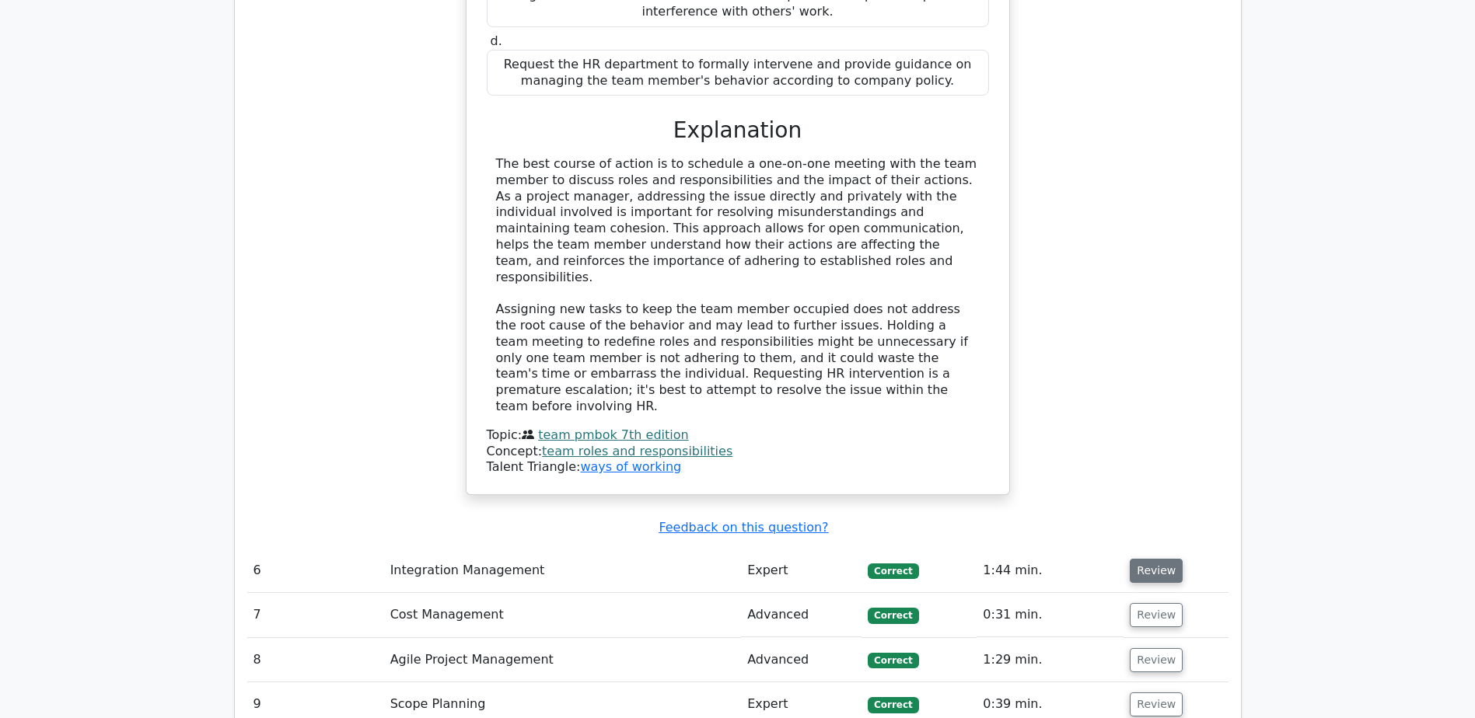
click at [1160, 559] on button "Review" at bounding box center [1156, 571] width 53 height 24
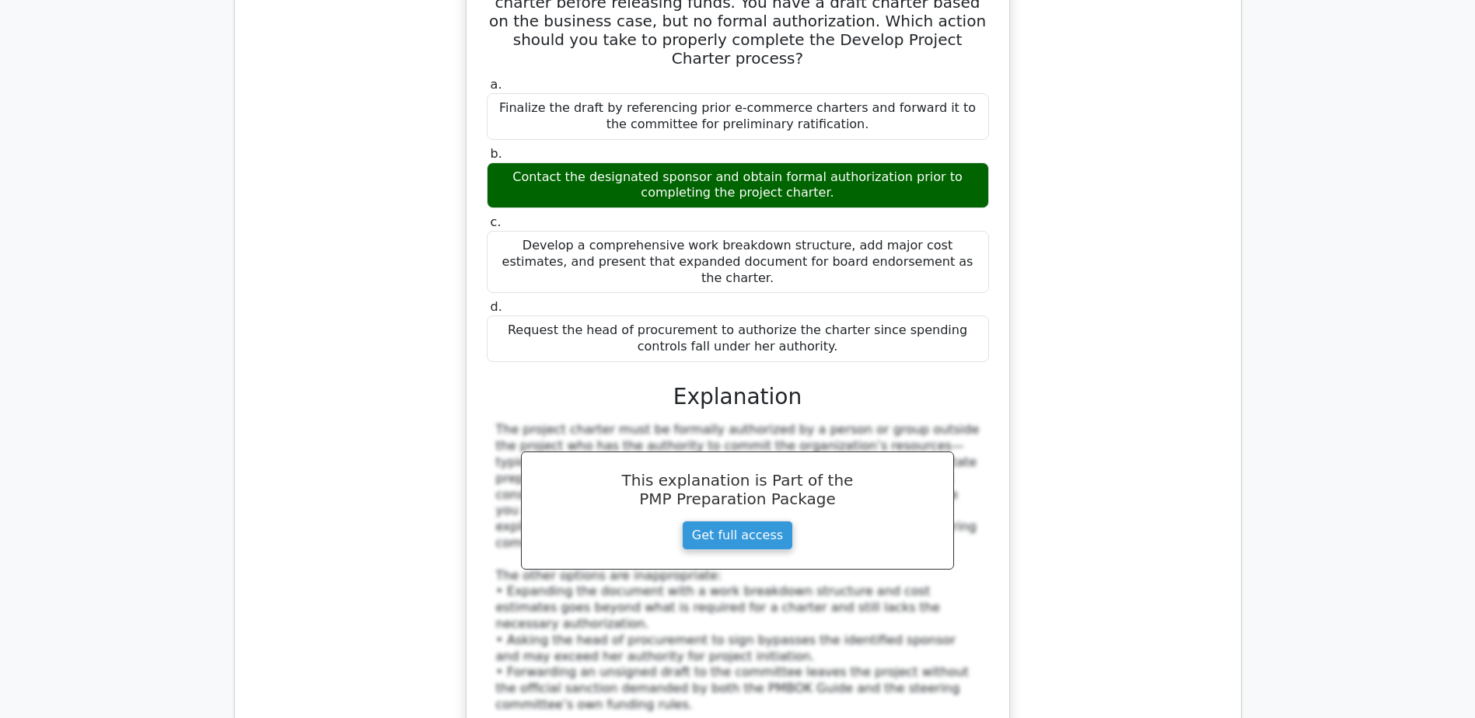
scroll to position [6687, 0]
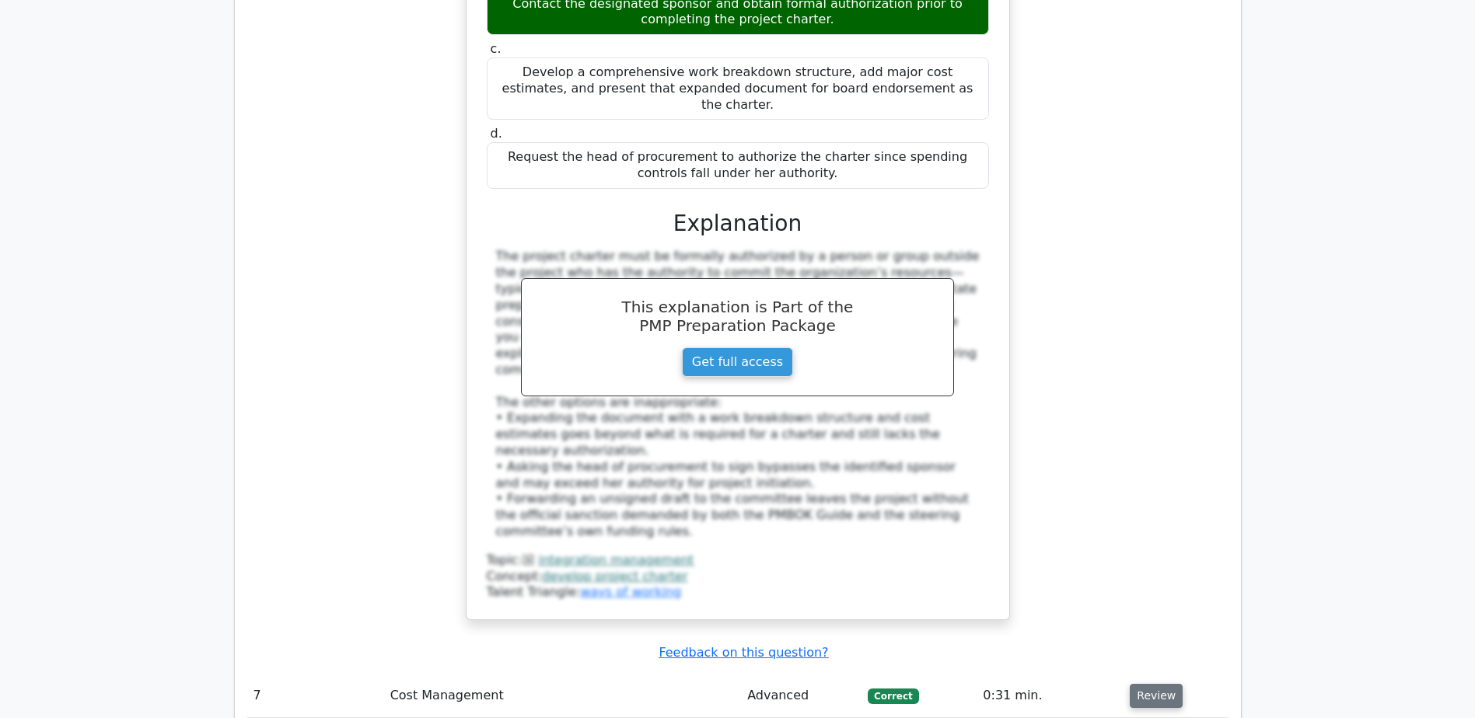
click at [1159, 684] on button "Review" at bounding box center [1156, 696] width 53 height 24
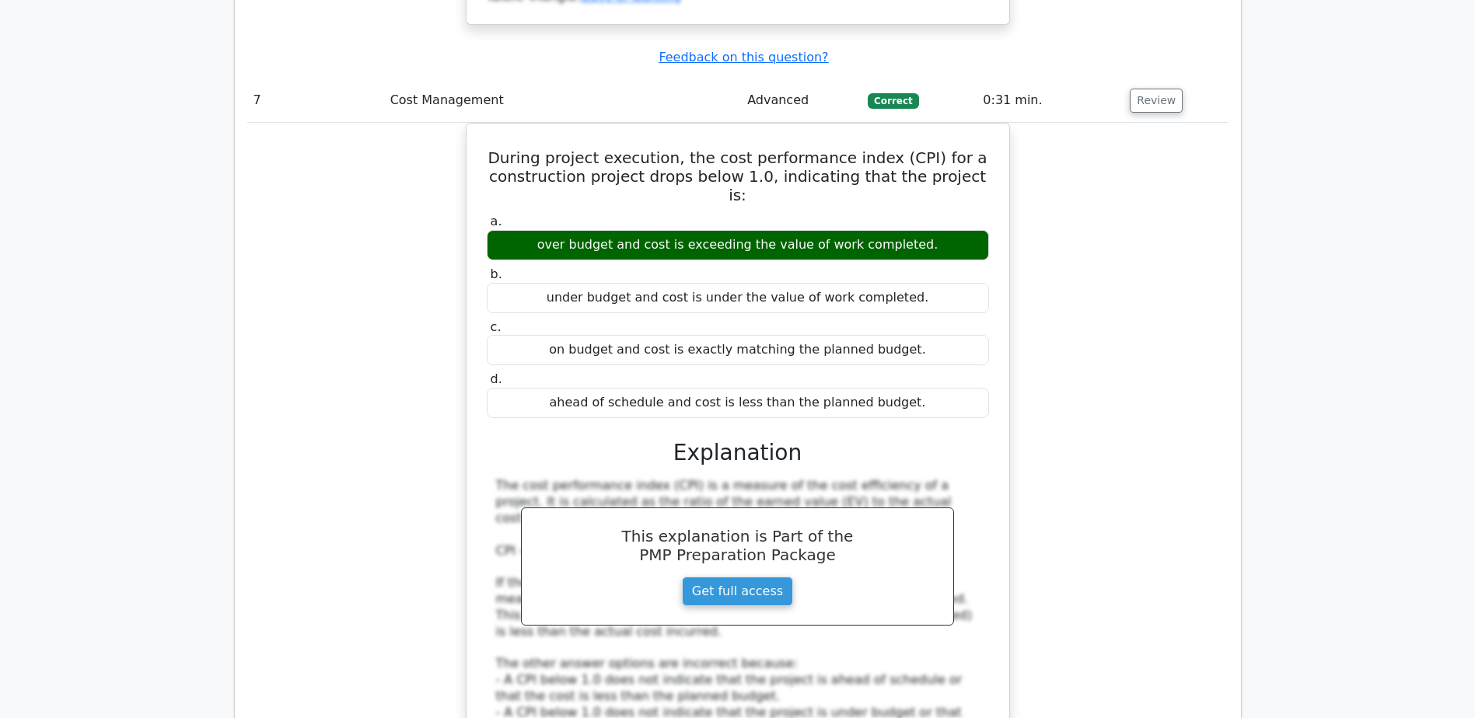
scroll to position [7464, 0]
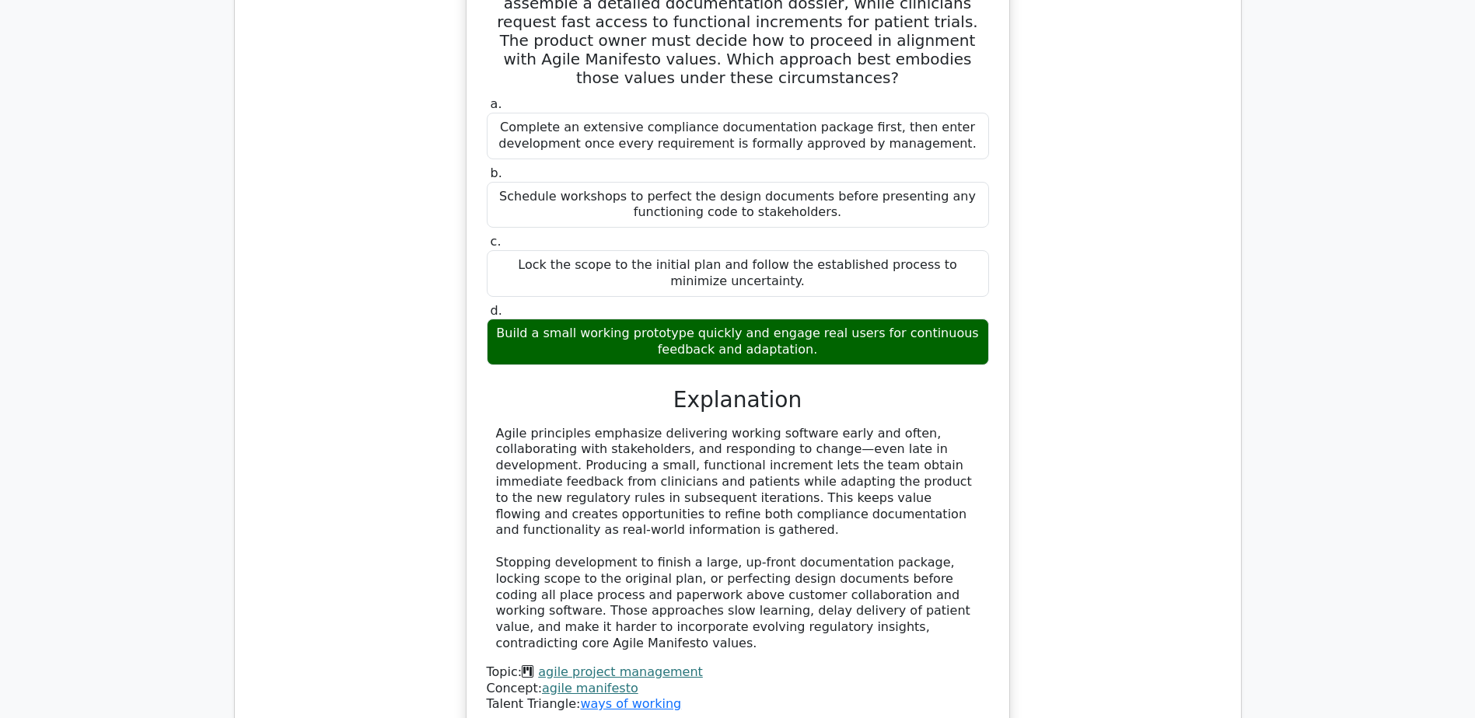
scroll to position [8475, 0]
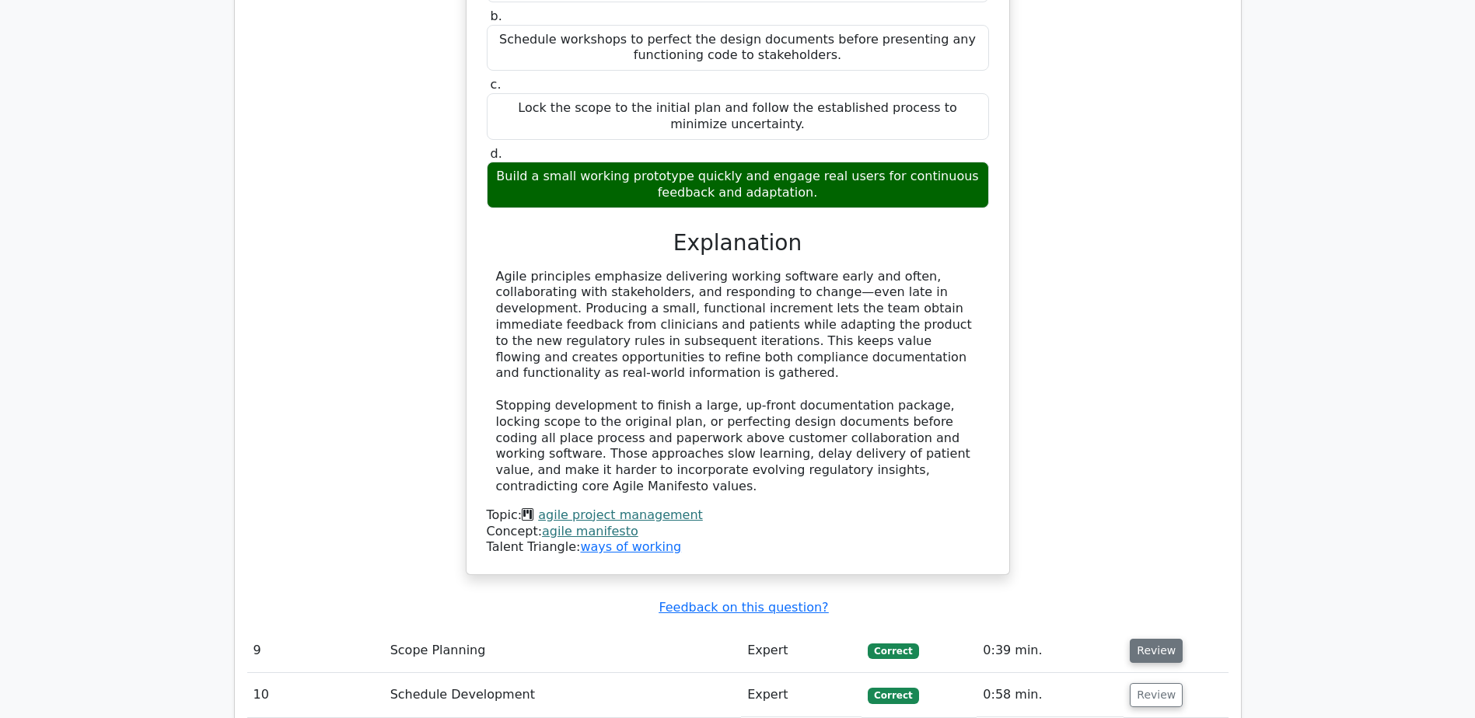
click at [1152, 639] on button "Review" at bounding box center [1156, 651] width 53 height 24
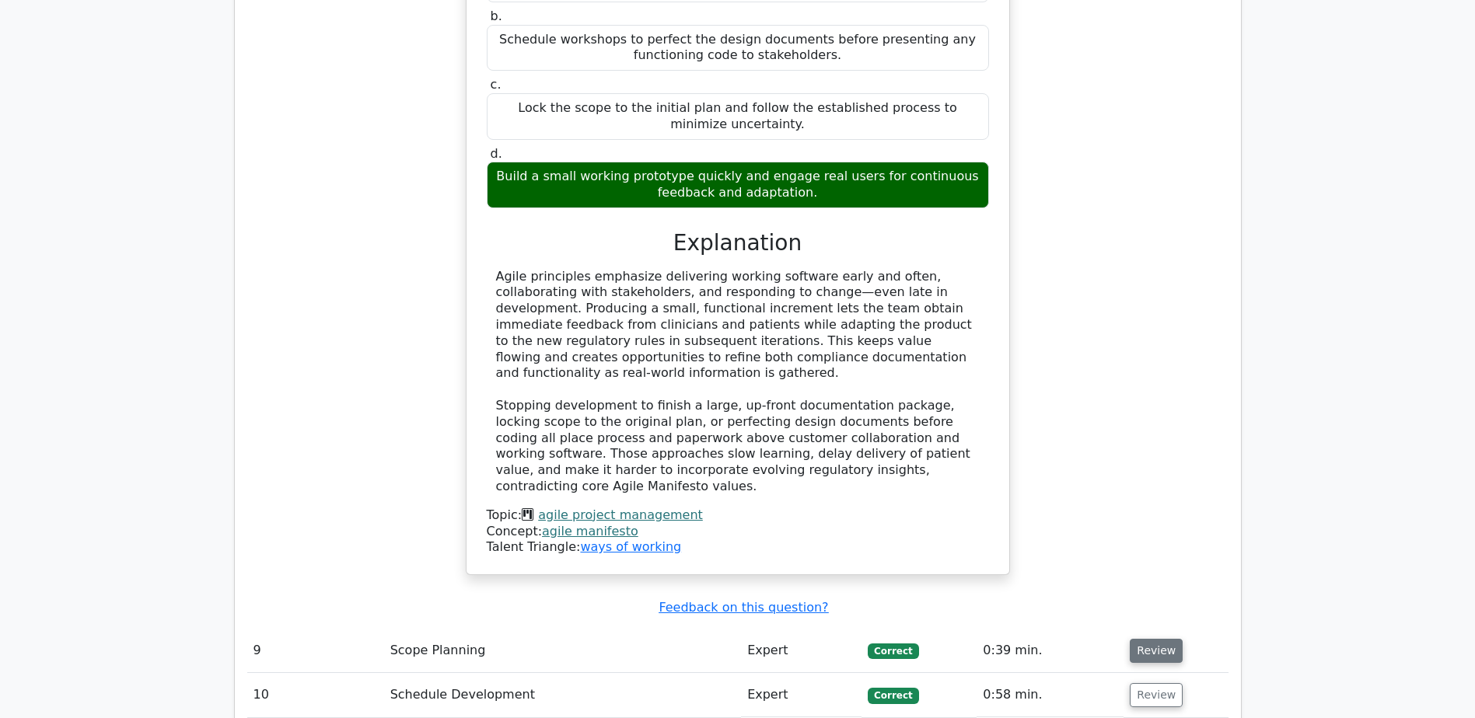
click at [1152, 639] on button "Review" at bounding box center [1156, 651] width 53 height 24
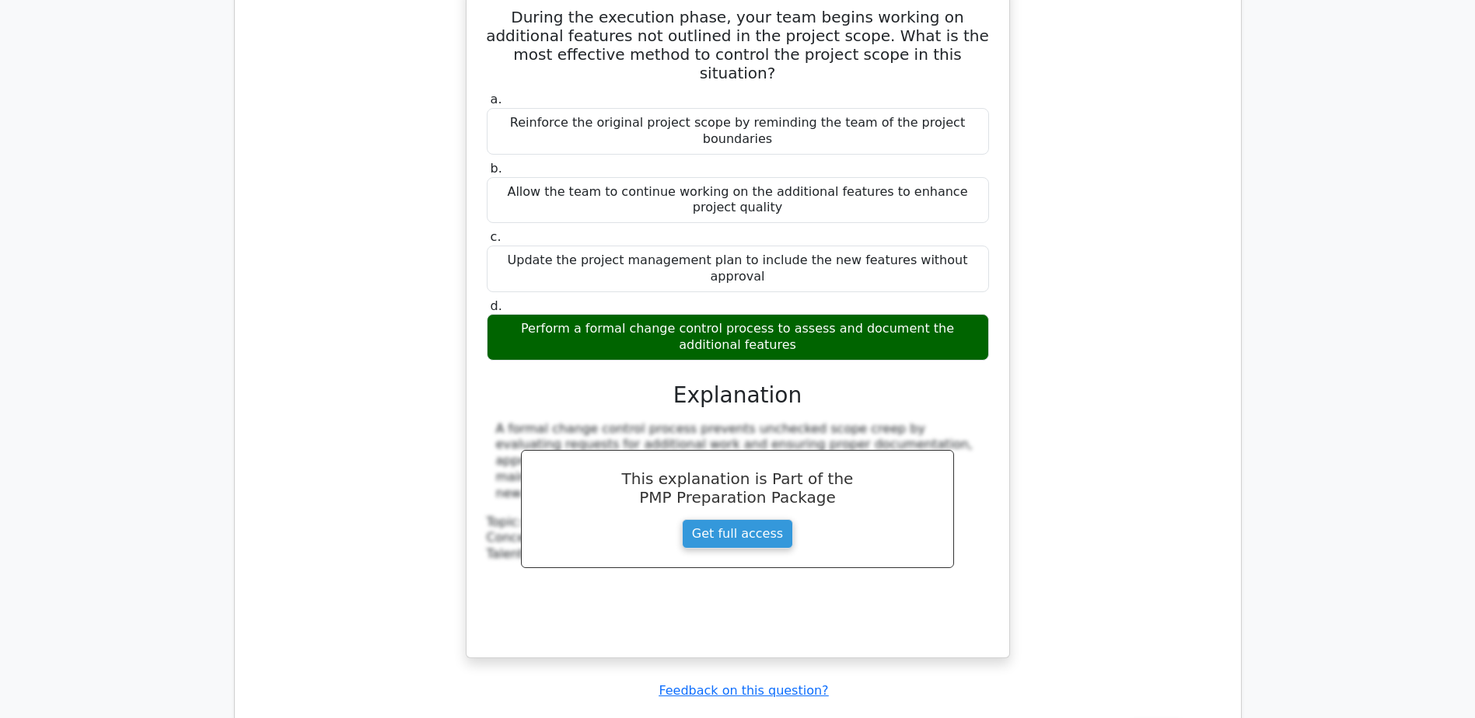
scroll to position [9175, 0]
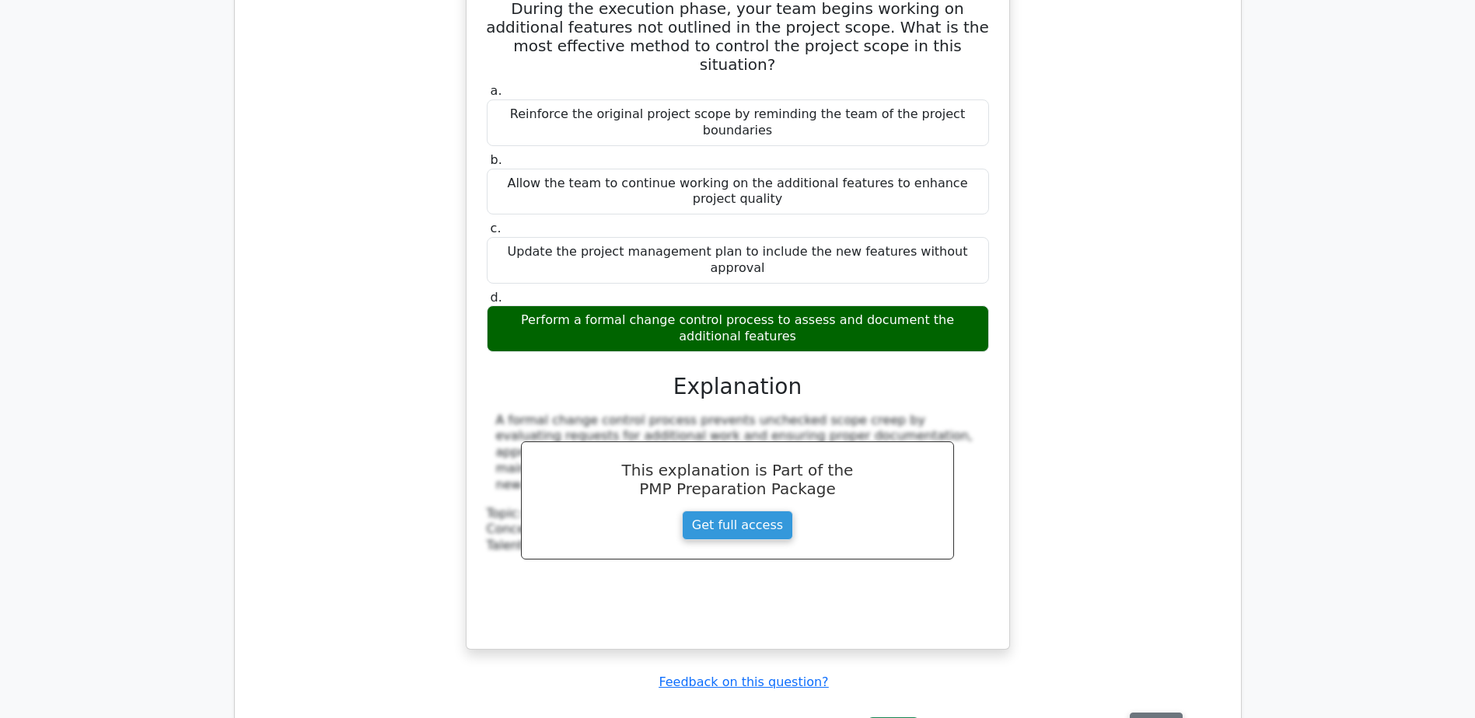
click at [1156, 713] on button "Review" at bounding box center [1156, 725] width 53 height 24
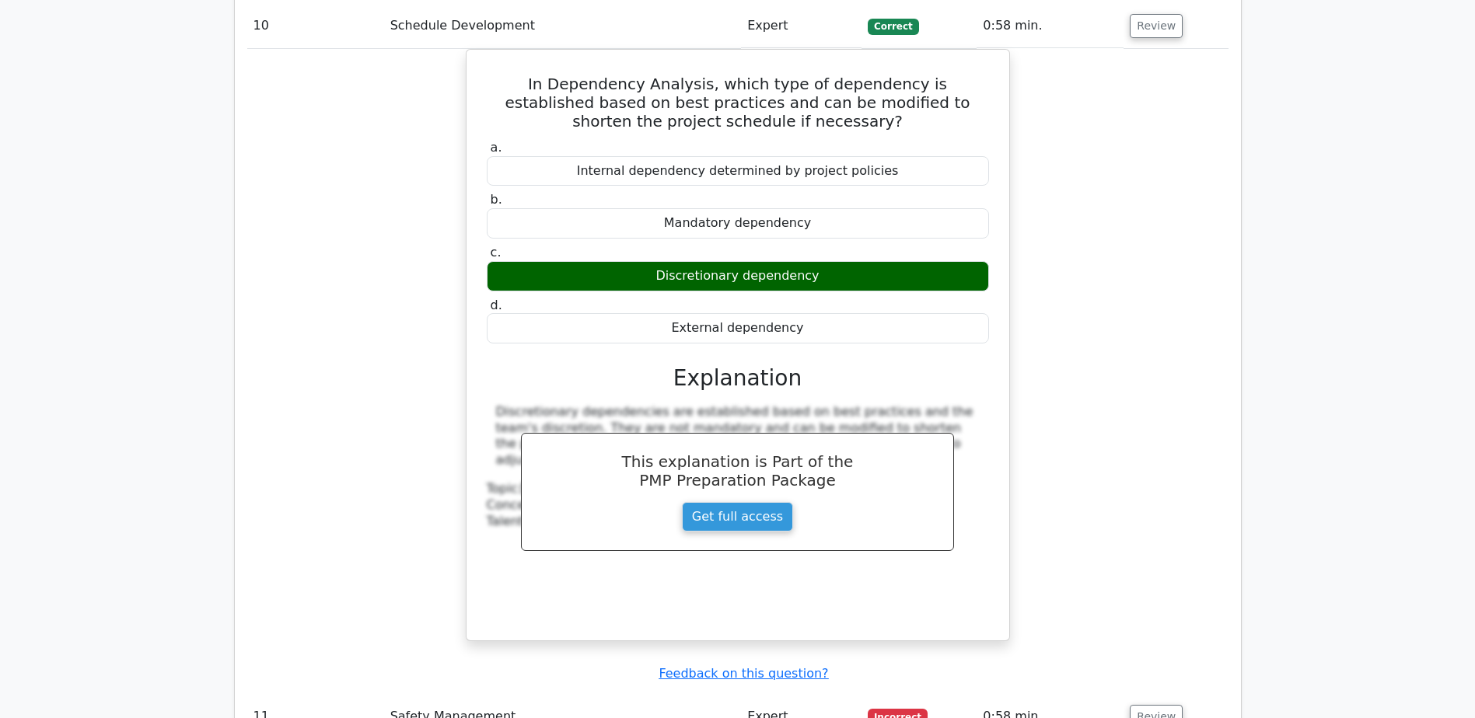
scroll to position [9875, 0]
click at [1166, 704] on button "Review" at bounding box center [1156, 716] width 53 height 24
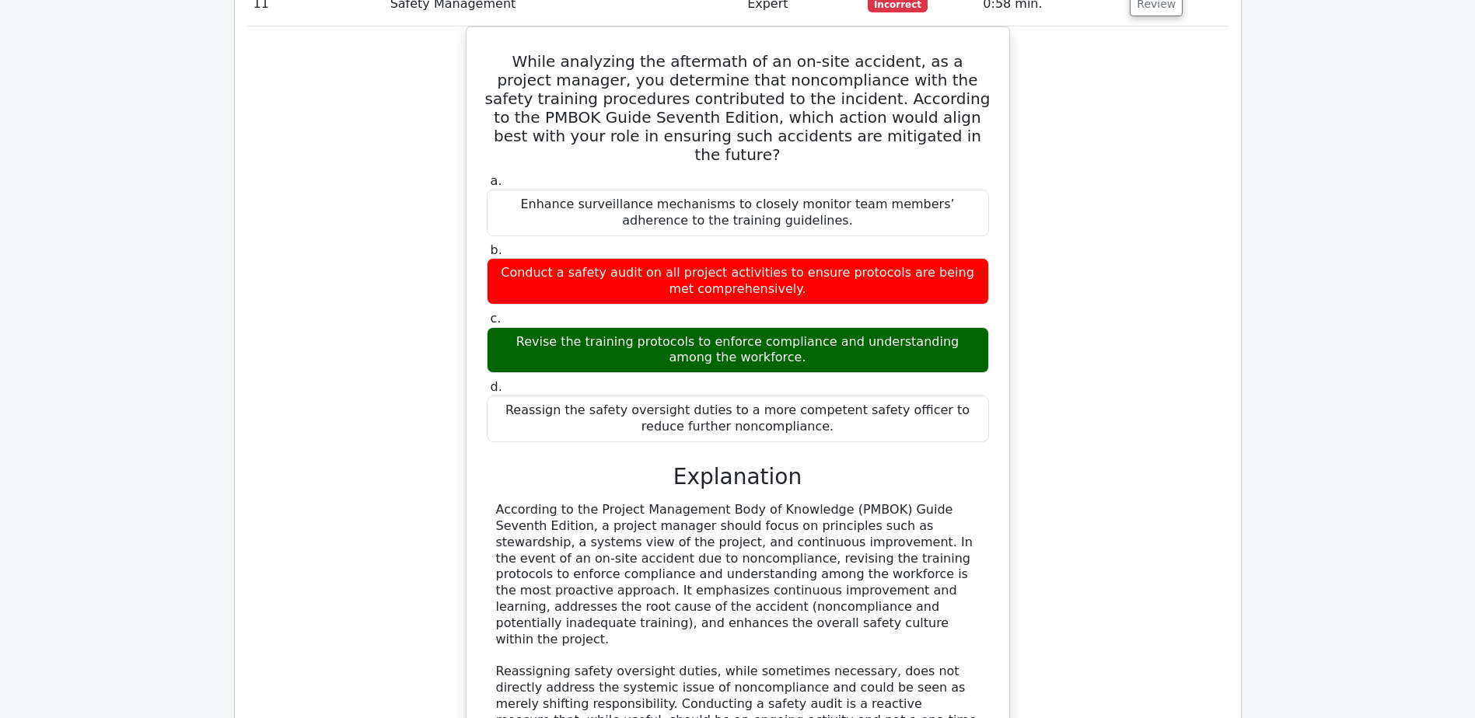
scroll to position [10652, 0]
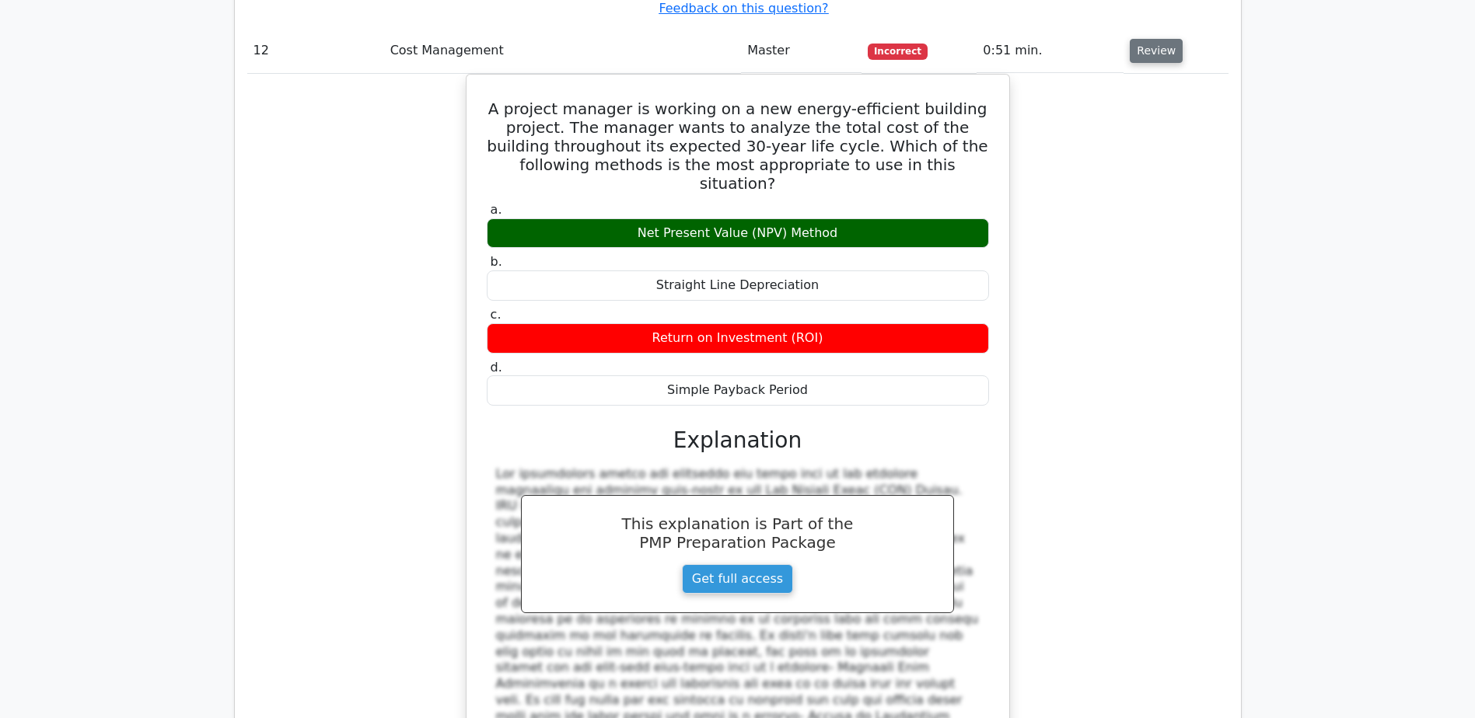
scroll to position [11585, 0]
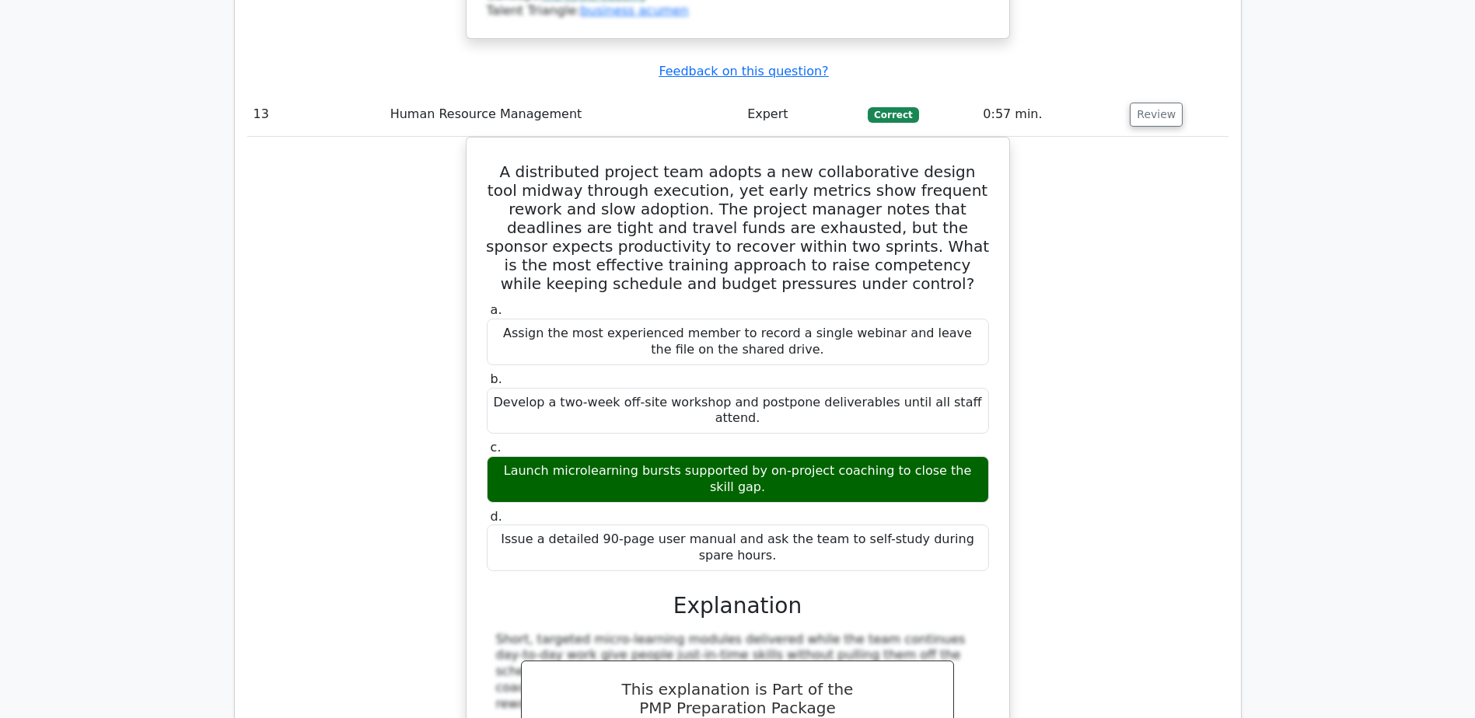
scroll to position [12363, 0]
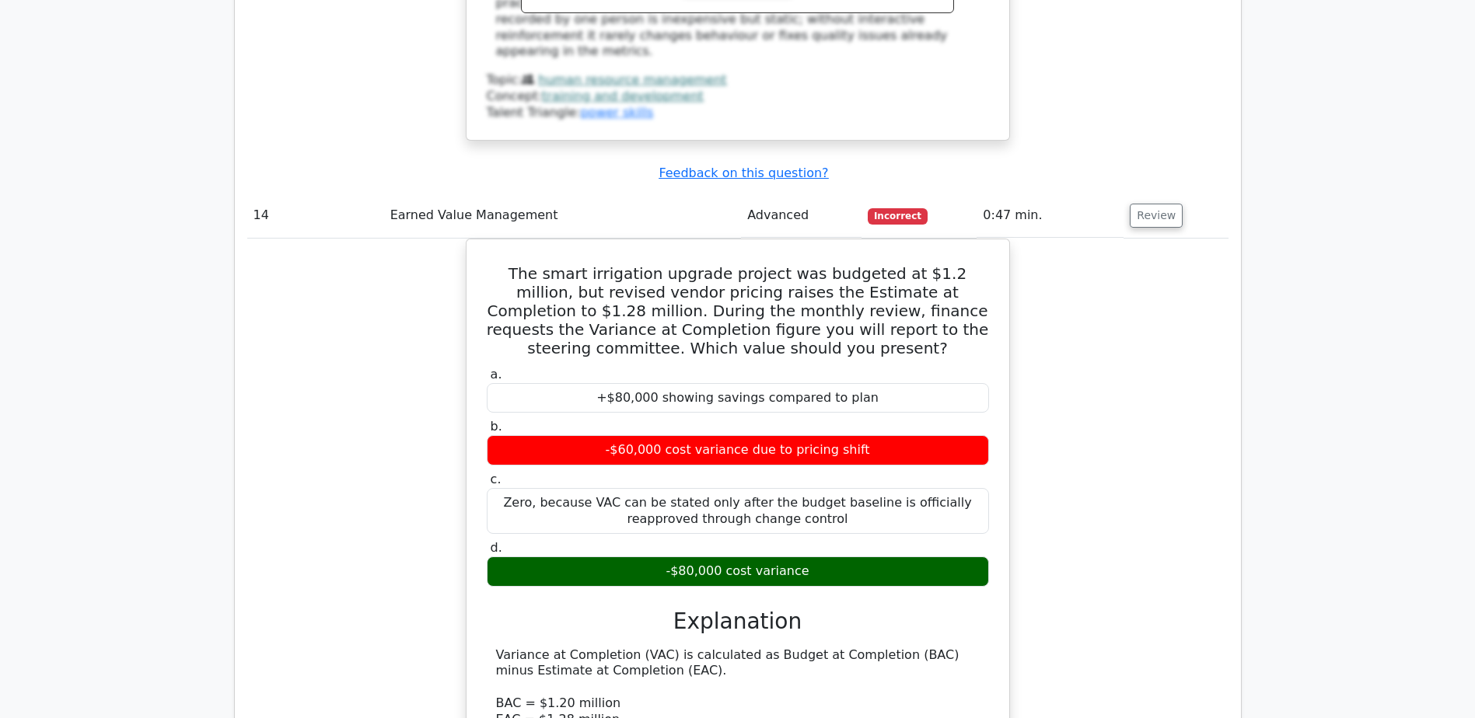
scroll to position [13140, 0]
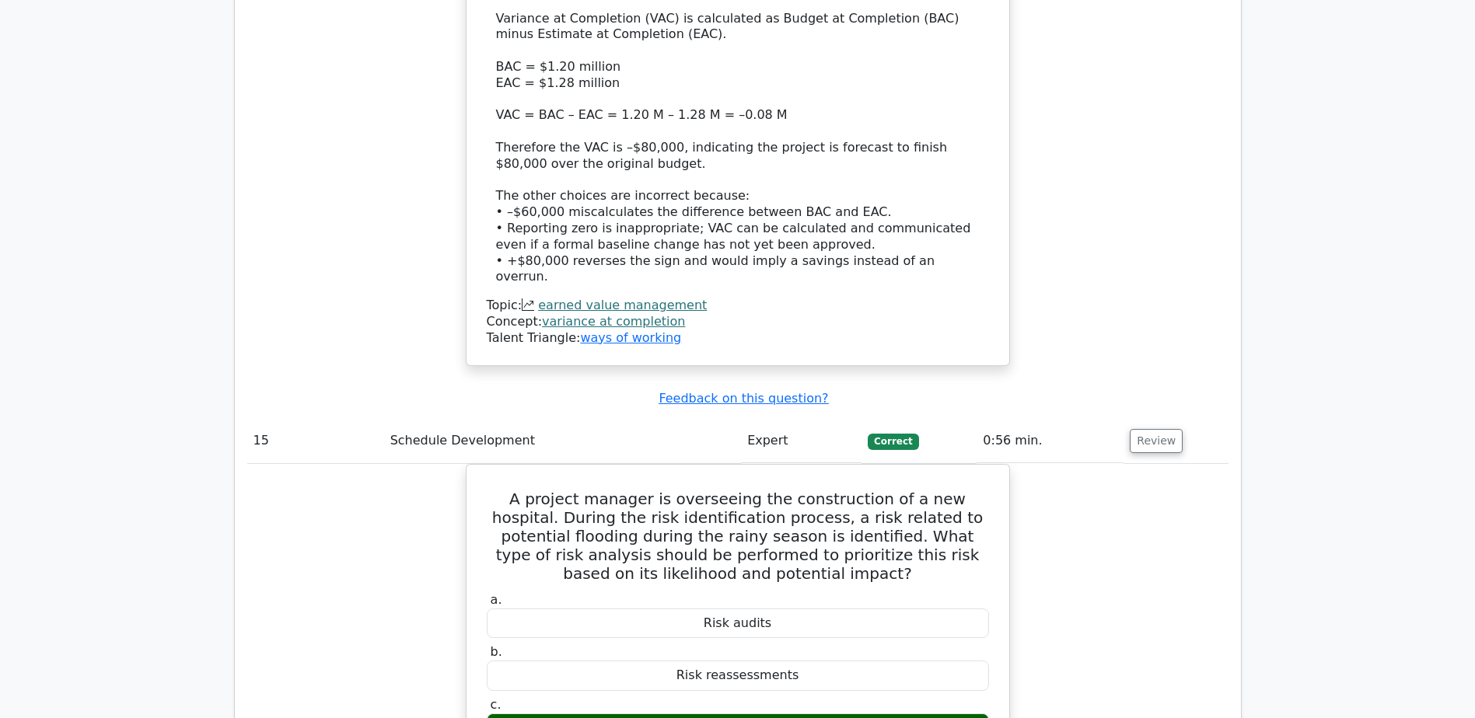
scroll to position [13918, 0]
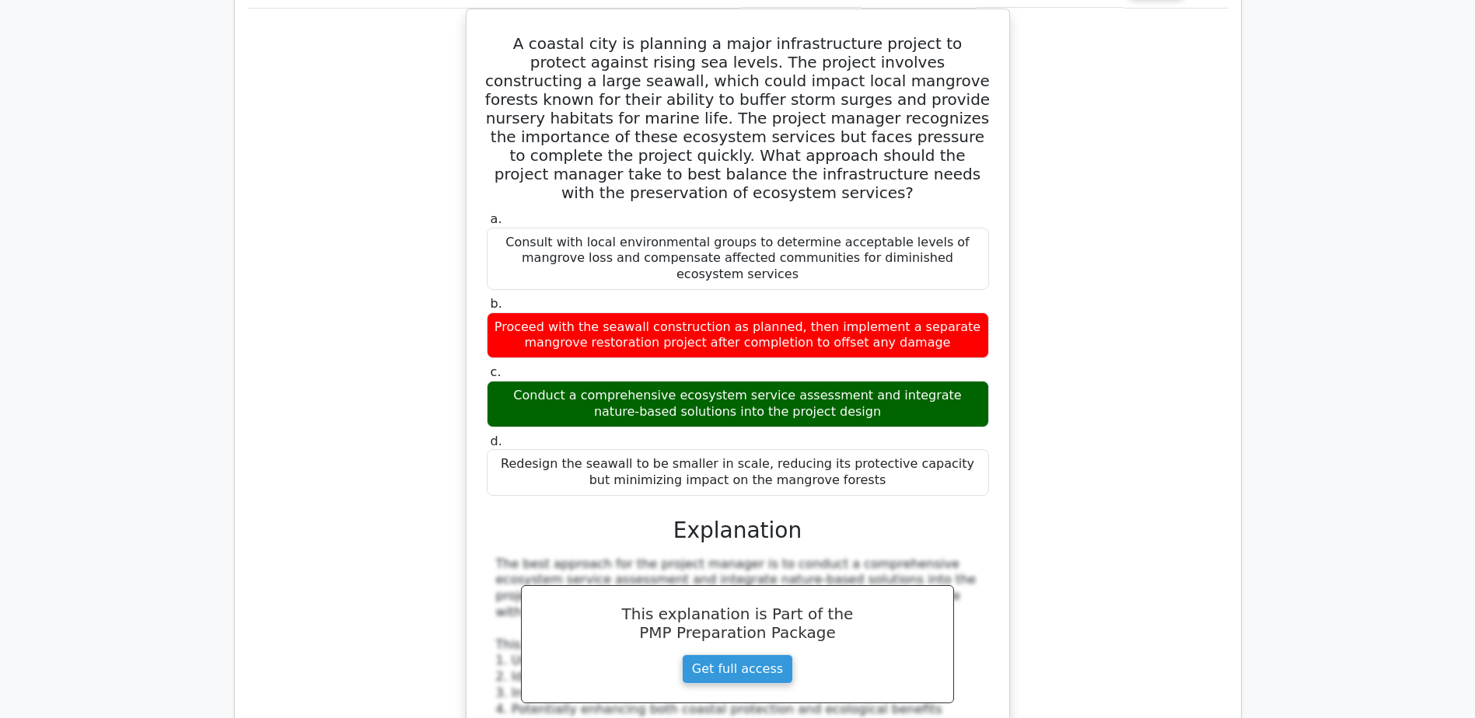
scroll to position [15006, 0]
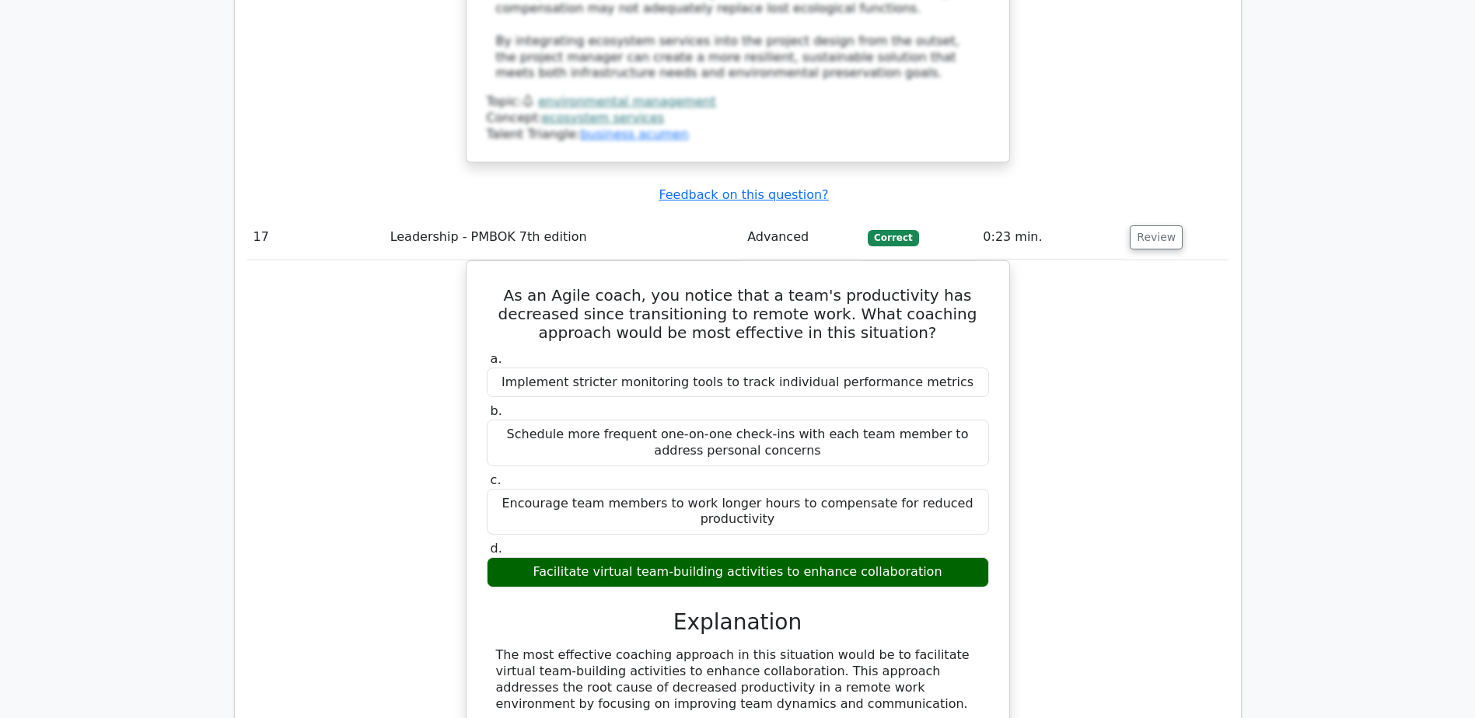
scroll to position [16095, 0]
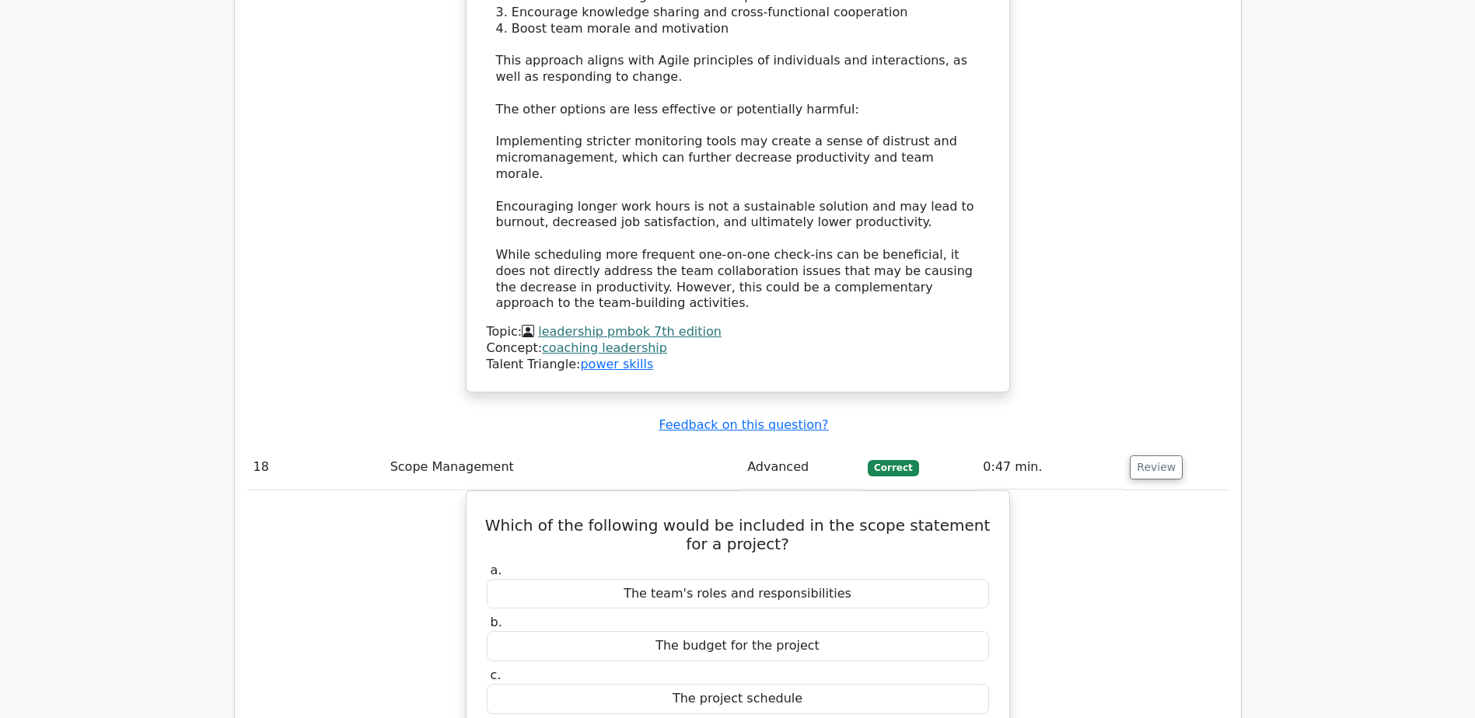
scroll to position [16795, 0]
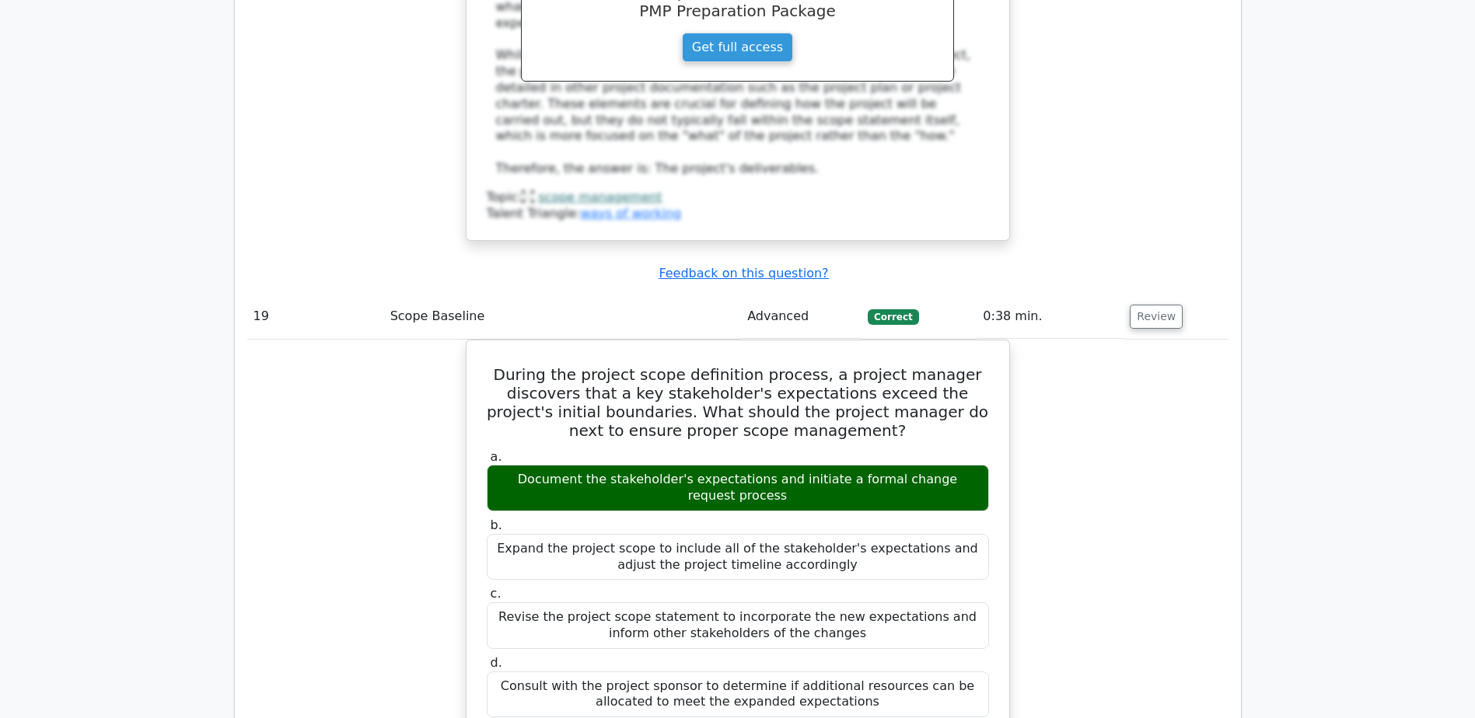
scroll to position [17650, 0]
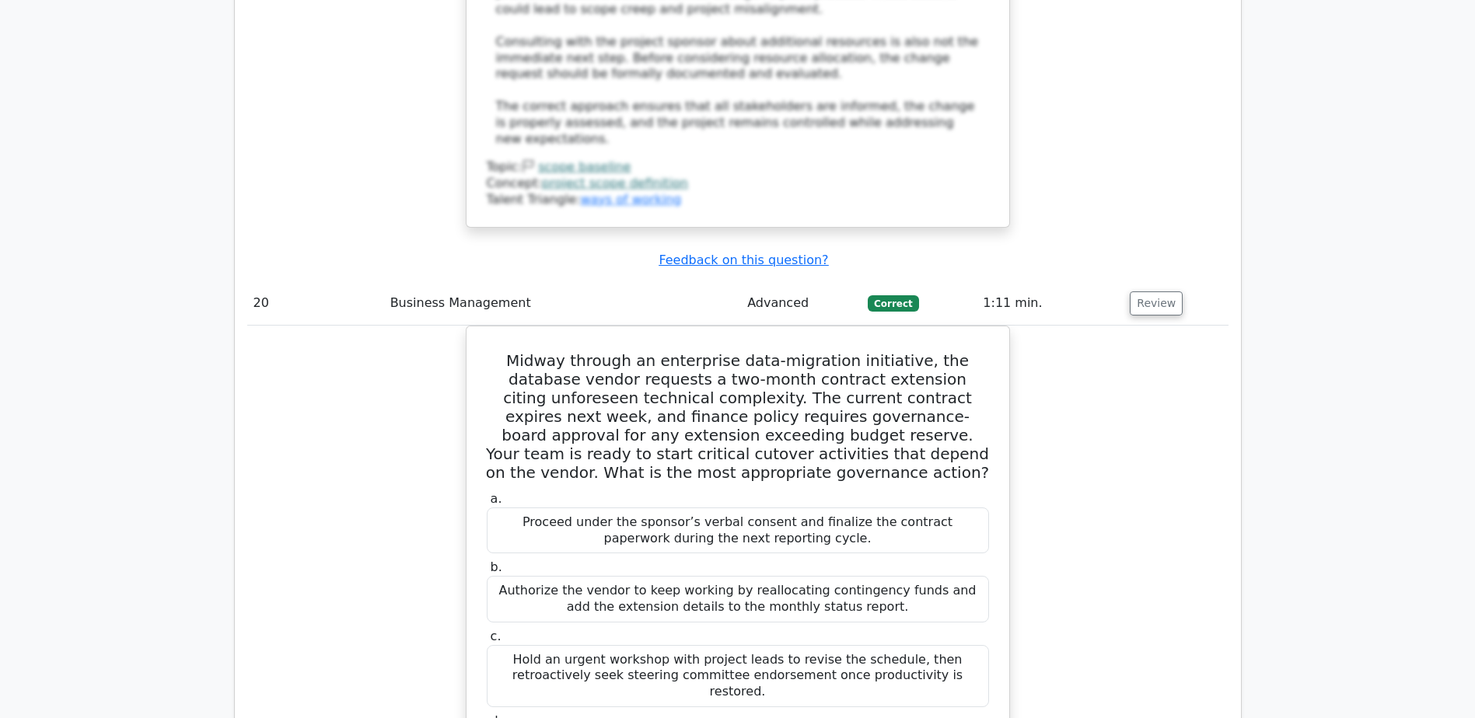
scroll to position [18661, 0]
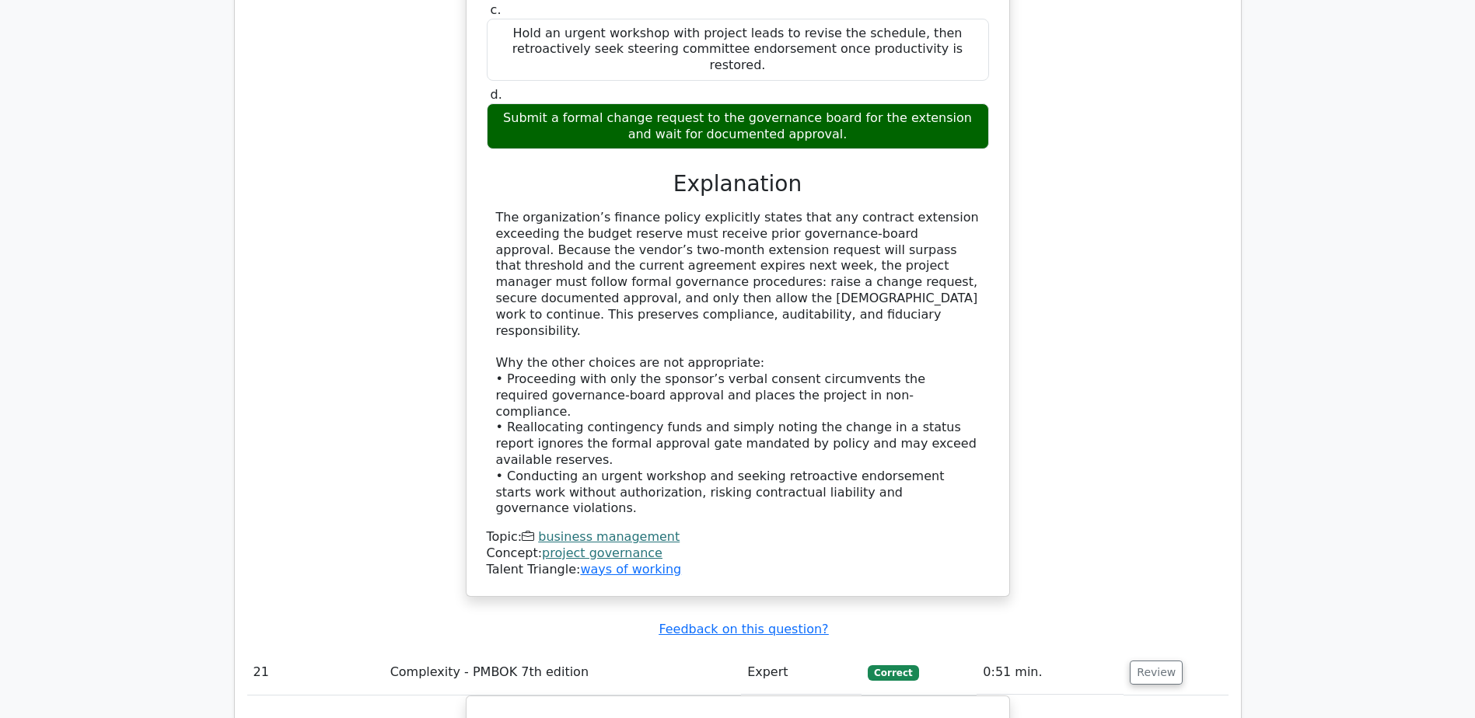
scroll to position [19516, 0]
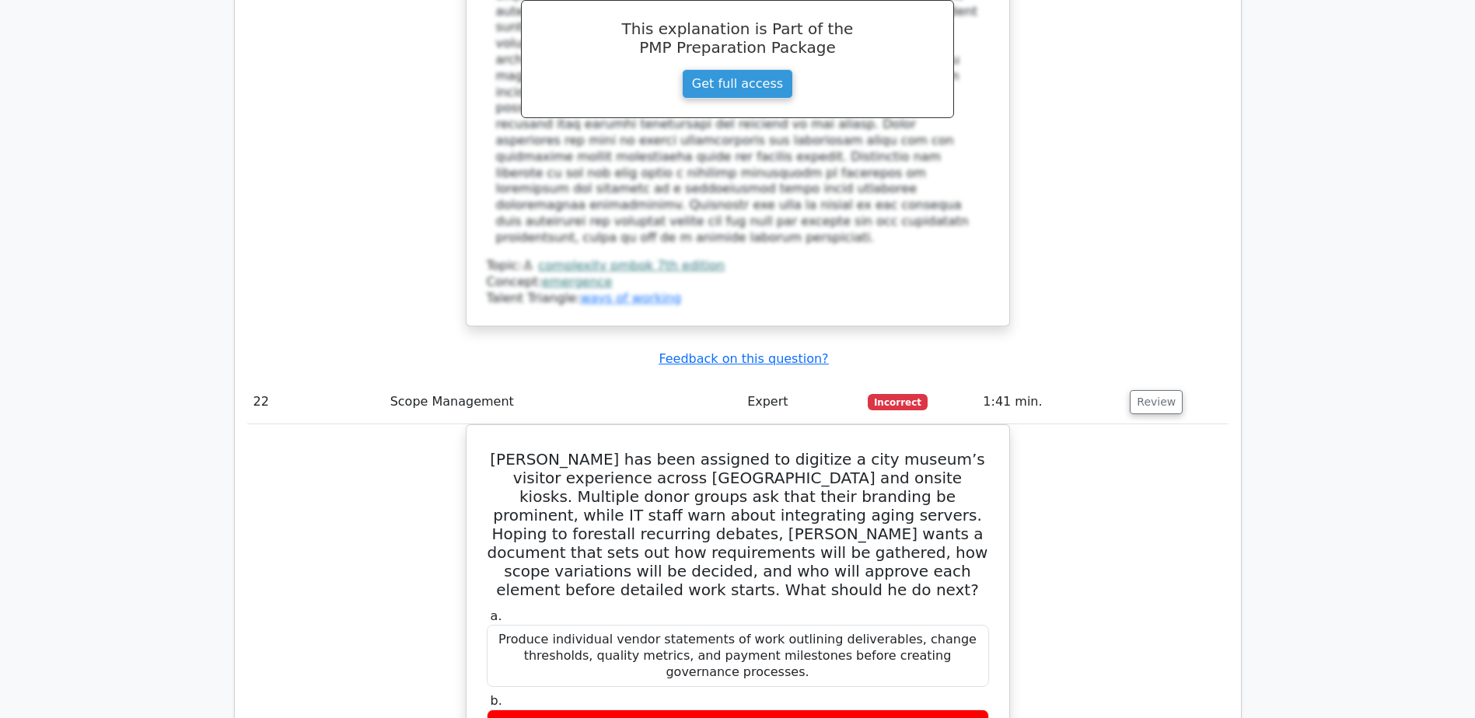
scroll to position [20449, 0]
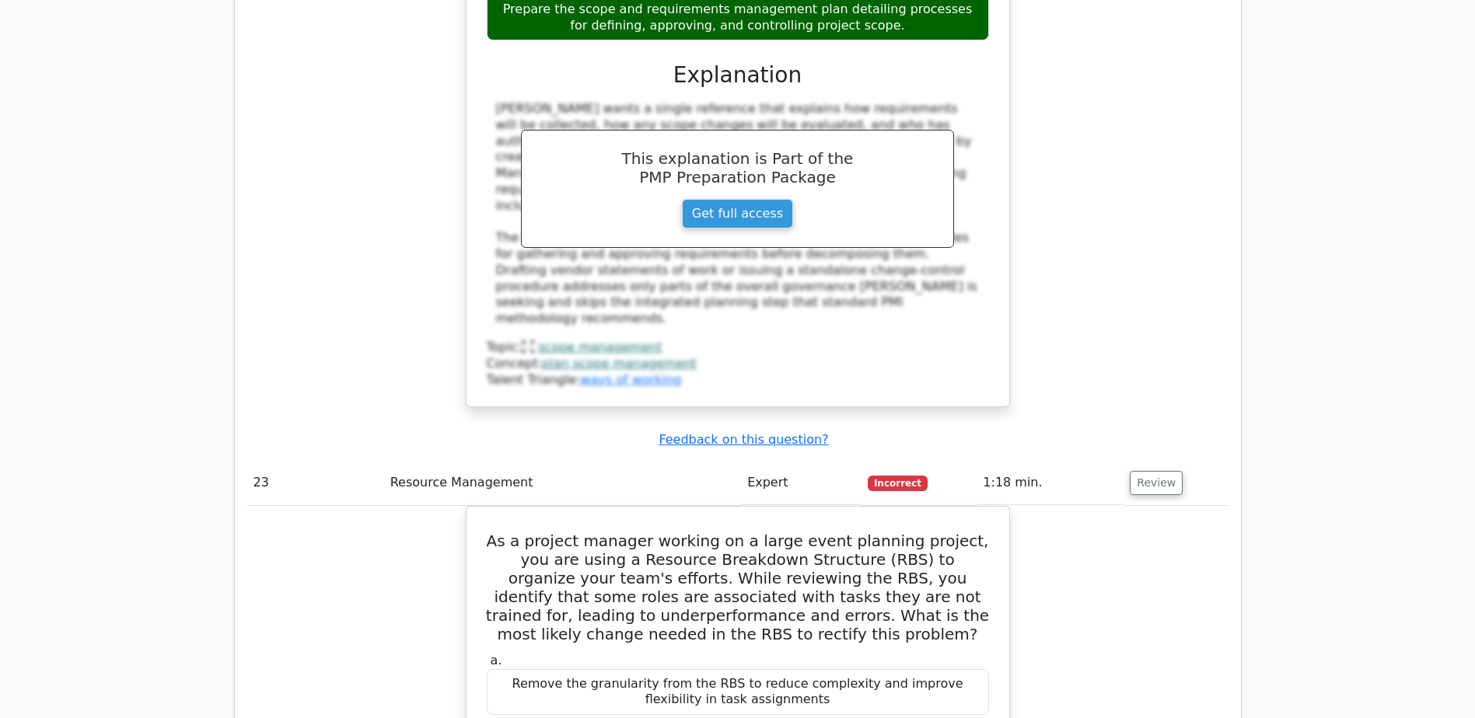
scroll to position [21304, 0]
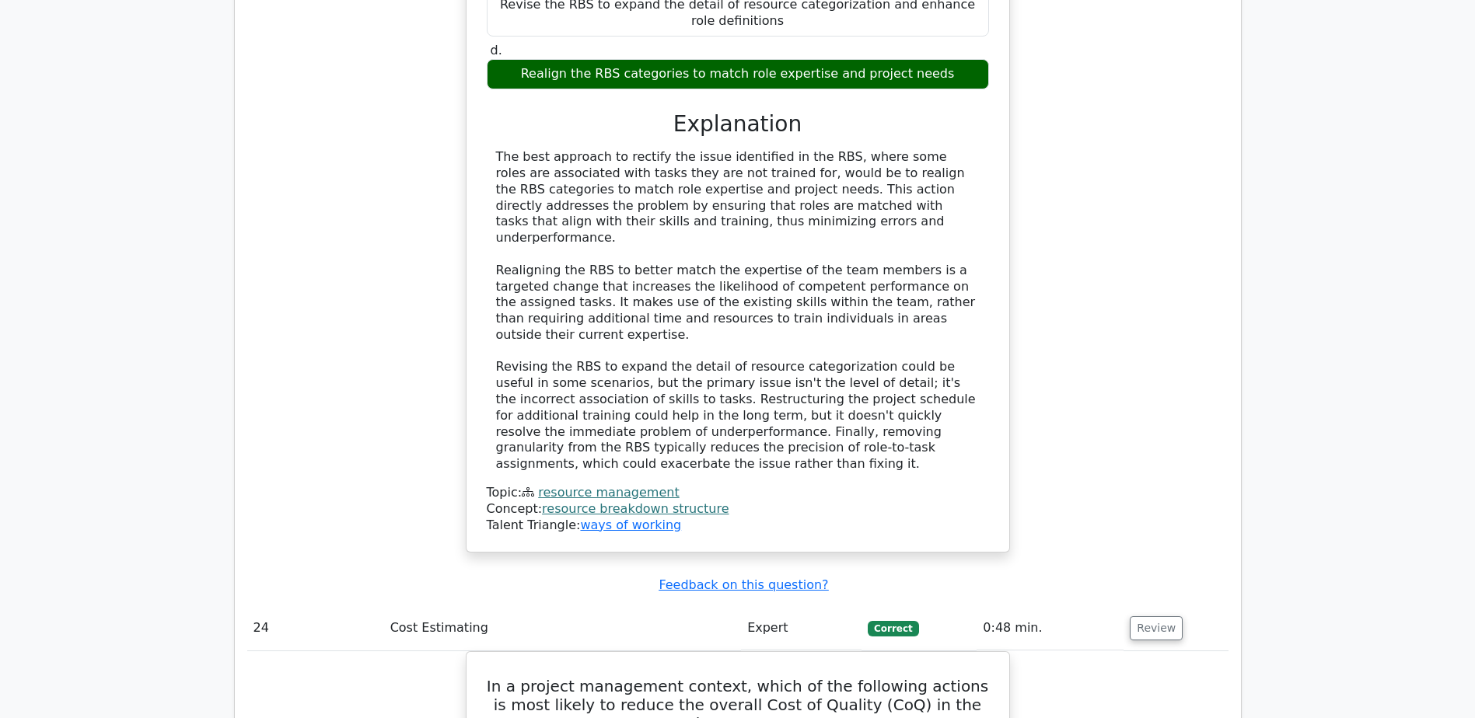
scroll to position [22315, 0]
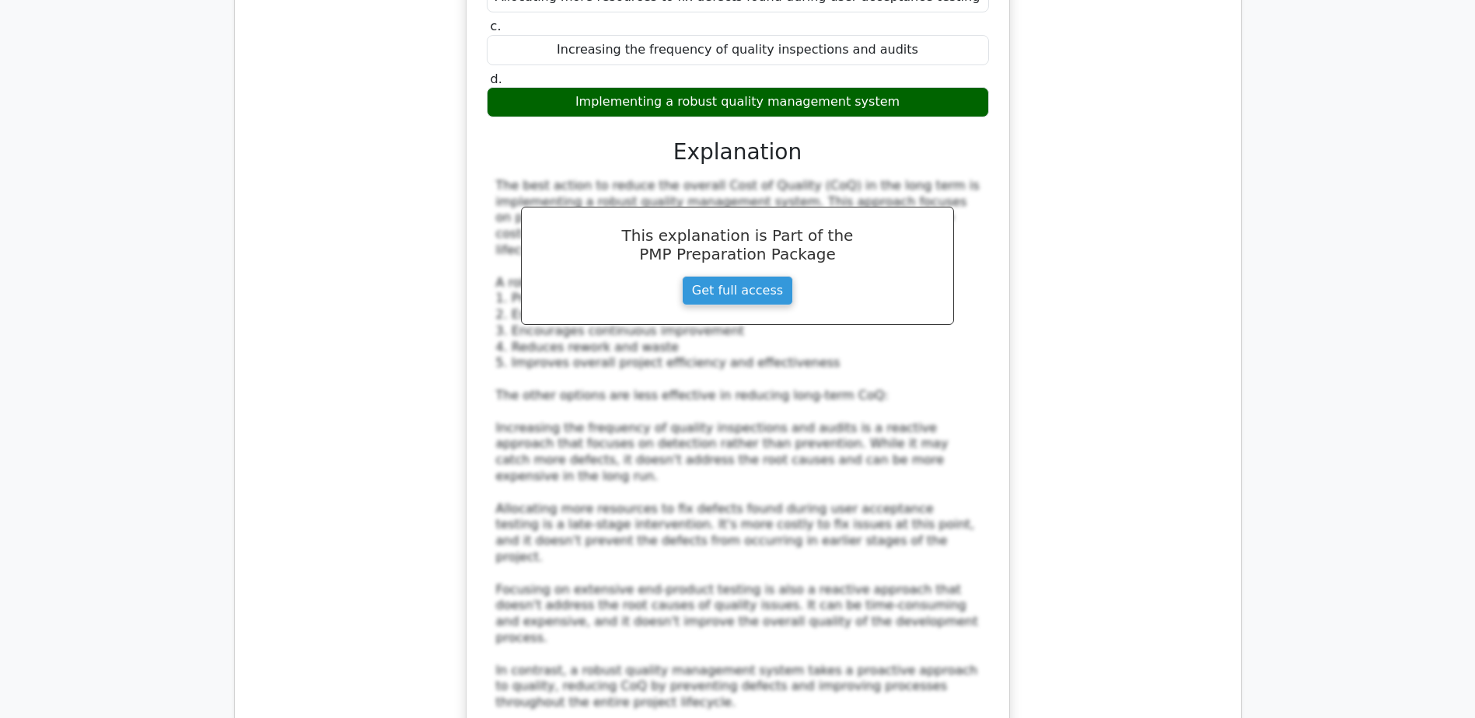
scroll to position [23170, 0]
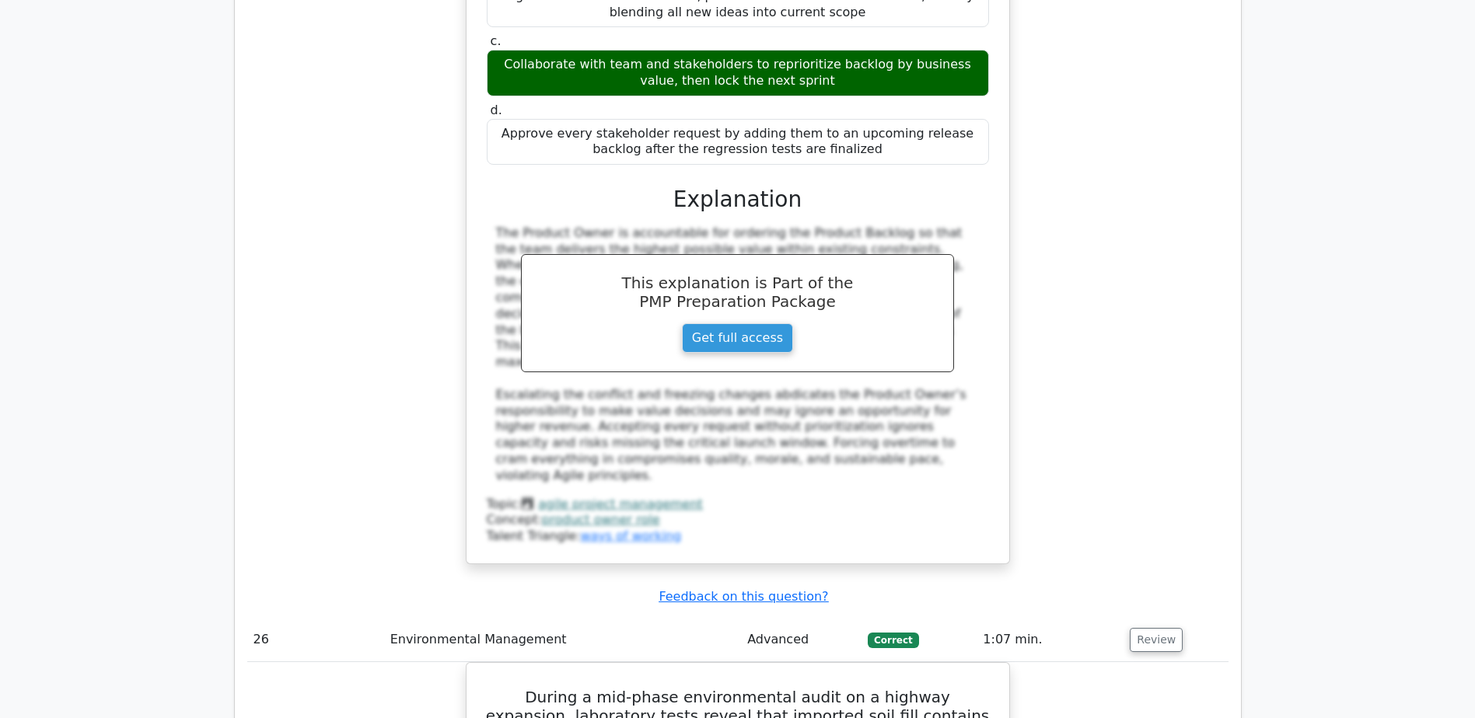
scroll to position [24181, 0]
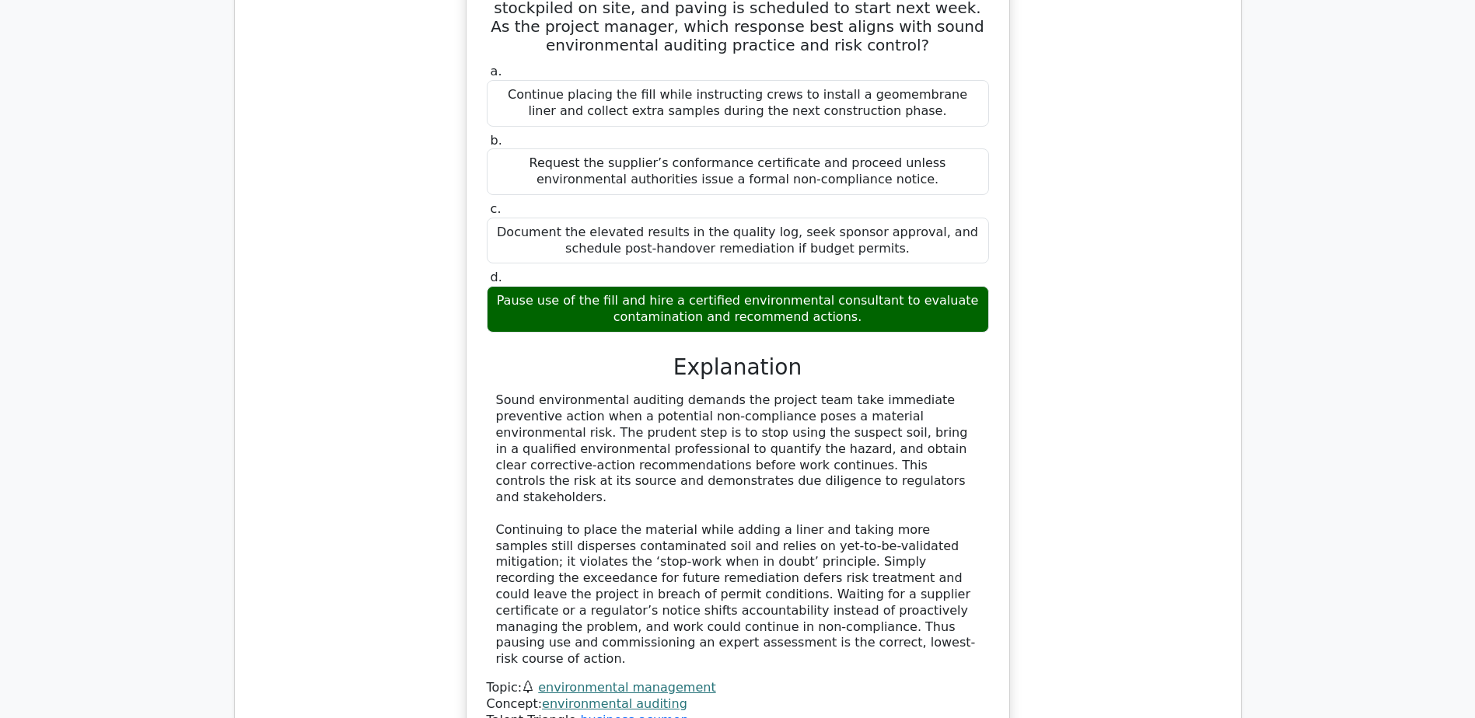
scroll to position [24881, 0]
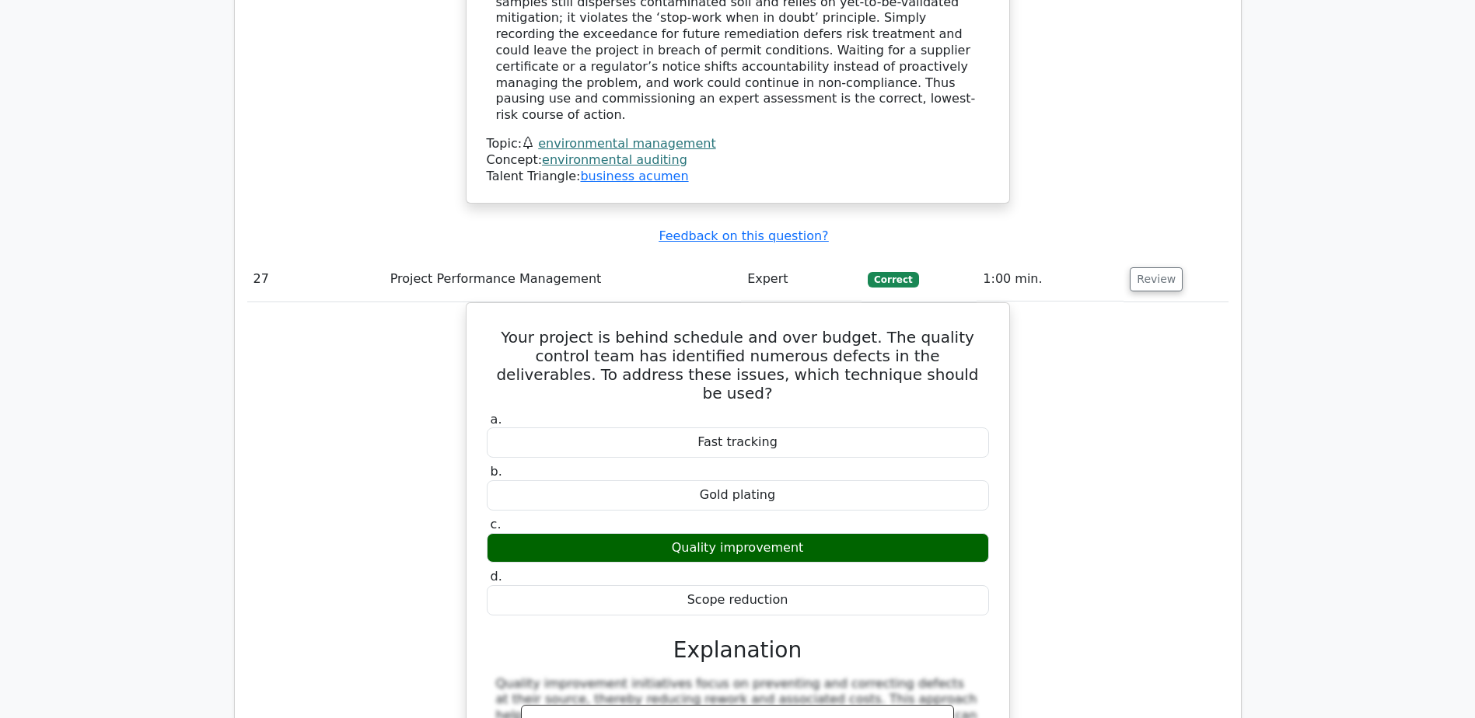
scroll to position [25425, 0]
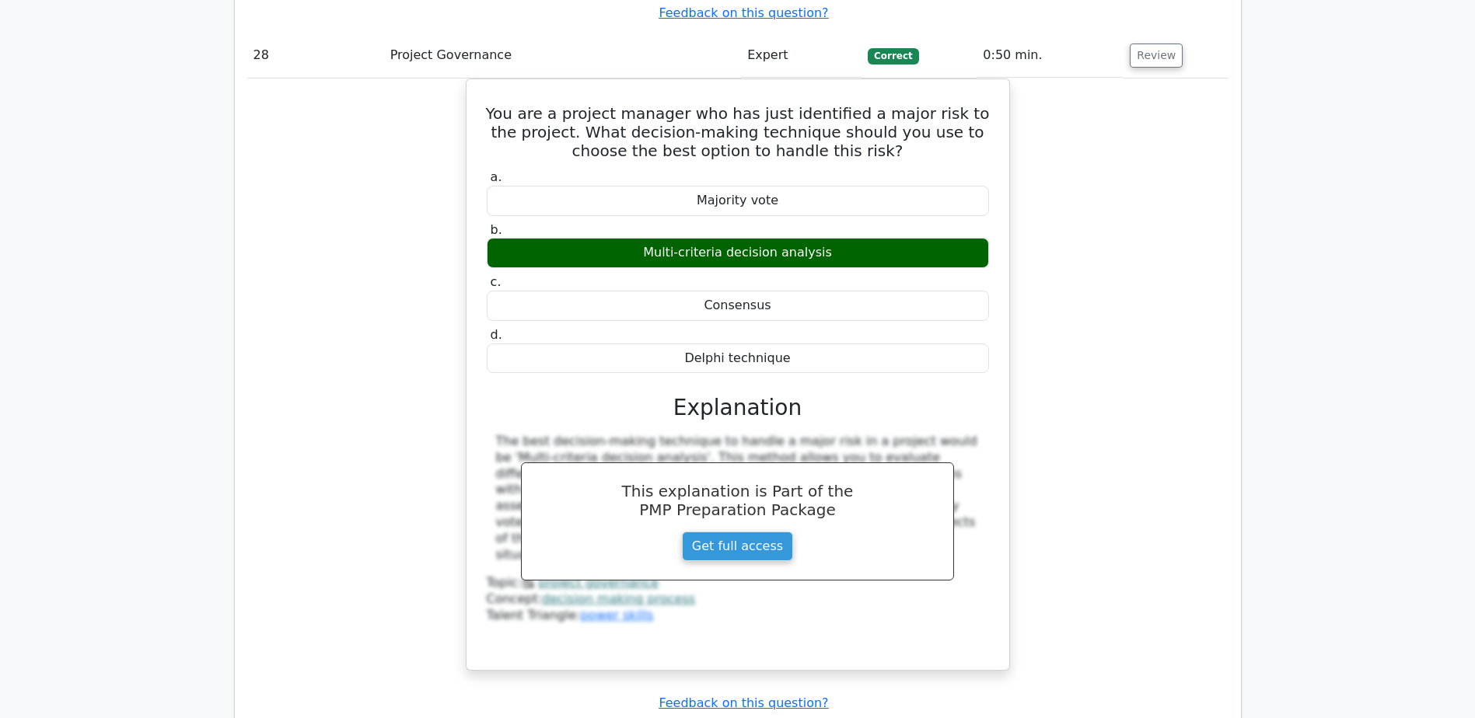
scroll to position [26358, 0]
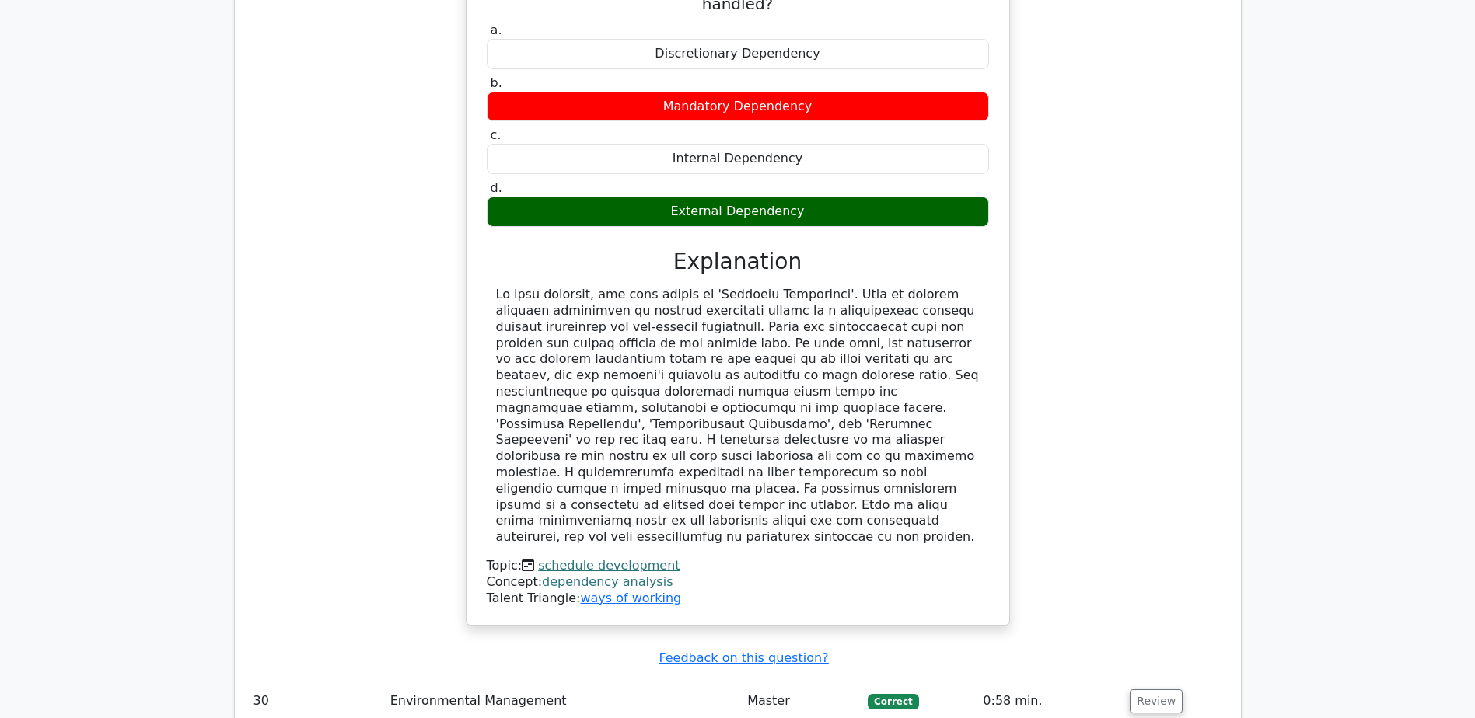
scroll to position [27291, 0]
